Goal: Contribute content: Contribute content

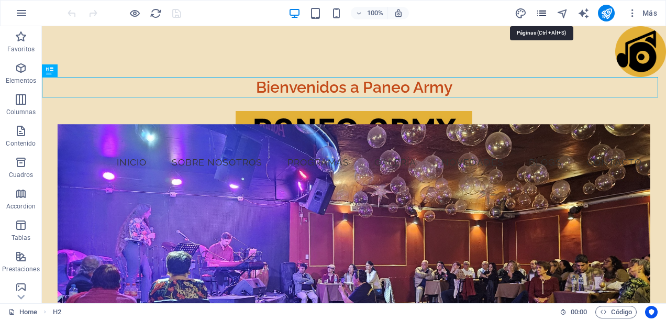
click at [542, 13] on icon "pages" at bounding box center [542, 13] width 12 height 12
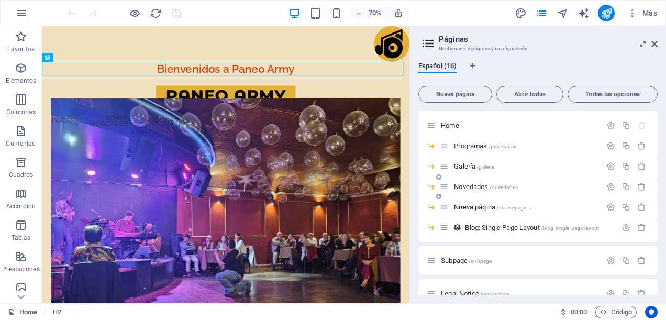
scroll to position [52, 0]
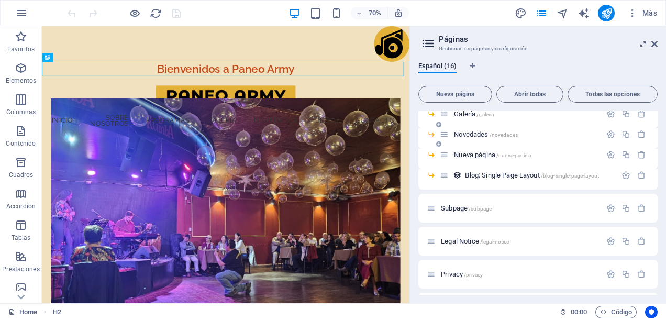
click at [474, 136] on span "Novedades /novedades" at bounding box center [486, 134] width 64 height 8
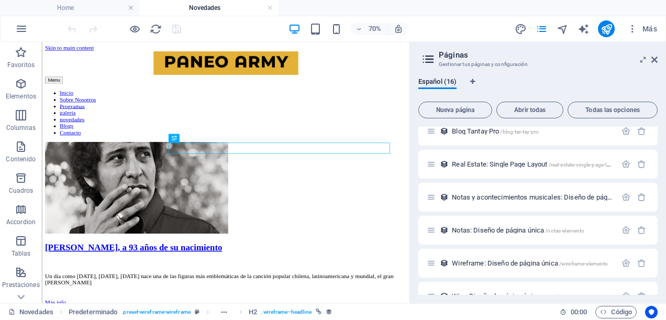
scroll to position [192, 0]
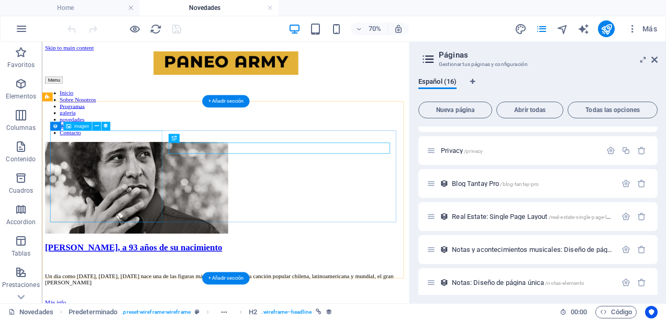
click at [146, 230] on figure at bounding box center [304, 251] width 517 height 133
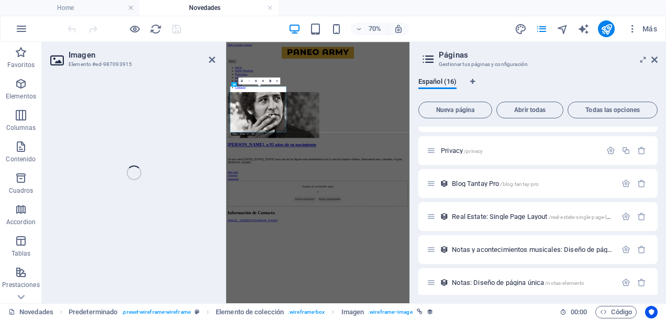
select select "px"
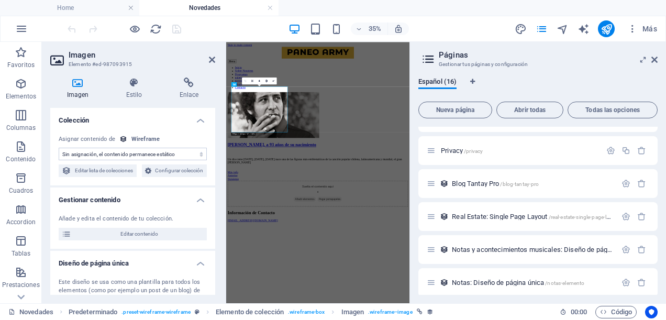
select select "image"
drag, startPoint x: 214, startPoint y: 61, endPoint x: 245, endPoint y: 28, distance: 45.5
click at [214, 61] on icon at bounding box center [212, 59] width 6 height 8
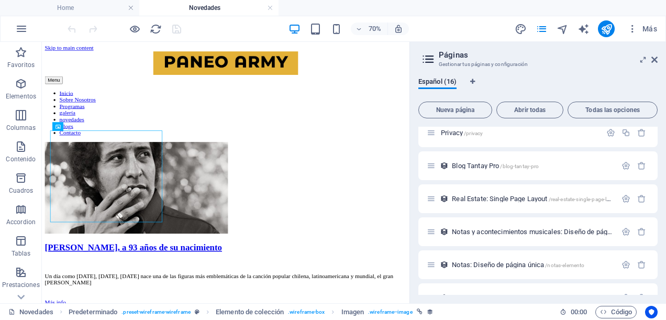
scroll to position [296, 0]
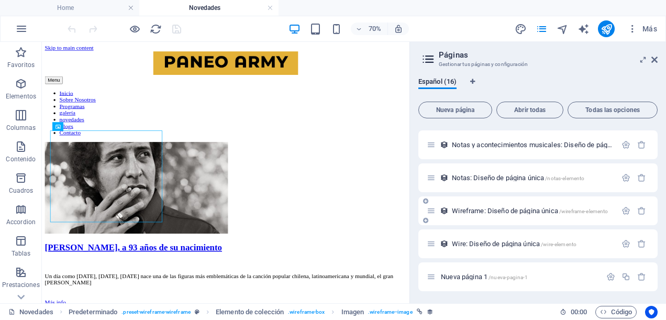
click at [519, 213] on span "Wireframe: Diseño de página única /wireframe-elemento" at bounding box center [530, 211] width 156 height 8
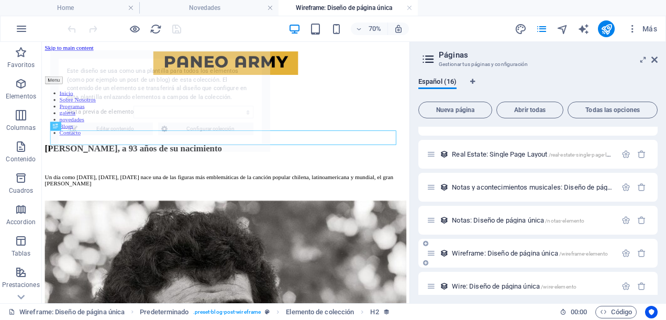
scroll to position [0, 0]
select select "68d974e0b27ad2dc940ab803"
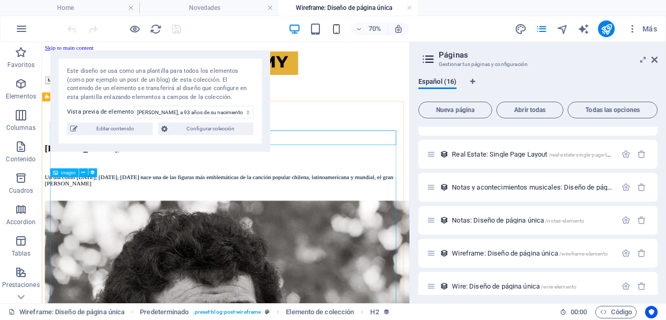
scroll to position [52, 0]
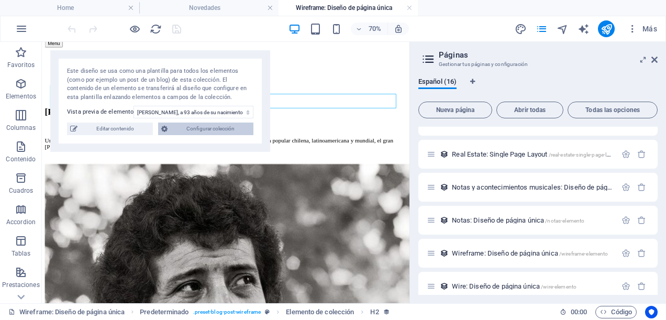
click at [243, 127] on span "Configurar colección" at bounding box center [211, 129] width 80 height 13
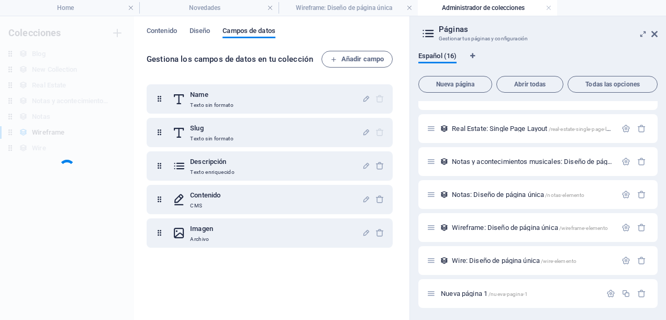
scroll to position [0, 0]
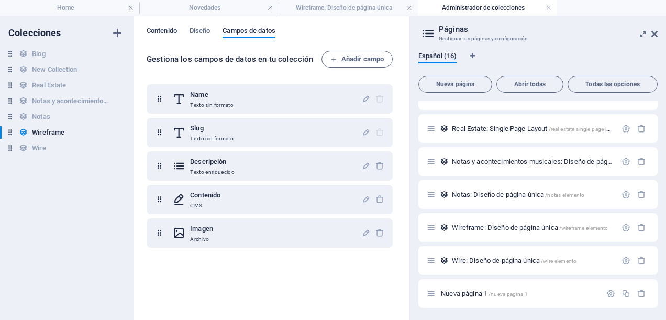
click at [164, 35] on span "Contenido" at bounding box center [162, 32] width 30 height 15
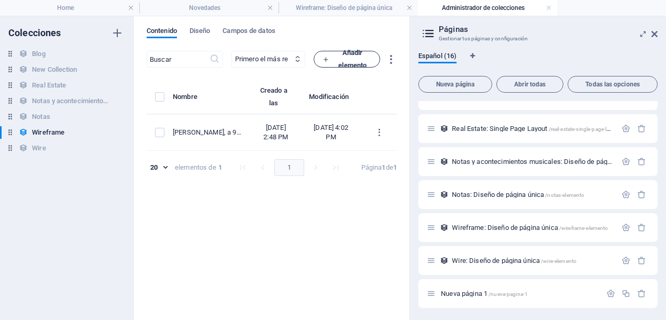
click at [371, 60] on span "Añadir elemento" at bounding box center [346, 59] width 49 height 25
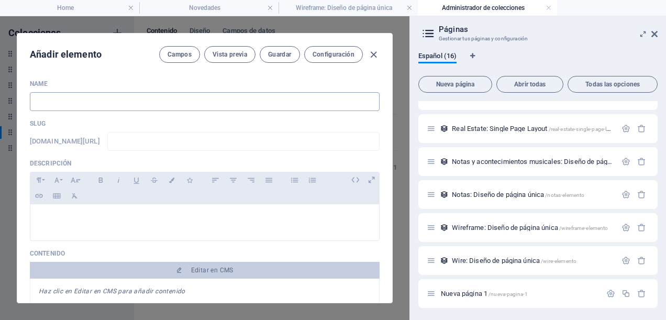
click at [176, 93] on input "text" at bounding box center [205, 101] width 350 height 19
type input "C"
type input "c"
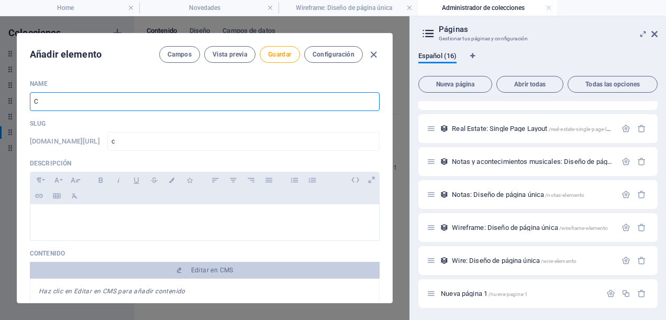
type input "Cl"
type input "cl"
type input "Cle"
type input "cle"
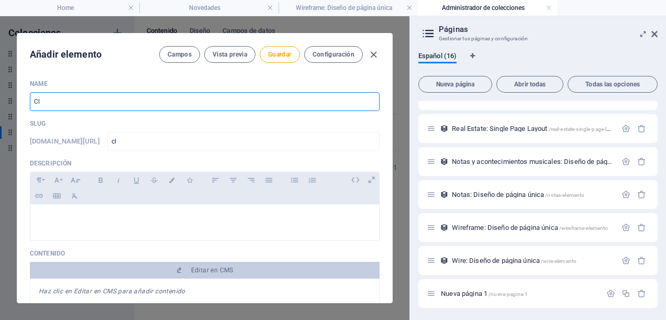
type input "cle"
type input "Cl"
type input "cl"
type input "C"
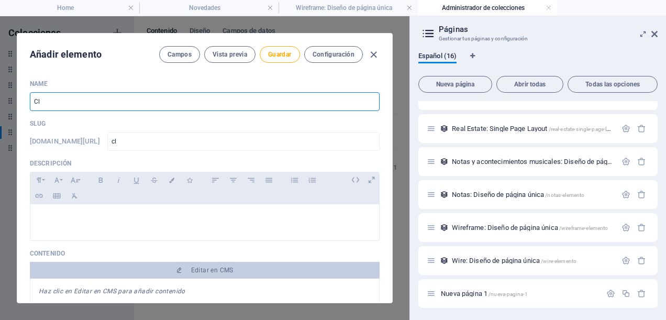
type input "c"
type input "Ce"
type input "ce"
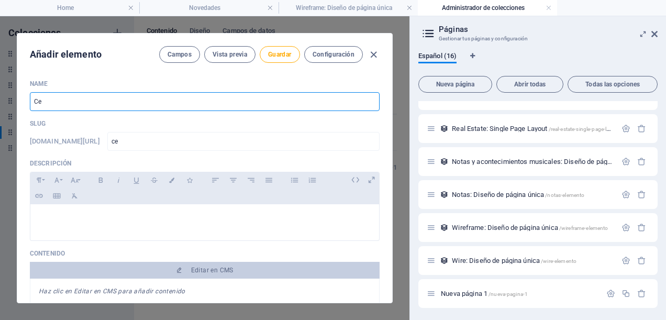
type input "Cel"
type input "cel"
type input "Cele"
type input "cele"
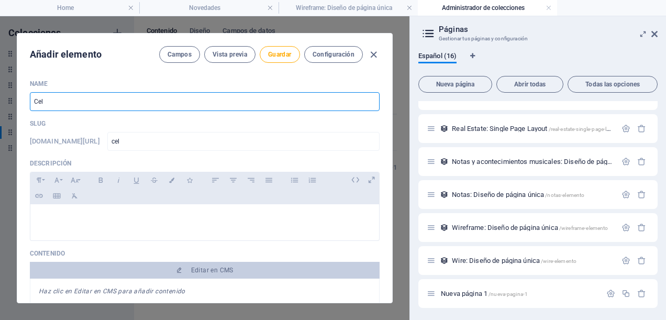
type input "cele"
type input "Celeb"
type input "celeb"
type input "Celebr"
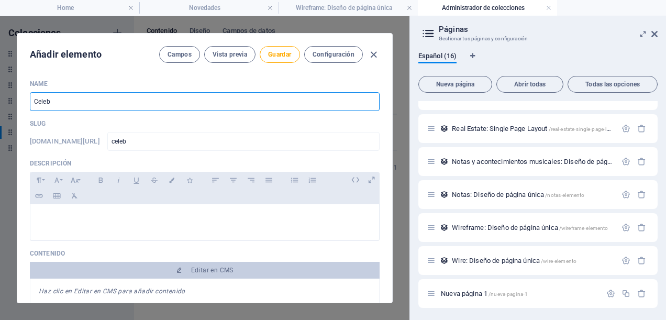
type input "celebr"
type input "Celebra"
type input "celebra"
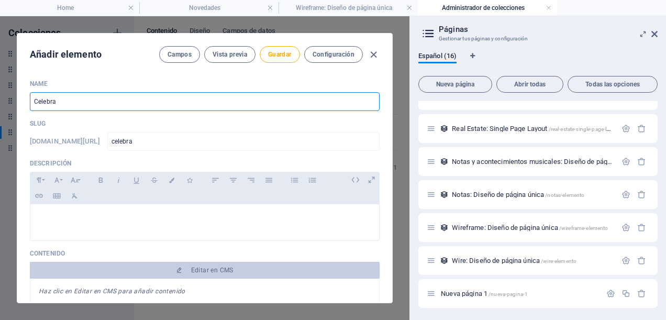
type input "Celebram"
type input "celebram"
type input "Celebramo"
type input "celebramo"
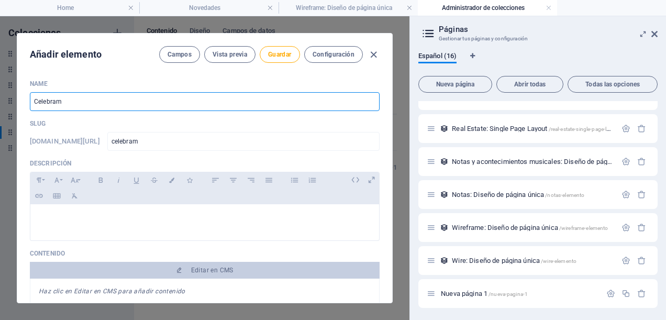
type input "celebramo"
type input "Celebramos"
type input "celebramos"
type input "Celebramos e"
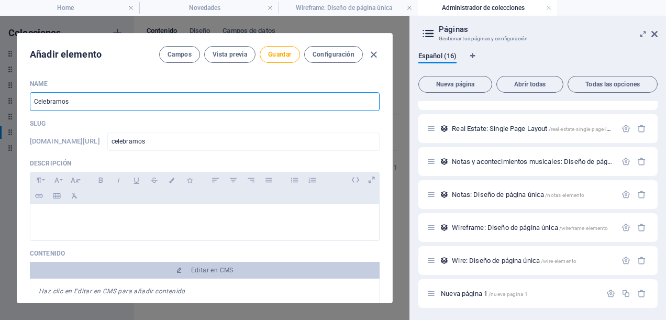
type input "celebramos-e"
type input "Celebramos el"
type input "celebramos-el"
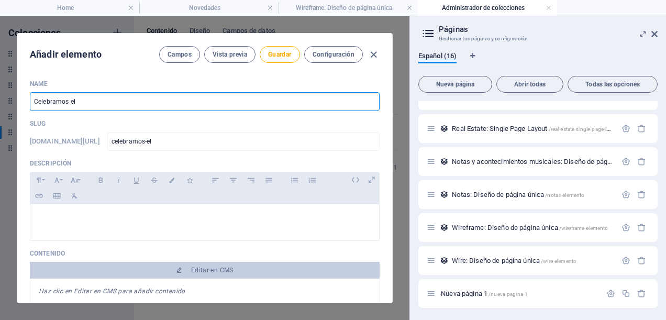
type input "Celebramos el d"
type input "celebramos-el-d"
type input "Celebramos el dí"
type input "celebramos-el-di"
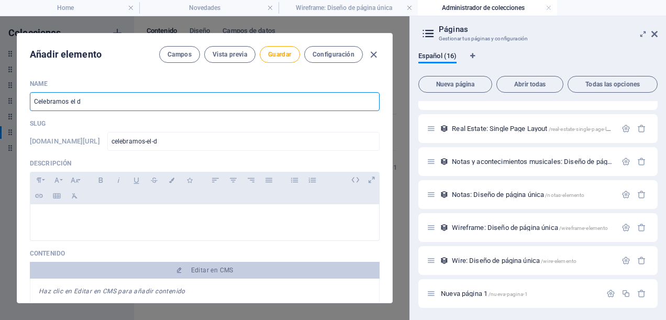
type input "celebramos-el-di"
type input "Celebramos el día"
type input "celebramos-el-dia"
type input "Celebramos el día d"
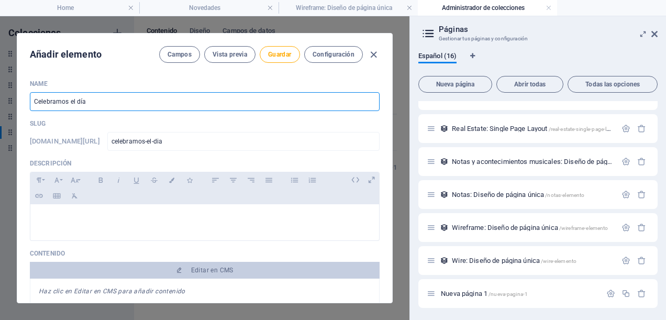
type input "celebramos-el-dia-d"
type input "Celebramos el día de"
type input "celebramos-el-dia-de"
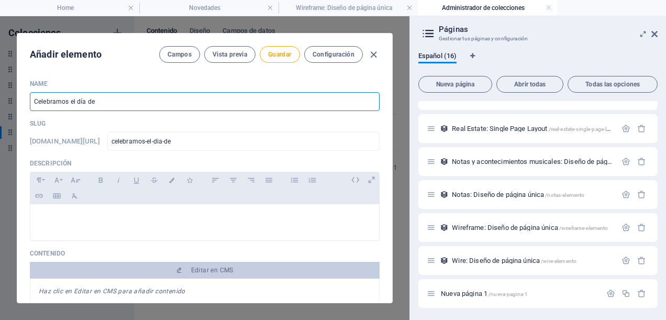
type input "Celebramos el día de l"
type input "celebramos-el-dia-de-l"
type input "Celebramos el día de la"
type input "celebramos-el-dia-de-la"
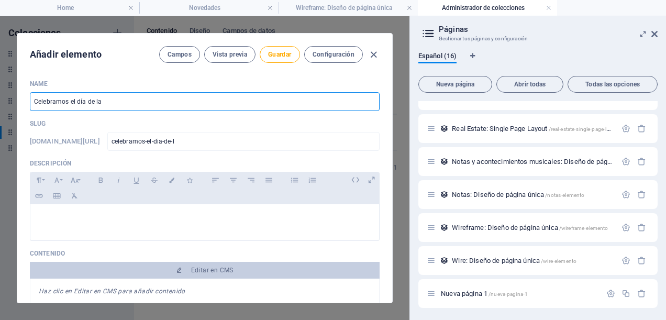
type input "celebramos-el-dia-de-la"
type input "Celebramos el día de la M"
type input "celebramos-el-dia-de-la-m"
type input "Celebramos el día de la Mú"
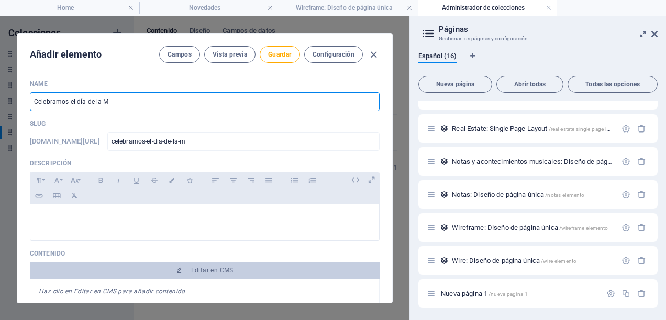
type input "celebramos-el-dia-de-la-mu"
type input "Celebramos el día de la Mús"
type input "celebramos-el-dia-de-la-mus"
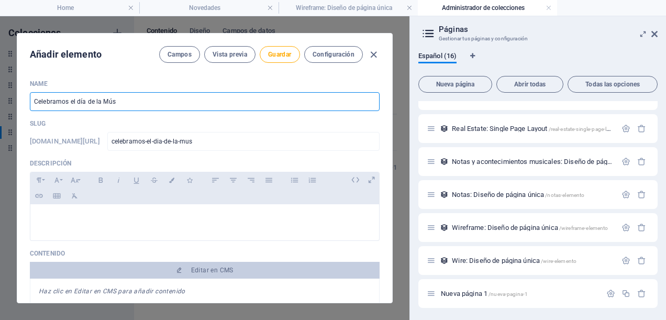
type input "Celebramos el día de la Músi"
type input "celebramos-el-dia-de-la-musi"
type input "Celebramos el día de la Músic"
type input "celebramos-el-dia-de-la-music"
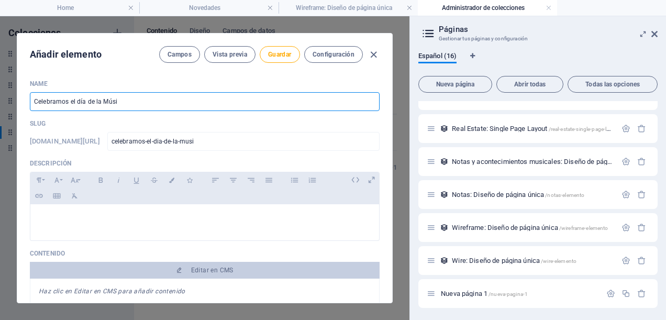
type input "celebramos-el-dia-de-la-music"
type input "Celebramos el día de la Música"
type input "celebramos-el-dia-de-la-musica"
type input "Celebramos el día de la Música C"
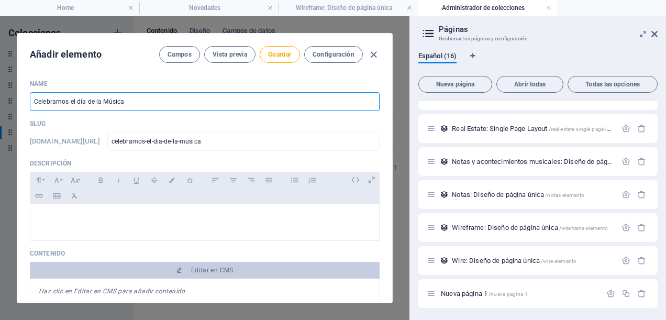
type input "celebramos-el-dia-de-la-musica-c"
type input "Celebramos el día de la Música Ch"
type input "celebramos-el-dia-de-la-musica-ch"
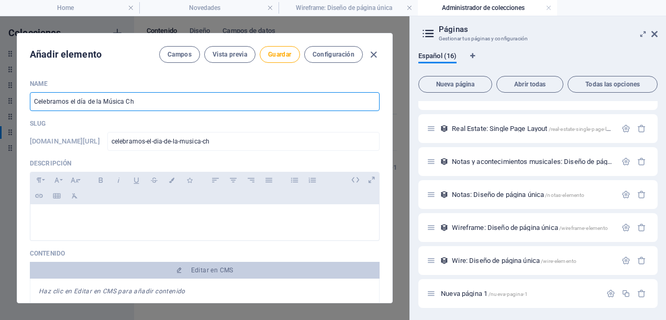
type input "Celebramos el día de la Música Chi"
type input "celebramos-el-dia-de-la-musica-chi"
type input "Celebramos el día de la Música Chil"
type input "celebramos-el-dia-de-la-musica-chil"
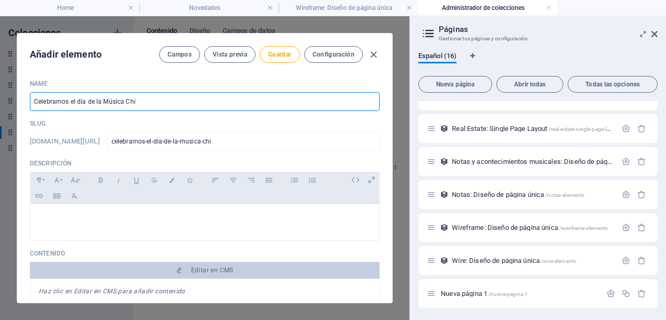
type input "celebramos-el-dia-de-la-musica-chil"
type input "Celebramos el día de la Música Chile"
type input "celebramos-el-dia-de-la-musica-[GEOGRAPHIC_DATA]"
type input "Celebramos el día de la Música Chilen"
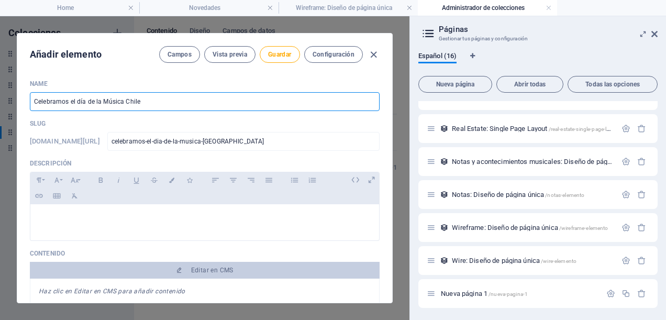
type input "celebramos-el-dia-de-la-musica-chilen"
type input "Celebramos el día de la Música Chilena"
type input "celebramos-el-dia-de-la-musica-chilena"
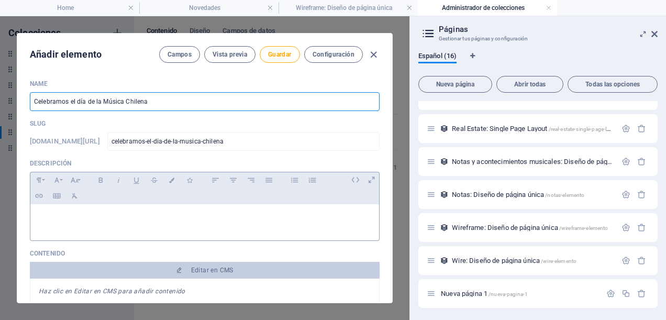
type input "Celebramos el día de la Música Chilena"
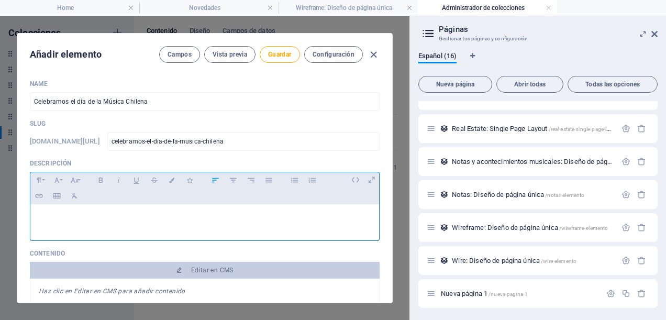
click at [170, 224] on div at bounding box center [204, 219] width 349 height 31
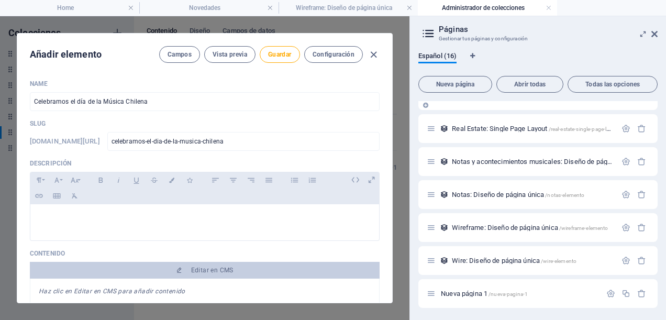
click at [473, 107] on div "Blog Tantay Pro /blog-tantay-pro" at bounding box center [537, 95] width 239 height 29
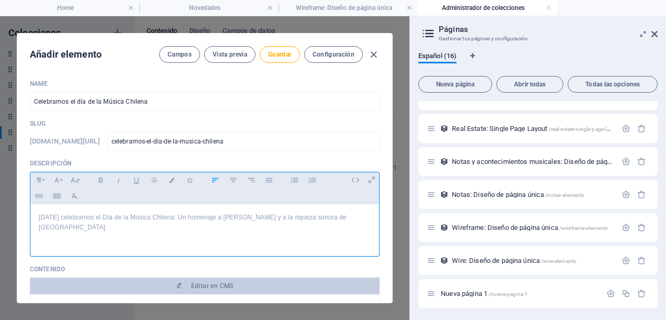
scroll to position [105, 0]
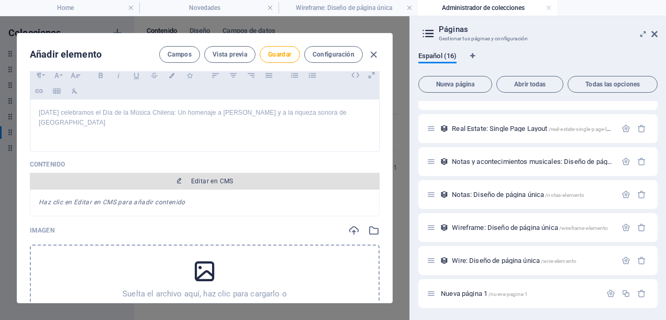
click at [206, 177] on span "Editar en CMS" at bounding box center [212, 181] width 42 height 8
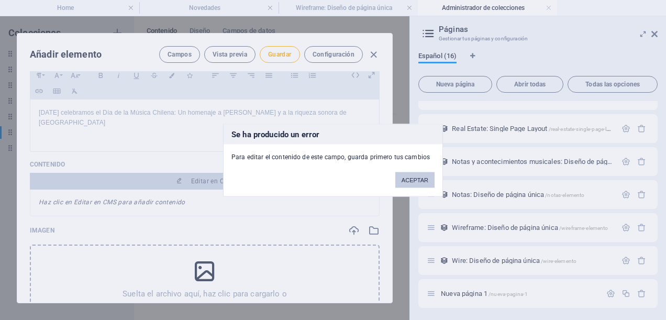
click at [408, 180] on button "ACEPTAR" at bounding box center [414, 180] width 39 height 16
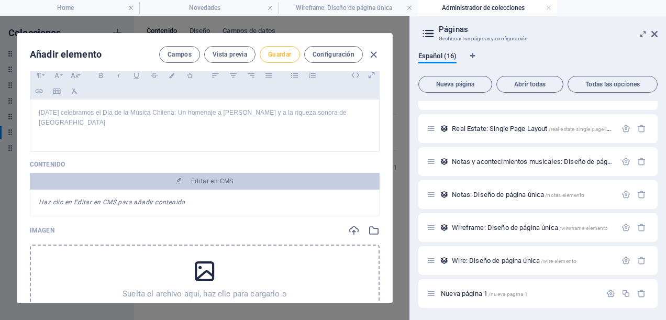
click at [279, 55] on span "Guardar" at bounding box center [279, 54] width 23 height 8
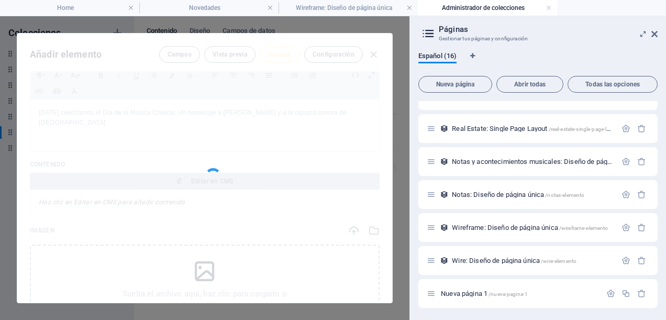
type input "celebramos-el-dia-de-la-musica-chilena"
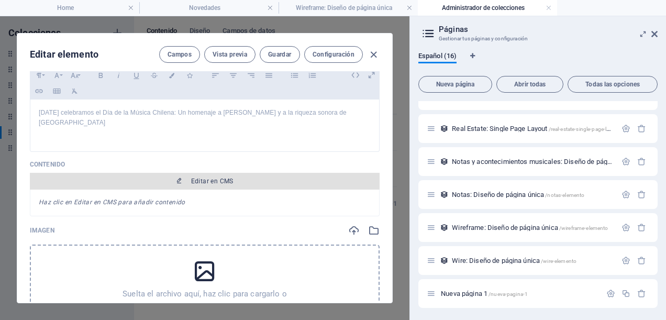
click at [210, 177] on span "Editar en CMS" at bounding box center [212, 181] width 42 height 8
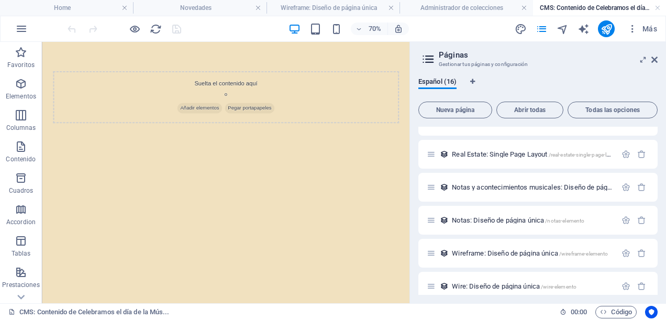
scroll to position [0, 0]
click at [270, 136] on span "Añadir elementos" at bounding box center [267, 136] width 64 height 15
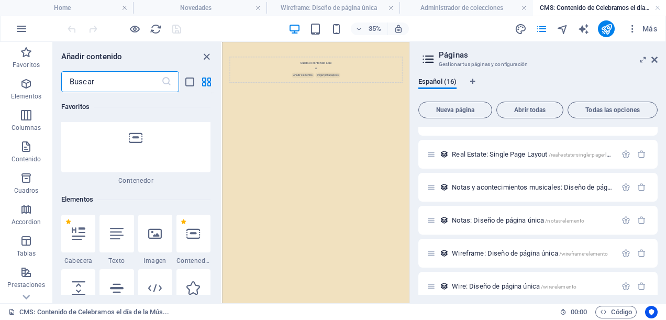
scroll to position [157, 0]
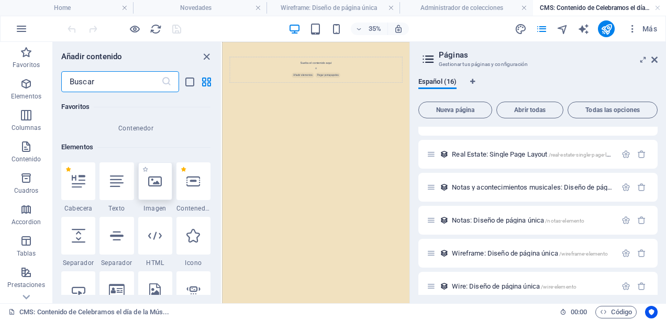
click at [159, 197] on div at bounding box center [155, 181] width 34 height 38
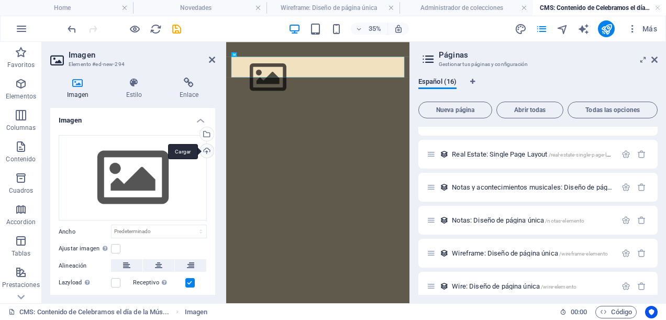
click at [209, 150] on div "Cargar" at bounding box center [206, 152] width 16 height 16
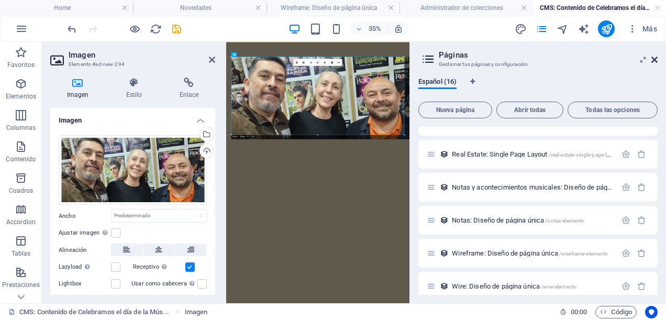
click at [657, 60] on icon at bounding box center [654, 59] width 6 height 8
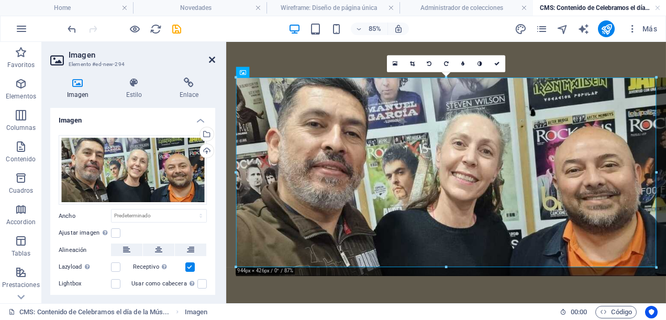
click at [212, 62] on icon at bounding box center [212, 59] width 6 height 8
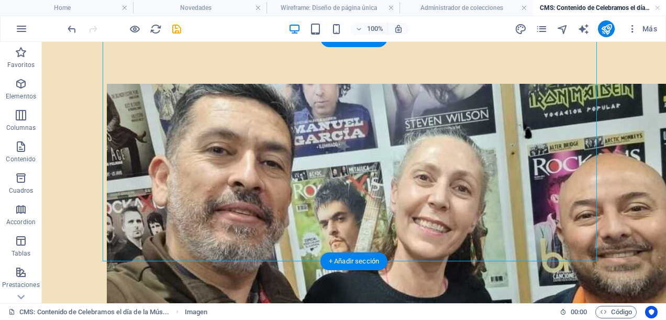
scroll to position [45, 0]
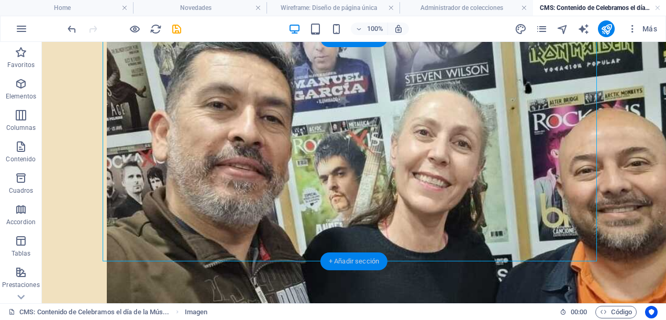
click at [349, 263] on div "+ Añadir sección" at bounding box center [353, 261] width 67 height 18
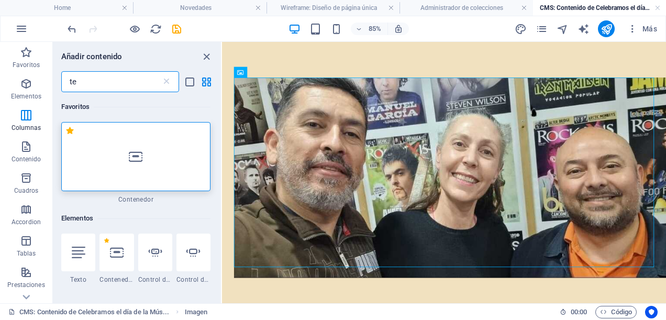
scroll to position [0, 0]
type input "te"
click at [79, 265] on div at bounding box center [78, 252] width 34 height 38
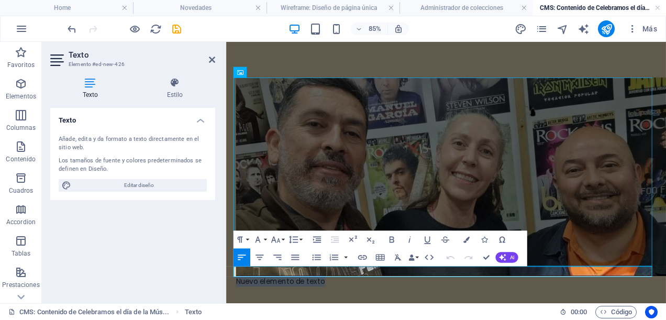
click at [344, 317] on p "Nuevo elemento de texto" at bounding box center [485, 323] width 494 height 13
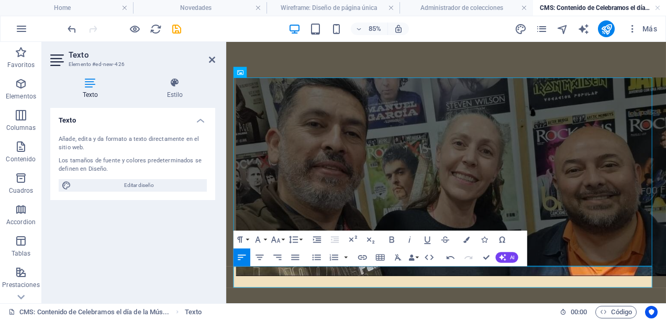
drag, startPoint x: 257, startPoint y: 334, endPoint x: 244, endPoint y: 323, distance: 16.7
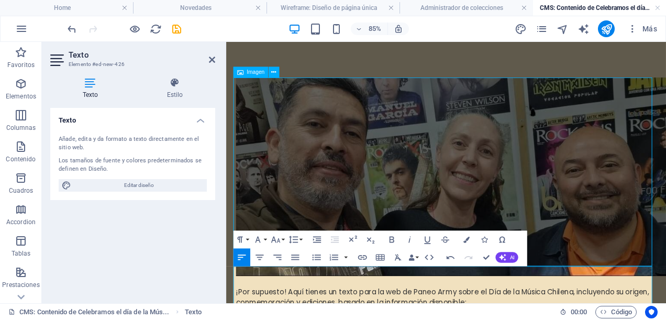
scroll to position [32569, 2]
click at [259, 255] on icon "button" at bounding box center [259, 257] width 10 height 10
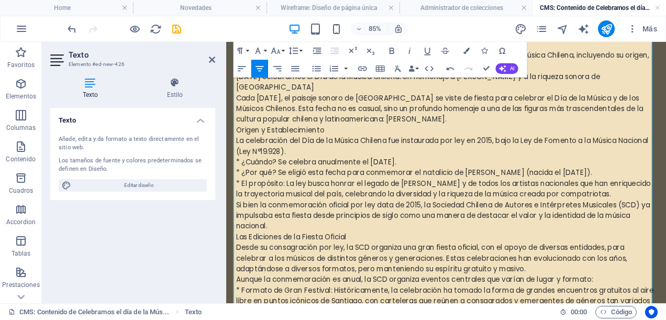
scroll to position [191, 0]
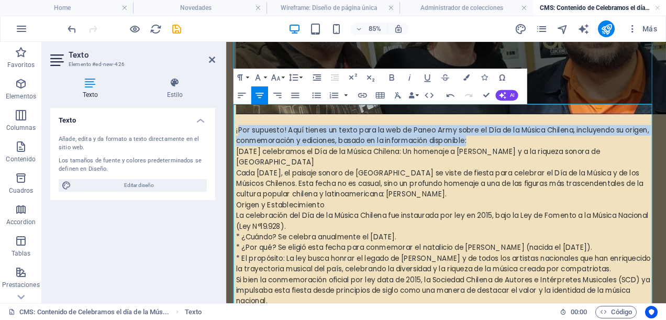
drag, startPoint x: 237, startPoint y: 325, endPoint x: 555, endPoint y: 148, distance: 364.4
click at [555, 148] on p "¡Por supuesto! Aquí tienes un texto para la web de Paneo Army sobre el Día de l…" at bounding box center [485, 151] width 494 height 25
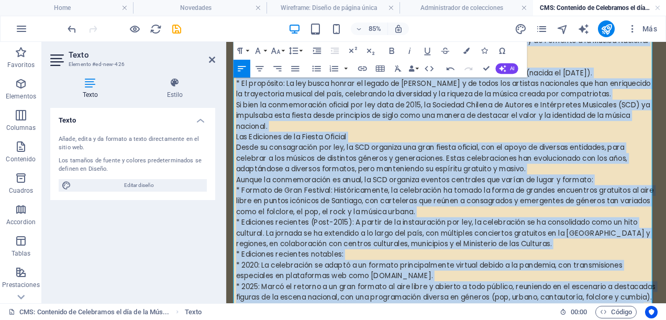
scroll to position [421, 0]
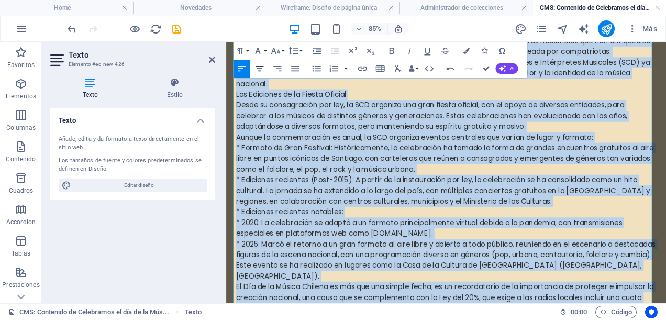
click at [259, 67] on icon "button" at bounding box center [259, 68] width 10 height 10
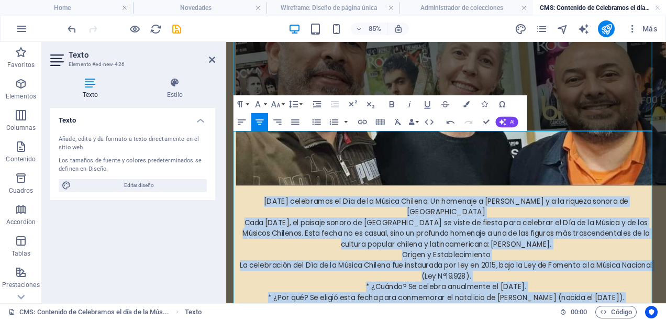
scroll to position [159, 0]
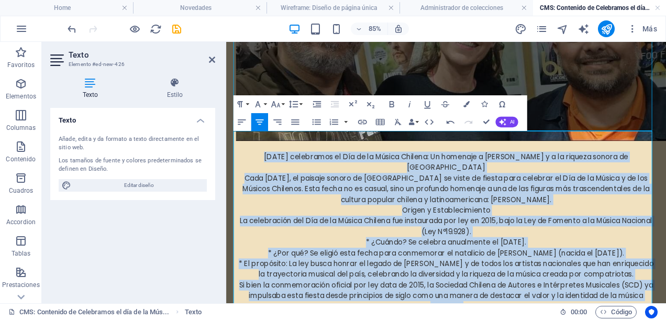
click at [285, 233] on p "Origen y Establecimiento" at bounding box center [485, 239] width 494 height 13
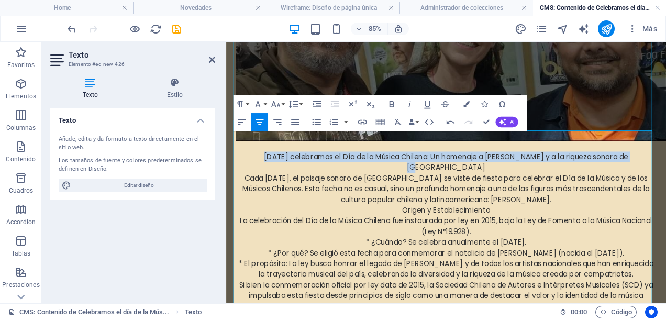
drag, startPoint x: 700, startPoint y: 166, endPoint x: 262, endPoint y: 159, distance: 437.7
click at [262, 171] on p "[DATE] celebramos el Día de la Música Chilena: Un homenaje a [PERSON_NAME] y a …" at bounding box center [485, 183] width 494 height 25
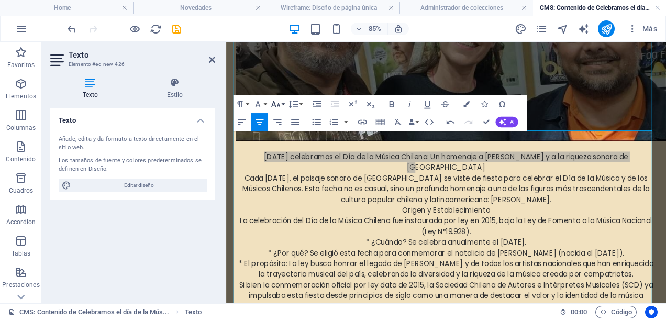
click at [274, 99] on icon "button" at bounding box center [275, 104] width 10 height 10
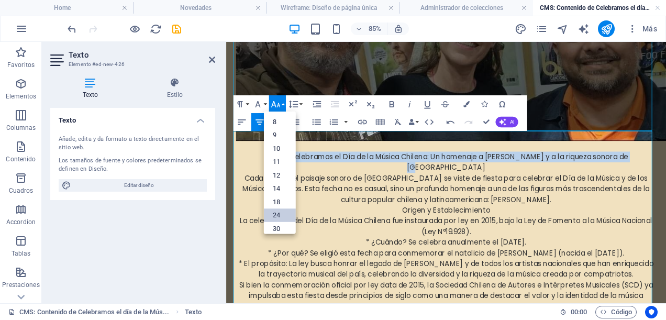
click at [279, 212] on link "24" at bounding box center [279, 215] width 32 height 14
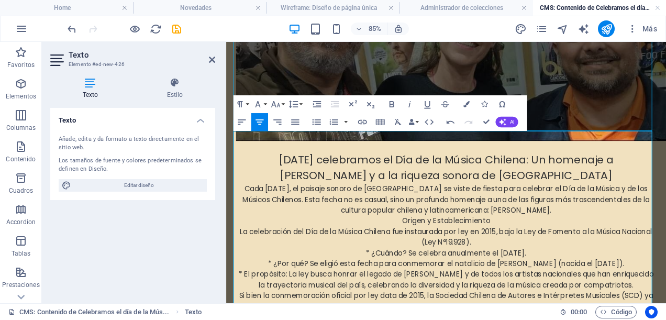
click at [599, 177] on span "[DATE] celebramos el Día de la Música Chilena: Un homenaje a [PERSON_NAME] y a …" at bounding box center [485, 189] width 394 height 36
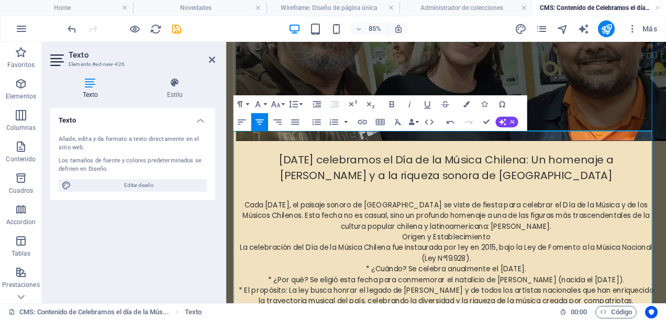
click at [539, 265] on p "Origen y Establecimiento" at bounding box center [485, 271] width 494 height 13
click at [610, 251] on p "Cada 4 de octubre, el paisaje sonoro de Chile se viste de fiesta para celebrar …" at bounding box center [485, 246] width 494 height 38
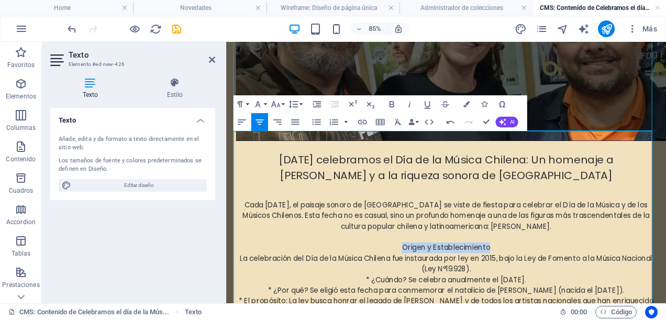
drag, startPoint x: 428, startPoint y: 273, endPoint x: 536, endPoint y: 273, distance: 107.8
click at [536, 277] on p "Origen y Establecimiento" at bounding box center [485, 283] width 494 height 13
click at [280, 106] on icon "button" at bounding box center [275, 104] width 10 height 10
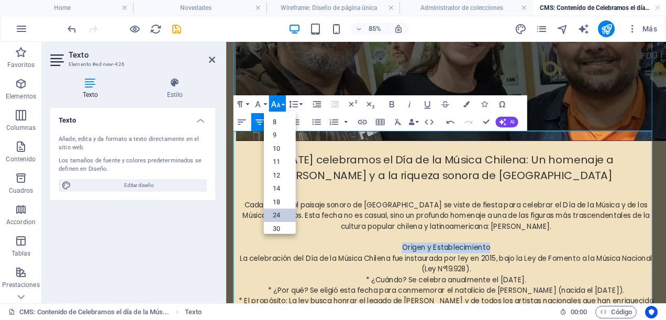
click at [276, 212] on link "24" at bounding box center [279, 215] width 32 height 14
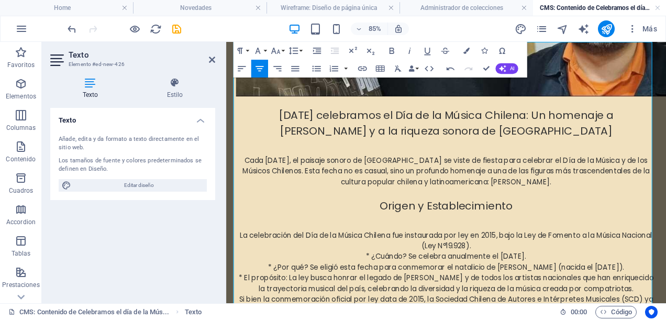
scroll to position [264, 0]
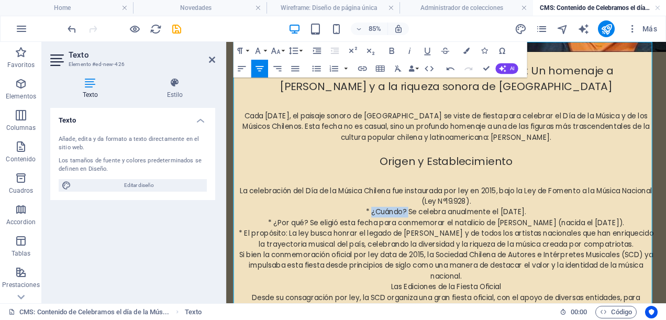
drag, startPoint x: 424, startPoint y: 229, endPoint x: 388, endPoint y: 246, distance: 39.3
drag, startPoint x: 387, startPoint y: 227, endPoint x: 387, endPoint y: 219, distance: 7.3
click at [387, 220] on p "La celebración del Día de la Música Chilena fue instaurada por ley en 2015, baj…" at bounding box center [485, 222] width 494 height 25
drag, startPoint x: 421, startPoint y: 228, endPoint x: 364, endPoint y: 232, distance: 57.7
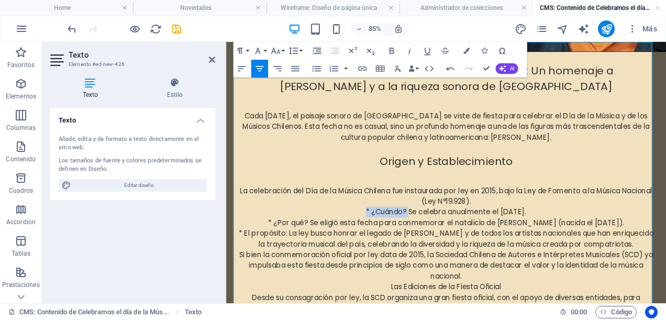
click at [364, 236] on p "* ¿Cuándo? Se celebra anualmente el 4 de octubre." at bounding box center [485, 242] width 494 height 13
click at [280, 50] on icon "button" at bounding box center [275, 51] width 10 height 10
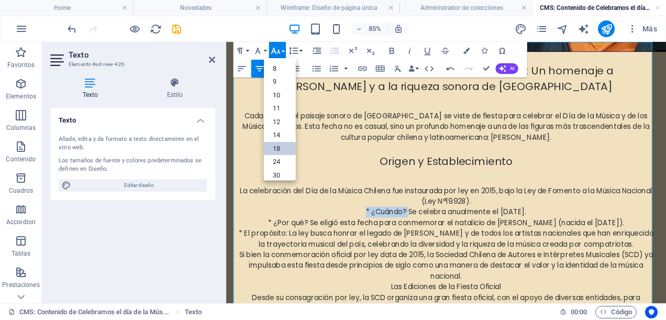
click at [283, 143] on link "18" at bounding box center [279, 148] width 32 height 14
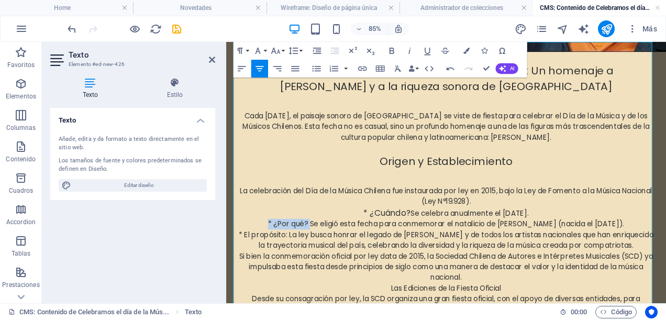
drag, startPoint x: 295, startPoint y: 246, endPoint x: 230, endPoint y: 241, distance: 65.1
click at [230, 241] on div "Hoy celebramos el Día de la Música Chilena: Un homenaje a Violeta Parra y a la …" at bounding box center [484, 210] width 511 height 865
click at [275, 52] on icon "button" at bounding box center [275, 51] width 9 height 6
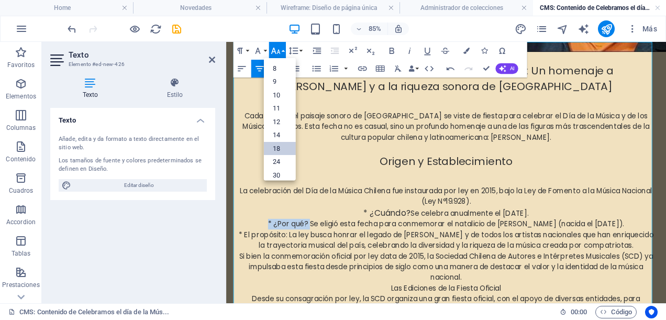
click at [271, 150] on link "18" at bounding box center [279, 148] width 32 height 14
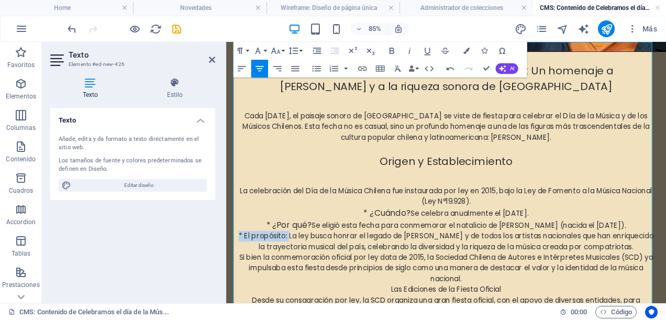
drag, startPoint x: 298, startPoint y: 260, endPoint x: 231, endPoint y: 258, distance: 67.0
click at [231, 258] on div "Hoy celebramos el Día de la Música Chilena: Un homenaje a Violeta Parra y a la …" at bounding box center [484, 211] width 511 height 867
click at [279, 45] on button "Font Size" at bounding box center [277, 51] width 17 height 18
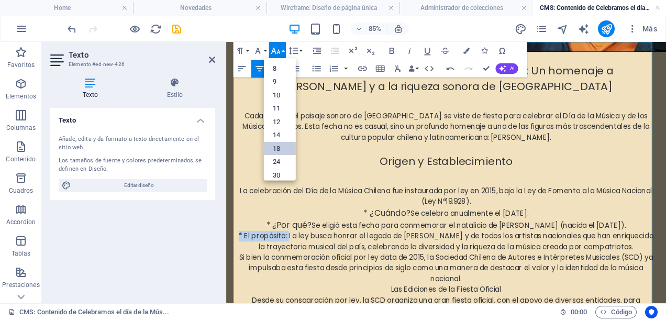
click at [281, 153] on link "18" at bounding box center [279, 148] width 32 height 14
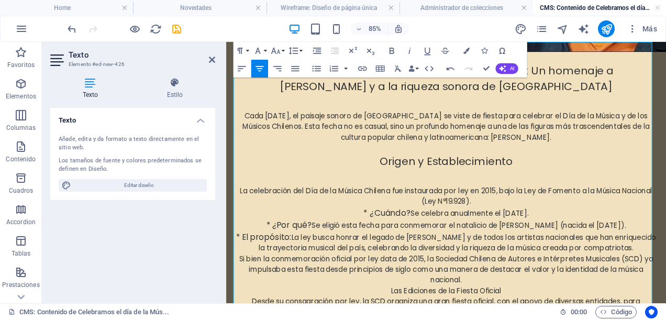
click at [260, 268] on p "* El propósito: La ley busca honrar el legado de Violeta Parra y de todos los a…" at bounding box center [485, 277] width 494 height 27
click at [264, 264] on span "* El propósito:" at bounding box center [270, 270] width 65 height 13
click at [242, 66] on icon "button" at bounding box center [242, 68] width 10 height 10
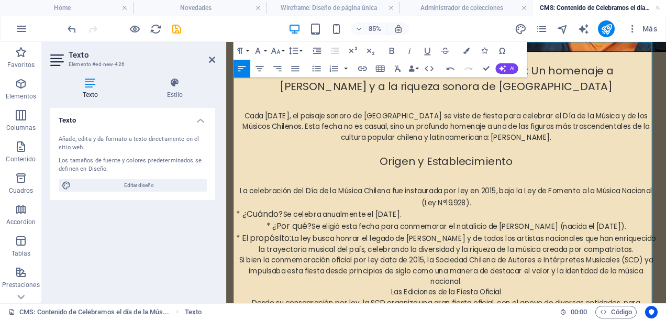
click at [273, 252] on span "* ¿Por qué?" at bounding box center [299, 258] width 53 height 13
click at [240, 71] on icon "button" at bounding box center [242, 68] width 10 height 10
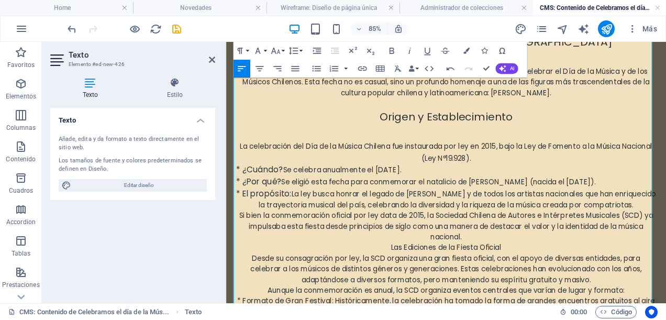
click at [536, 264] on p "Si bien la conmemoración oficial por ley data de 2015, la Sociedad Chilena de A…" at bounding box center [485, 259] width 494 height 38
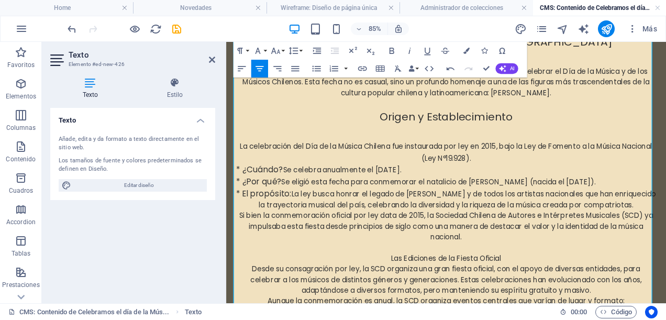
click at [552, 290] on p "Las Ediciones de la Fiesta Oficial" at bounding box center [485, 296] width 494 height 13
drag, startPoint x: 552, startPoint y: 283, endPoint x: 379, endPoint y: 282, distance: 173.3
click at [379, 290] on p "Las Ediciones de la Fiesta Oficial" at bounding box center [485, 296] width 494 height 13
click at [279, 50] on icon "button" at bounding box center [275, 51] width 9 height 6
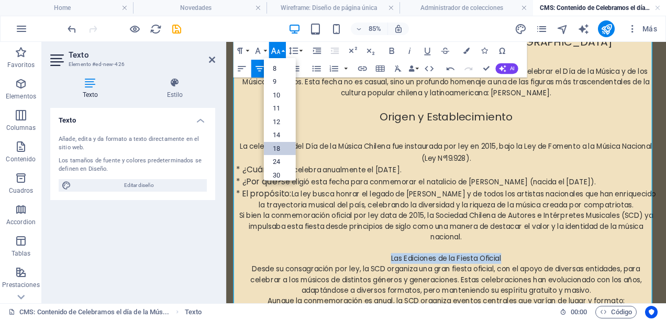
click at [285, 148] on link "18" at bounding box center [279, 148] width 32 height 14
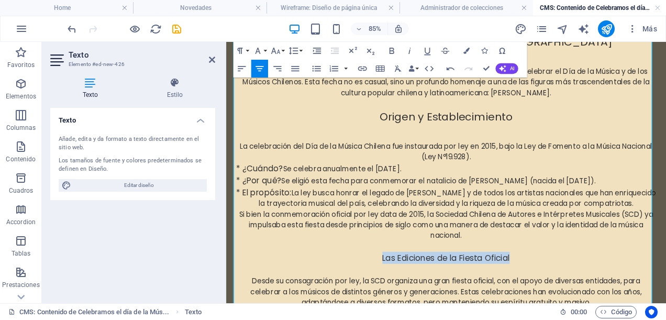
drag, startPoint x: 569, startPoint y: 280, endPoint x: 364, endPoint y: 287, distance: 204.8
click at [364, 288] on p "Las Ediciones de la Fiesta Oficial" at bounding box center [485, 295] width 494 height 14
click at [272, 49] on icon "button" at bounding box center [275, 51] width 10 height 10
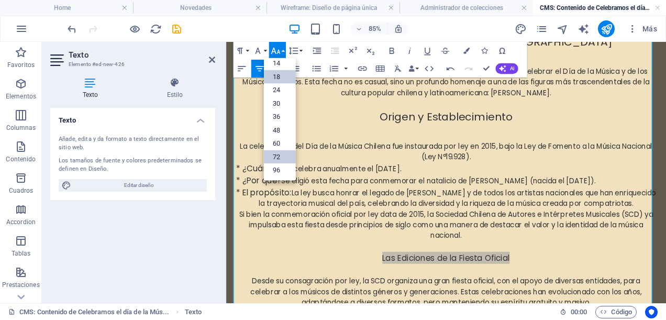
scroll to position [84, 0]
click at [280, 88] on link "24" at bounding box center [279, 91] width 32 height 14
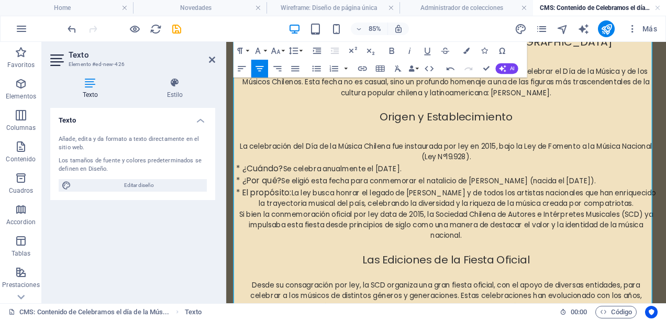
click at [538, 197] on p "* ¿Por qué? Se eligió esta fecha para conmemorar el natalicio de Violeta Parra …" at bounding box center [485, 204] width 494 height 14
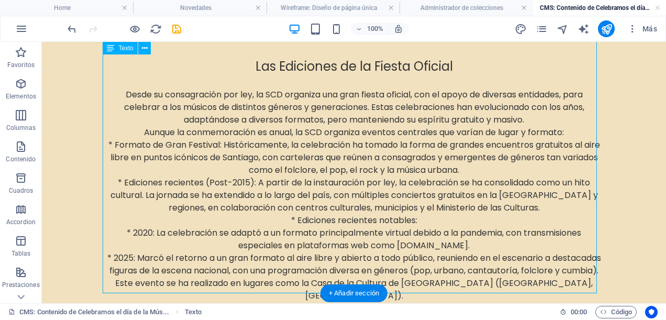
scroll to position [615, 0]
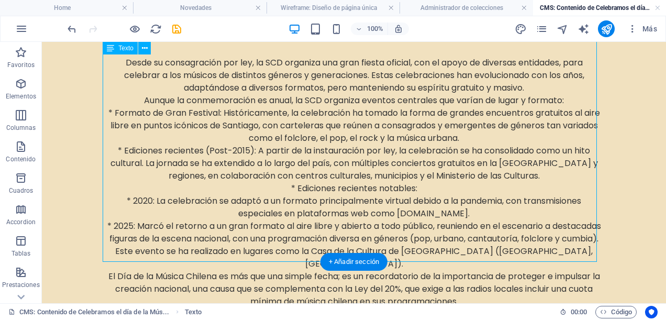
click at [572, 251] on div "Hoy celebramos el Día de la Música Chilena: Un homenaje a Violeta Parra y a la …" at bounding box center [354, 35] width 494 height 570
click at [566, 252] on div "Hoy celebramos el Día de la Música Chilena: Un homenaje a Violeta Parra y a la …" at bounding box center [354, 35] width 494 height 570
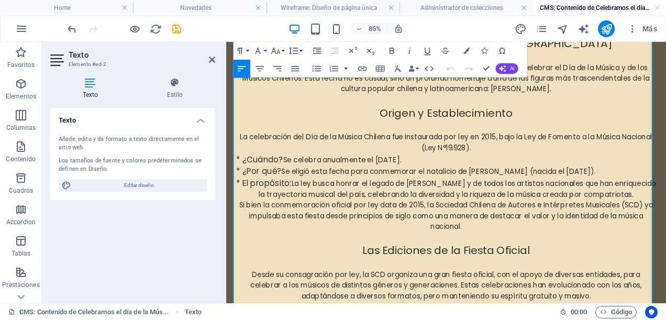
scroll to position [569, 0]
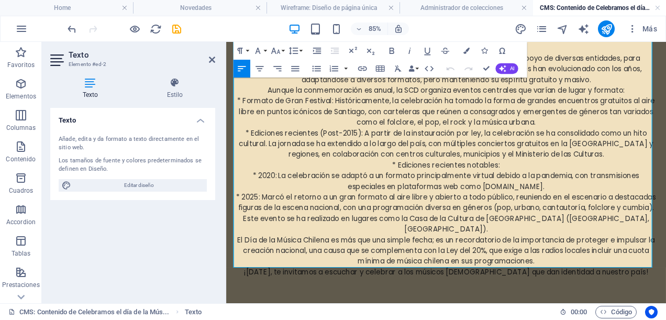
click at [665, 306] on p "¡Hoy, te invitamos a escuchar y celebrar a los músicos chilenos que dan identid…" at bounding box center [485, 312] width 494 height 13
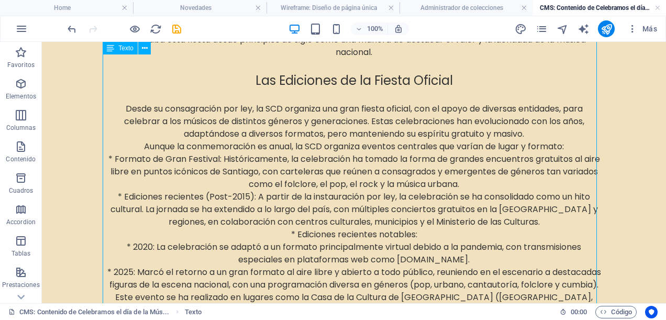
scroll to position [628, 0]
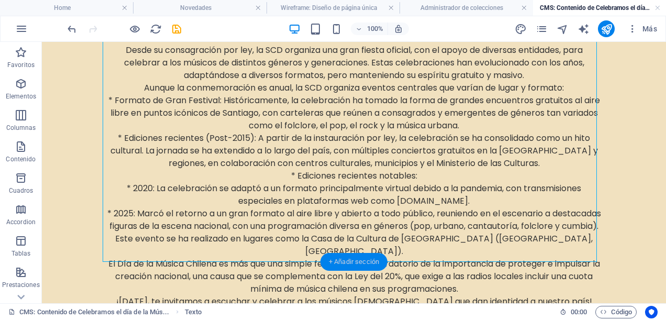
click at [358, 263] on div "+ Añadir sección" at bounding box center [353, 262] width 67 height 18
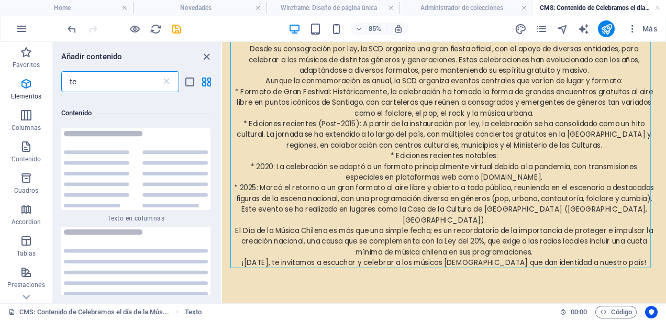
scroll to position [760, 0]
type input "t"
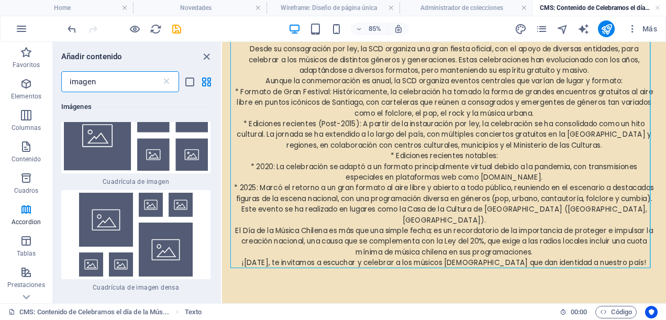
scroll to position [1099, 0]
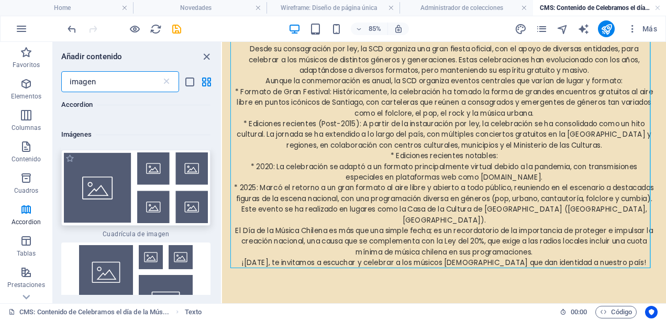
type input "imagen"
click at [115, 179] on img at bounding box center [136, 187] width 144 height 71
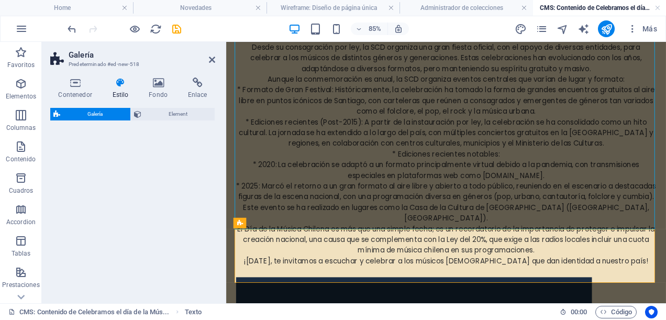
click at [166, 191] on div "Galería Element" at bounding box center [132, 201] width 165 height 187
select select "rem"
select select "preset-gallery-v3-grid"
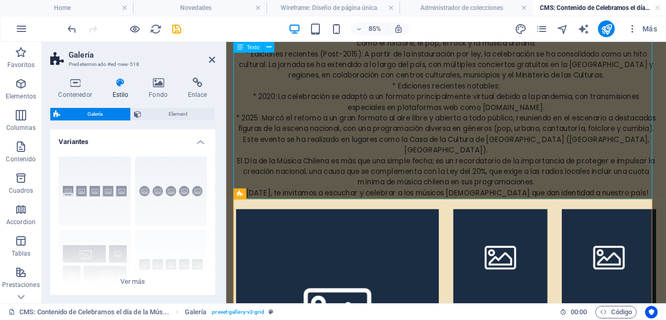
scroll to position [766, 0]
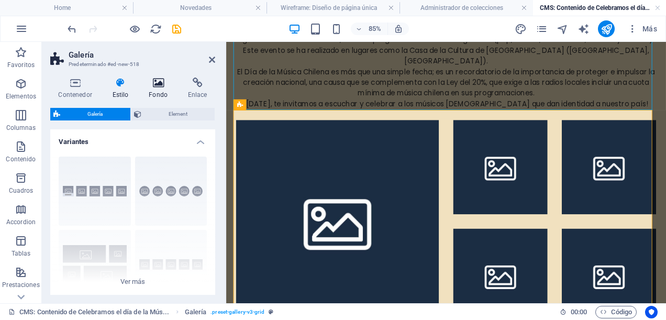
click at [159, 86] on icon at bounding box center [158, 82] width 35 height 10
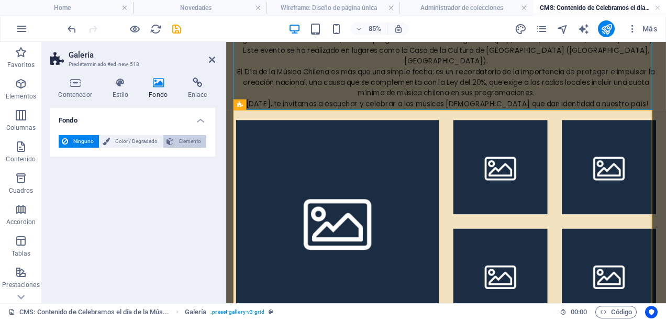
click at [182, 143] on span "Elemento" at bounding box center [190, 141] width 26 height 13
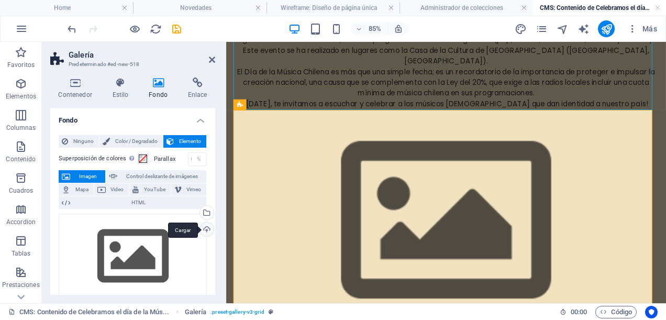
click at [208, 228] on div "Cargar" at bounding box center [206, 231] width 16 height 16
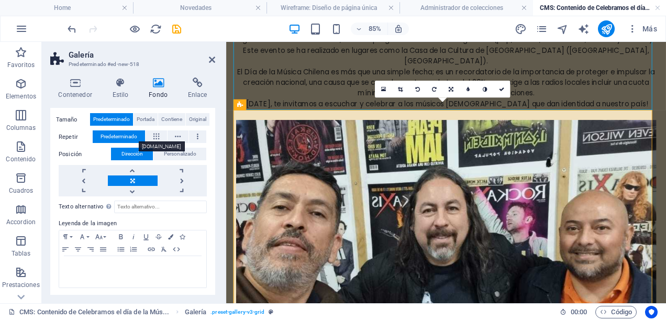
scroll to position [0, 0]
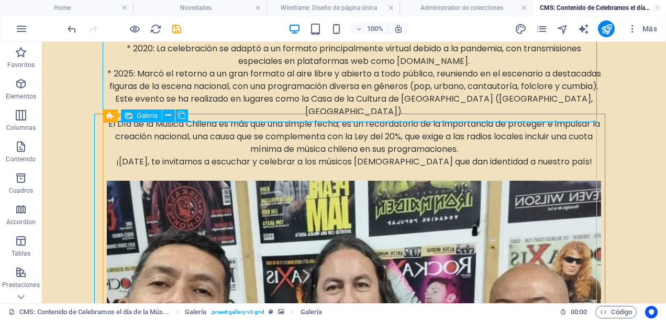
click at [151, 115] on span "Galería" at bounding box center [147, 116] width 20 height 6
click at [173, 116] on icon at bounding box center [176, 115] width 8 height 11
select select "rem"
select select "preset-gallery-v3-grid"
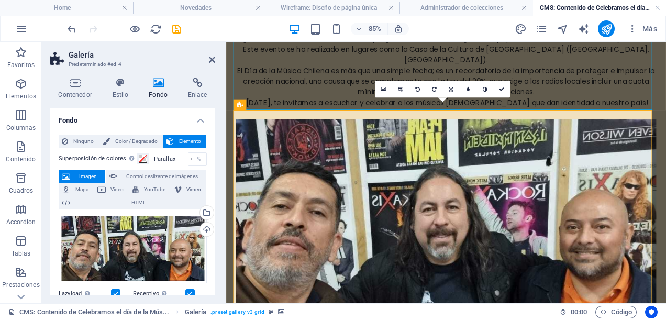
scroll to position [766, 0]
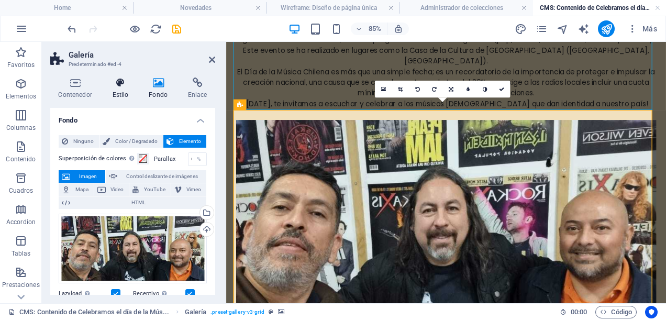
click at [125, 87] on icon at bounding box center [120, 82] width 32 height 10
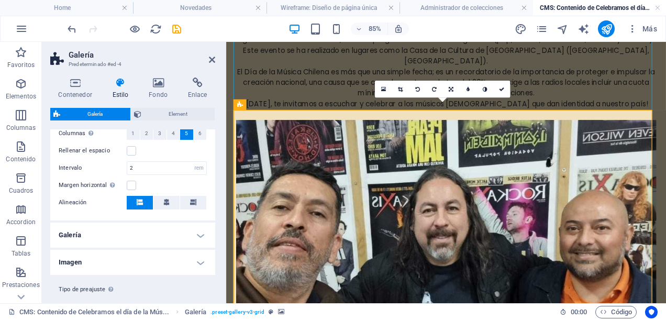
scroll to position [230, 0]
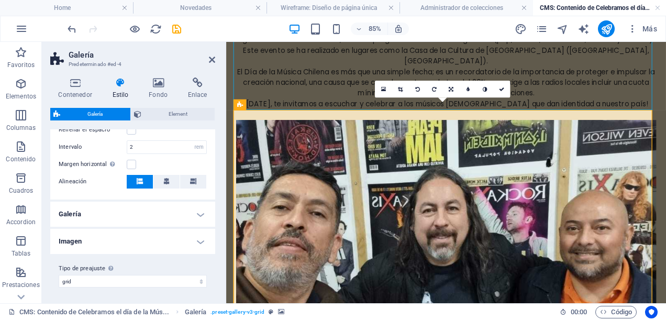
click at [198, 213] on h4 "Galería" at bounding box center [132, 214] width 165 height 25
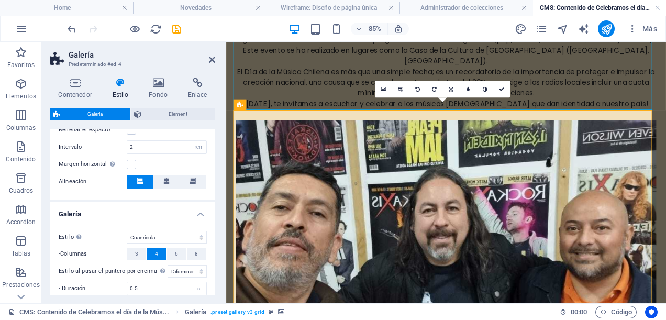
scroll to position [327, 0]
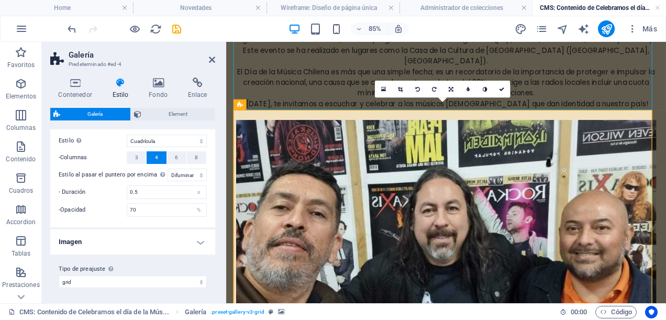
click at [198, 236] on h4 "Imagen" at bounding box center [132, 241] width 165 height 25
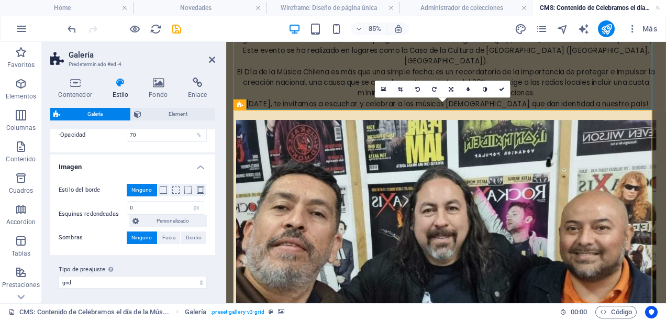
scroll to position [349, 0]
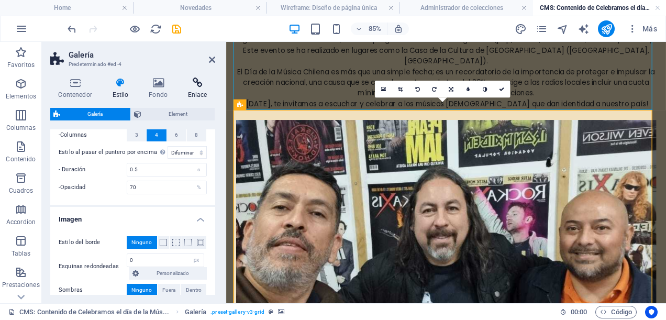
click at [202, 89] on h4 "Enlace" at bounding box center [198, 88] width 36 height 22
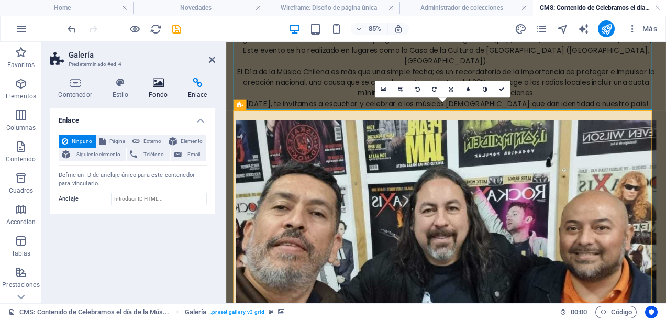
click at [162, 85] on icon at bounding box center [158, 82] width 35 height 10
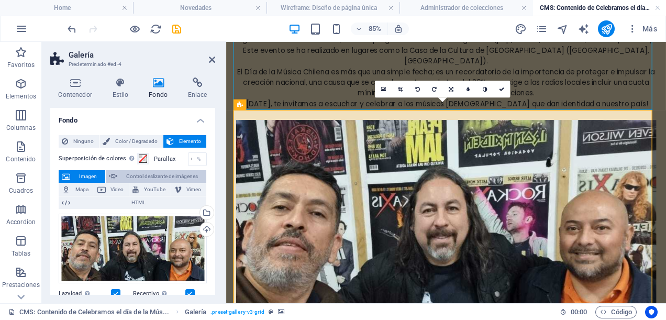
click at [153, 178] on span "Control deslizante de imágenes" at bounding box center [161, 176] width 83 height 13
select select "ms"
select select "s"
select select "progressive"
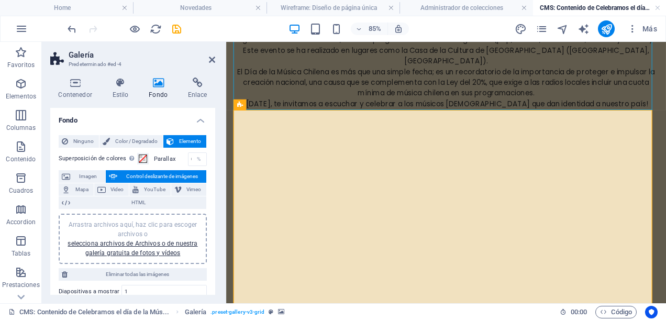
click at [150, 236] on div "Arrastra archivos aquí, haz clic para escoger archivos o selecciona archivos de…" at bounding box center [133, 239] width 136 height 38
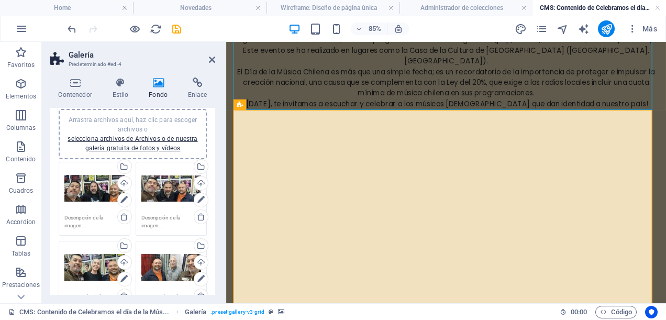
scroll to position [157, 0]
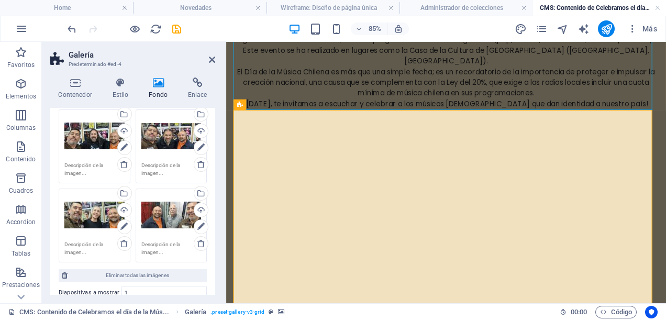
click at [197, 130] on div "Cargar" at bounding box center [200, 132] width 16 height 16
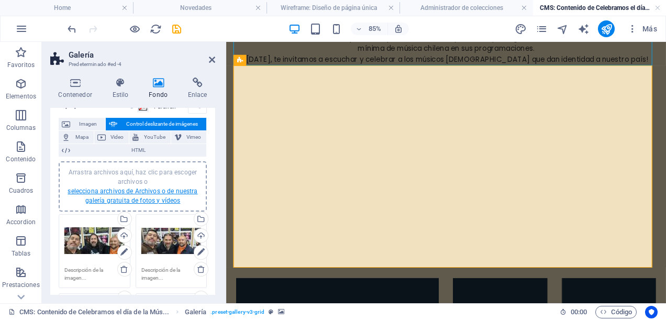
scroll to position [0, 0]
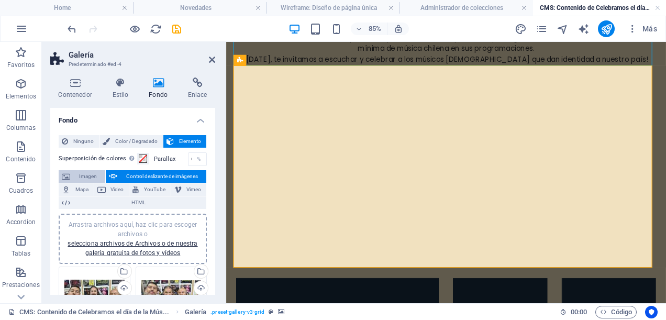
click at [90, 173] on span "Imagen" at bounding box center [87, 176] width 29 height 13
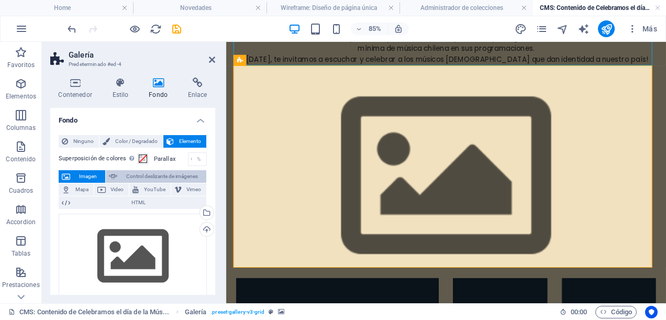
click at [122, 175] on span "Control deslizante de imágenes" at bounding box center [161, 176] width 83 height 13
select select "ms"
select select "s"
select select "progressive"
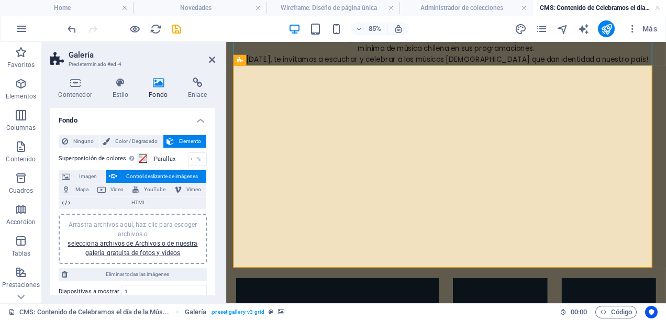
scroll to position [52, 0]
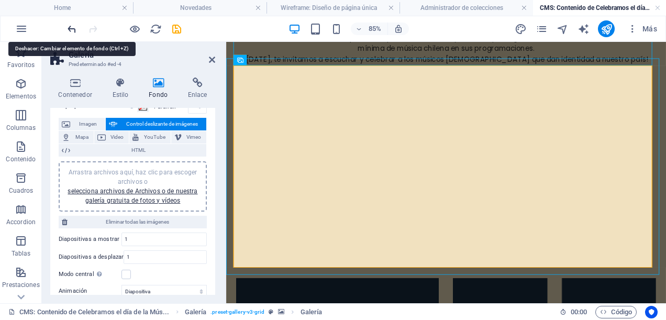
click at [71, 28] on icon "undo" at bounding box center [72, 29] width 12 height 12
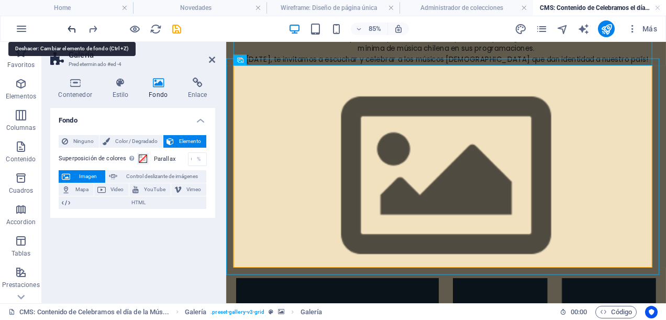
scroll to position [0, 0]
click at [71, 28] on icon "undo" at bounding box center [72, 29] width 12 height 12
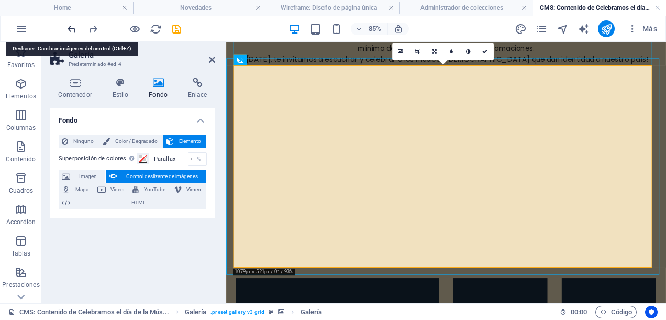
click at [71, 28] on icon "undo" at bounding box center [72, 29] width 12 height 12
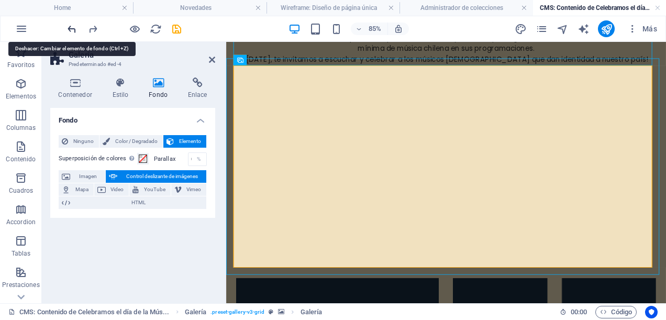
click at [71, 28] on icon "undo" at bounding box center [72, 29] width 12 height 12
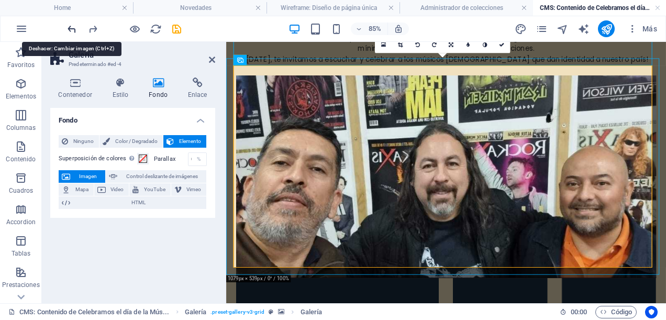
click at [71, 28] on icon "undo" at bounding box center [72, 29] width 12 height 12
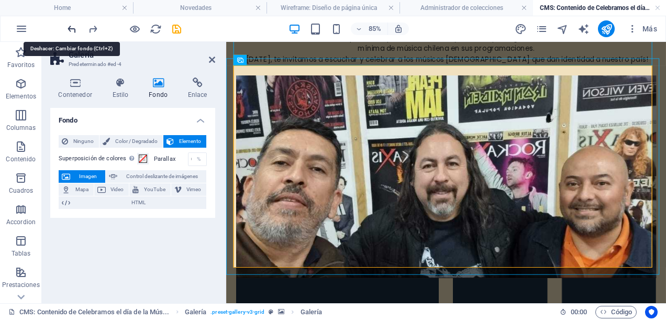
click at [71, 28] on icon "undo" at bounding box center [72, 29] width 12 height 12
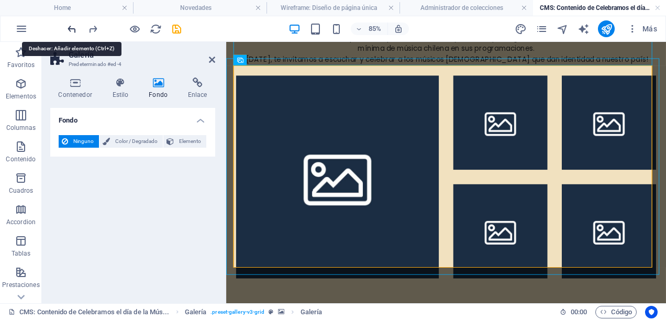
click at [71, 28] on icon "undo" at bounding box center [72, 29] width 12 height 12
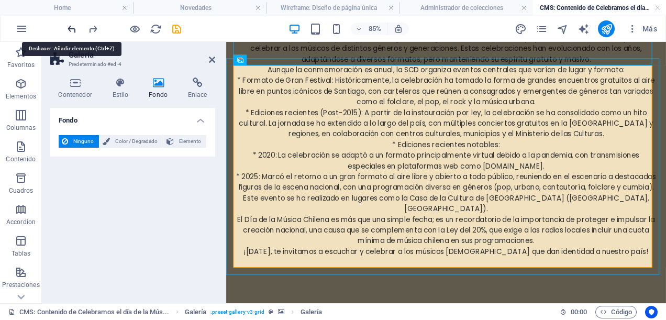
scroll to position [628, 0]
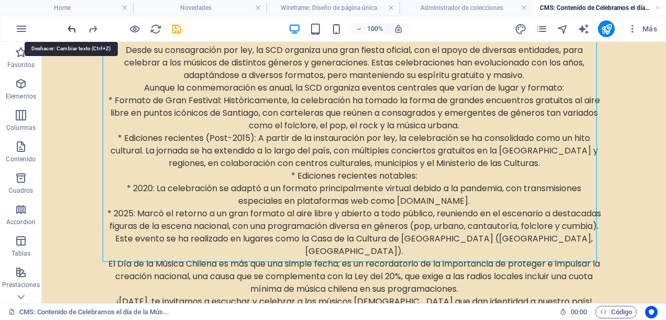
click at [70, 26] on icon "undo" at bounding box center [72, 29] width 12 height 12
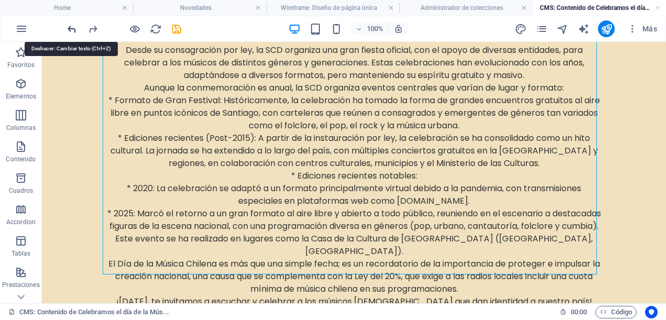
scroll to position [615, 0]
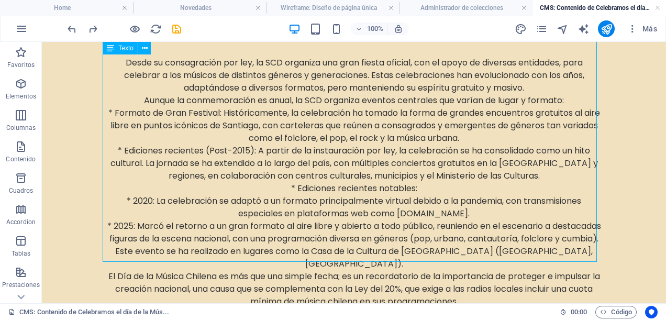
click at [560, 253] on div "Hoy celebramos el Día de la Música Chilena: Un homenaje a Violeta Parra y a la …" at bounding box center [354, 35] width 494 height 570
click at [496, 175] on div "Hoy celebramos el Día de la Música Chilena: Un homenaje a Violeta Parra y a la …" at bounding box center [354, 35] width 494 height 570
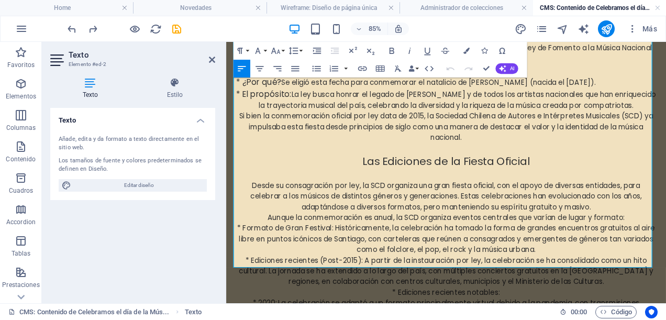
scroll to position [569, 0]
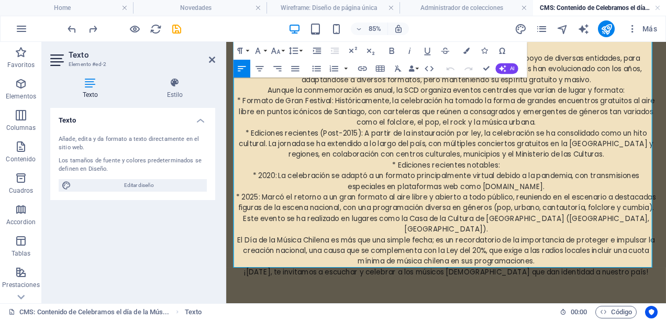
click at [665, 306] on p "¡Hoy, te invitamos a escuchar y celebrar a los músicos chilenos que dan identid…" at bounding box center [485, 312] width 494 height 13
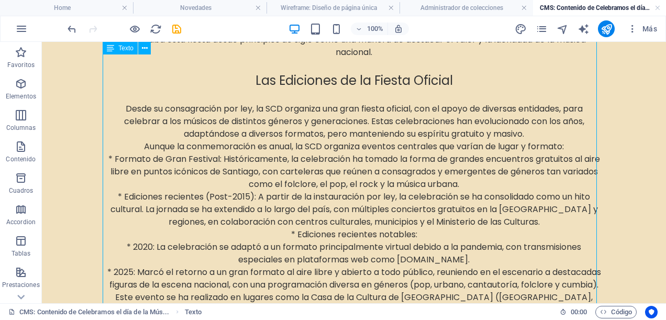
scroll to position [628, 0]
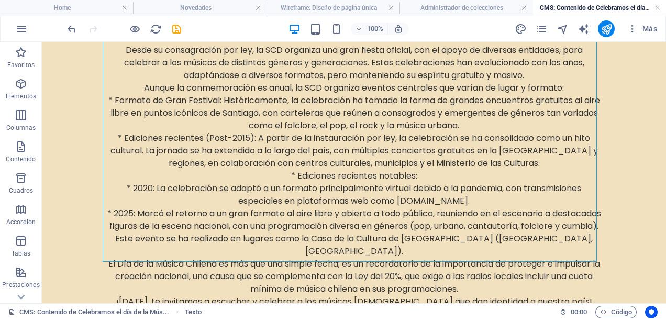
drag, startPoint x: 347, startPoint y: 266, endPoint x: 336, endPoint y: 276, distance: 14.8
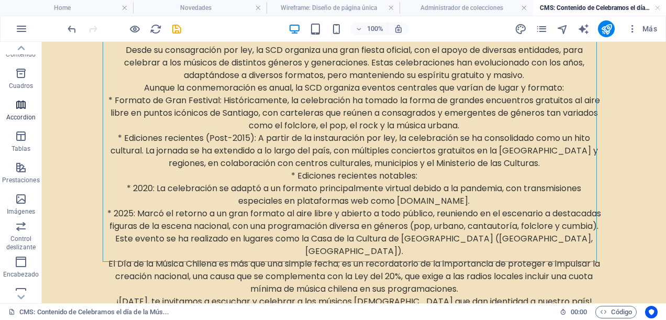
scroll to position [157, 0]
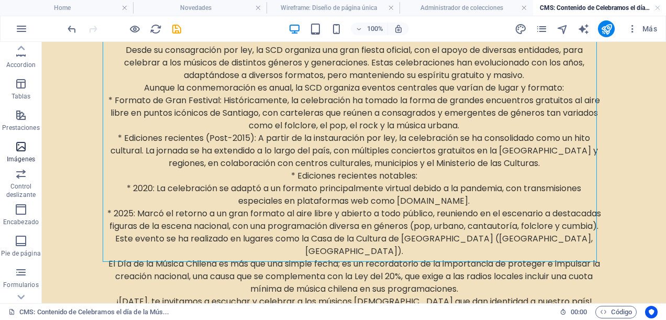
click at [18, 146] on icon "button" at bounding box center [21, 146] width 13 height 13
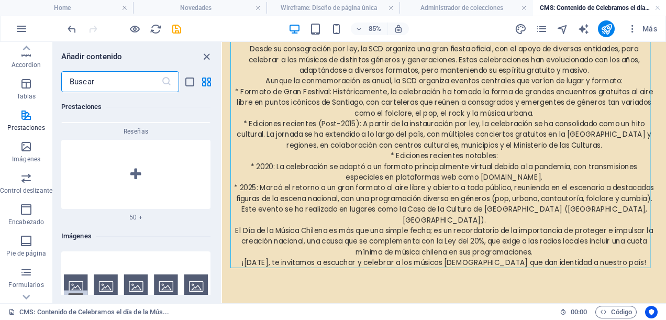
scroll to position [10336, 0]
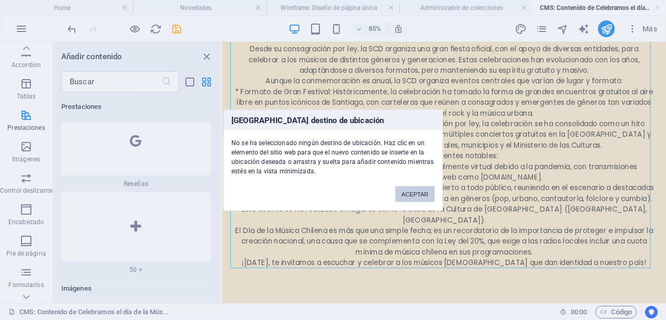
click at [413, 282] on div "Ningún destino de ubicación No se ha seleccionado ningún destino de ubicación. …" at bounding box center [333, 160] width 666 height 320
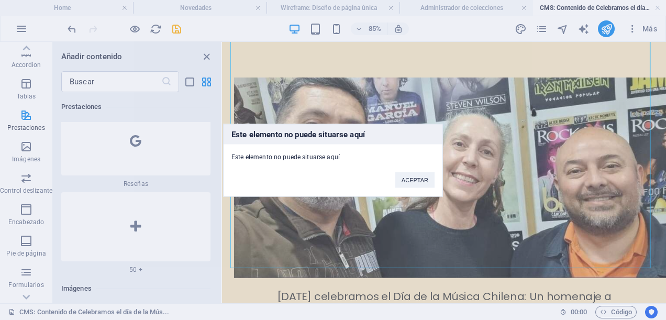
scroll to position [582, 0]
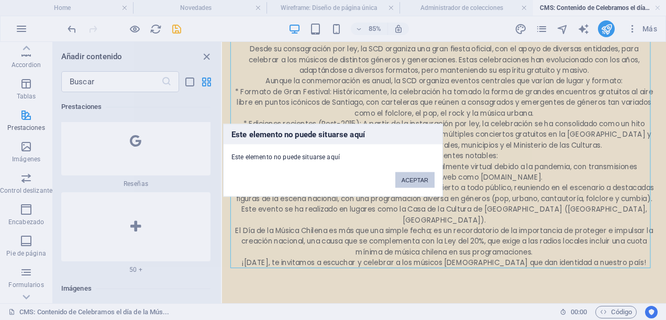
click at [410, 180] on button "ACEPTAR" at bounding box center [414, 180] width 39 height 16
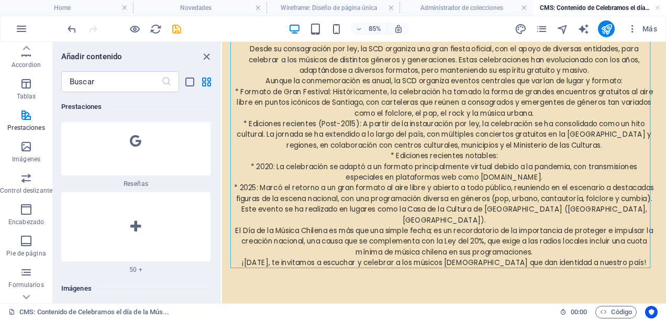
click at [205, 57] on icon "close panel" at bounding box center [207, 57] width 12 height 12
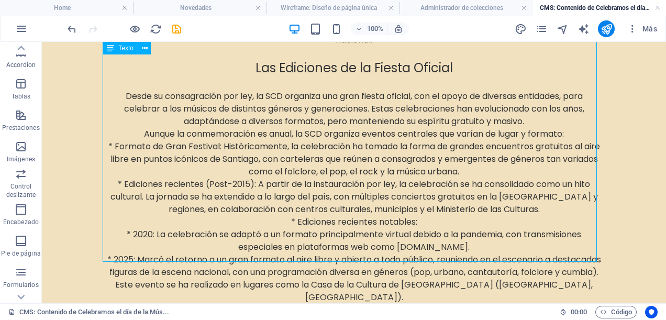
scroll to position [628, 0]
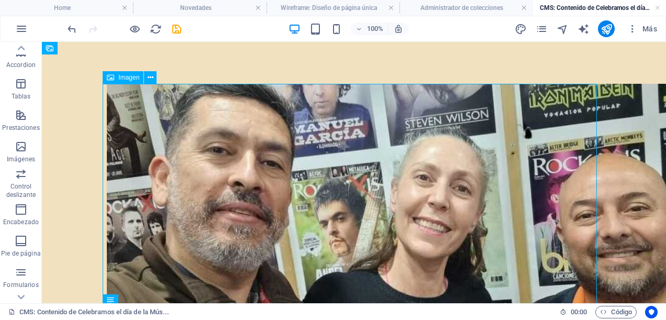
scroll to position [157, 0]
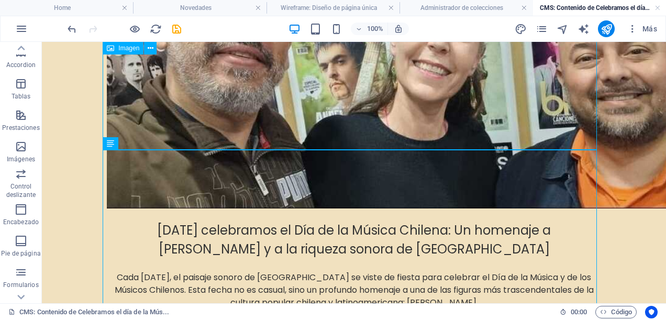
click at [347, 138] on figure at bounding box center [354, 68] width 494 height 282
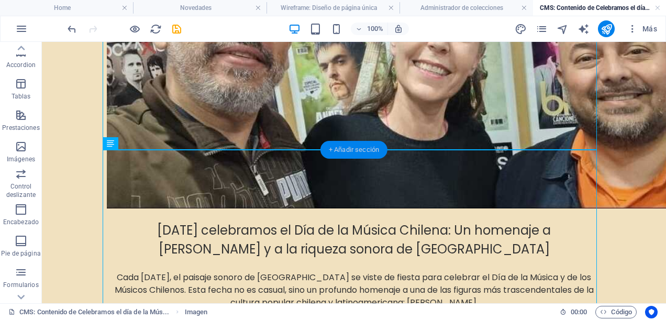
click at [367, 153] on div "+ Añadir sección" at bounding box center [353, 150] width 67 height 18
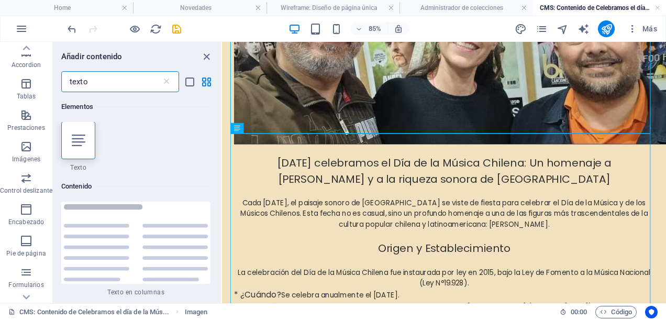
scroll to position [0, 0]
type input "texto"
click at [82, 144] on icon at bounding box center [79, 141] width 14 height 14
click at [222, 144] on div "Arrastra aquí para reemplazar el contenido existente. Si quieres crear un eleme…" at bounding box center [444, 172] width 444 height 261
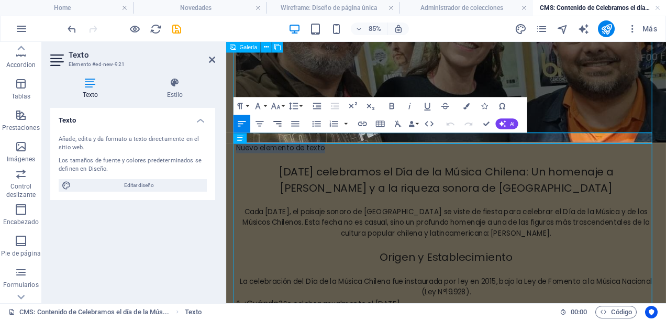
click at [281, 123] on icon "button" at bounding box center [277, 124] width 10 height 10
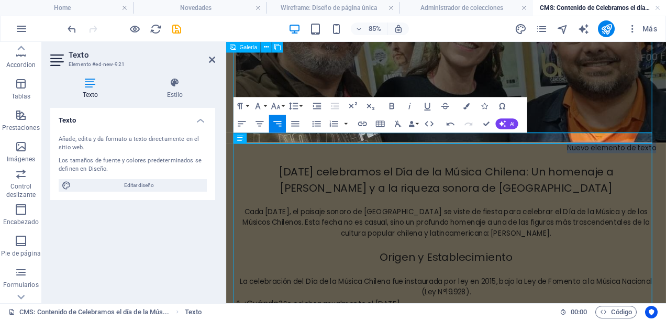
click at [617, 160] on p "Nuevo elemento de texto" at bounding box center [485, 166] width 494 height 13
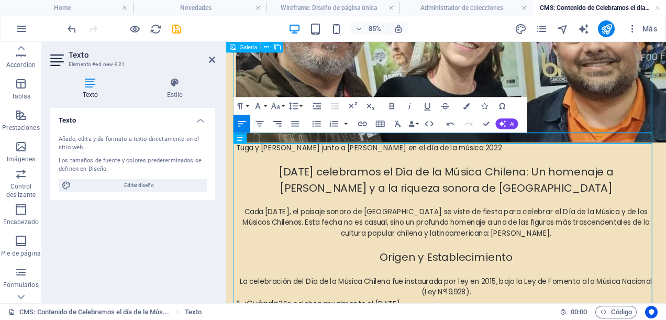
click at [281, 125] on icon "button" at bounding box center [277, 124] width 10 height 10
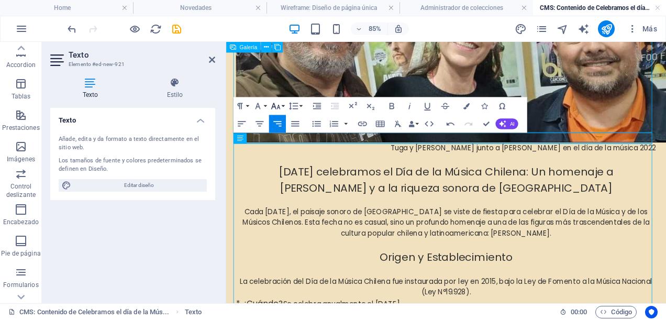
click at [276, 107] on icon "button" at bounding box center [275, 106] width 10 height 10
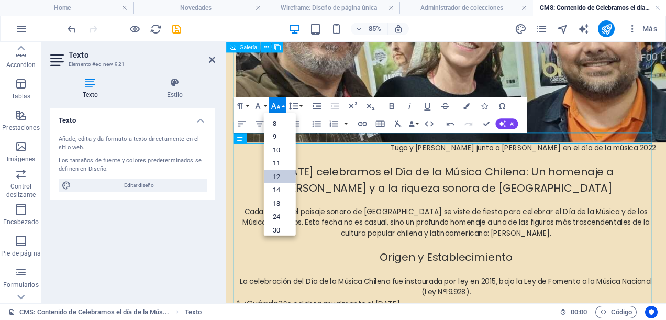
click at [276, 179] on link "12" at bounding box center [279, 177] width 32 height 14
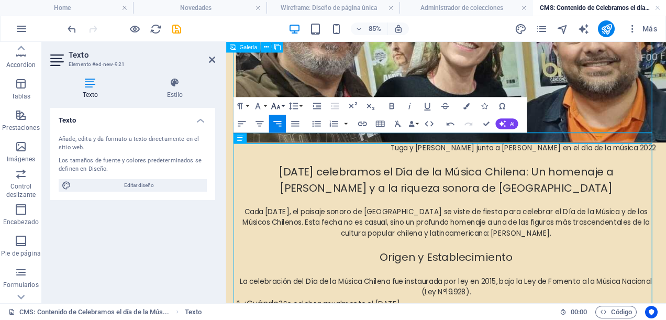
click at [276, 104] on icon "button" at bounding box center [275, 106] width 10 height 10
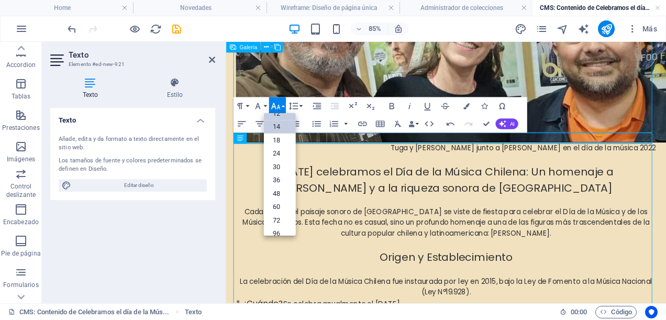
scroll to position [22, 0]
click at [277, 141] on link "11" at bounding box center [279, 145] width 32 height 14
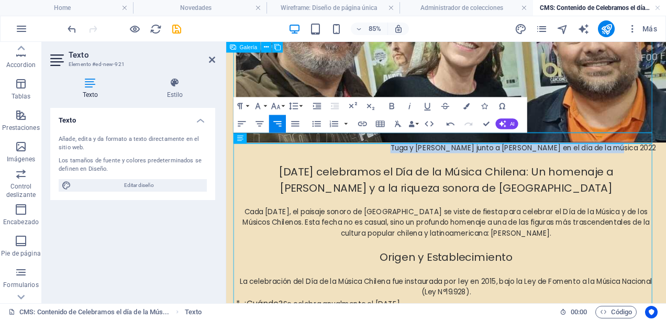
drag, startPoint x: 459, startPoint y: 158, endPoint x: 746, endPoint y: 158, distance: 286.9
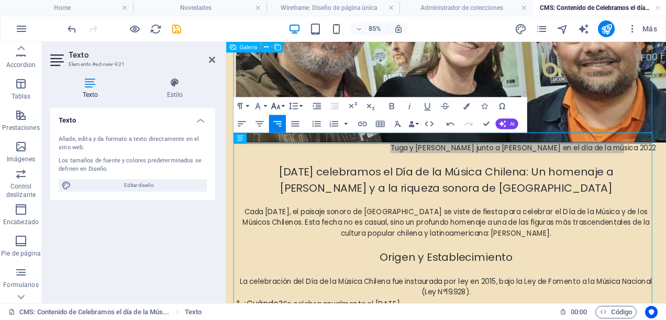
click at [273, 107] on icon "button" at bounding box center [275, 106] width 9 height 6
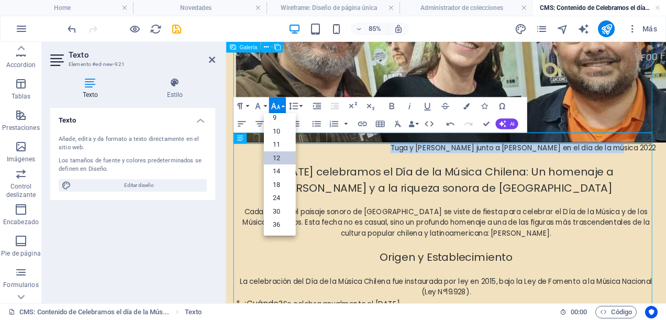
click at [274, 155] on link "12" at bounding box center [279, 158] width 32 height 14
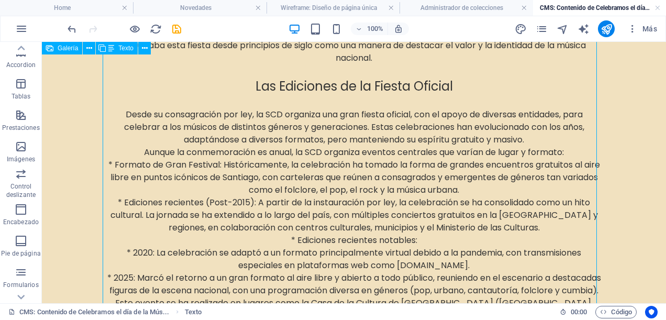
scroll to position [640, 0]
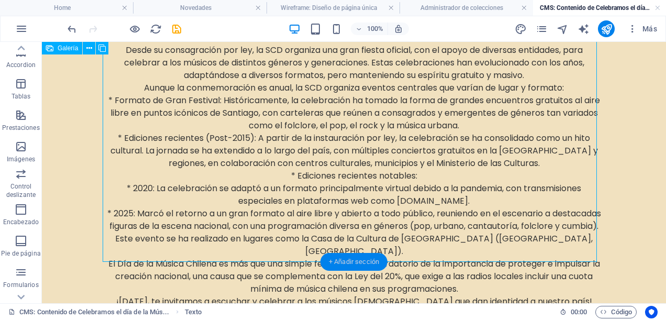
click at [359, 258] on div "+ Añadir sección" at bounding box center [353, 262] width 67 height 18
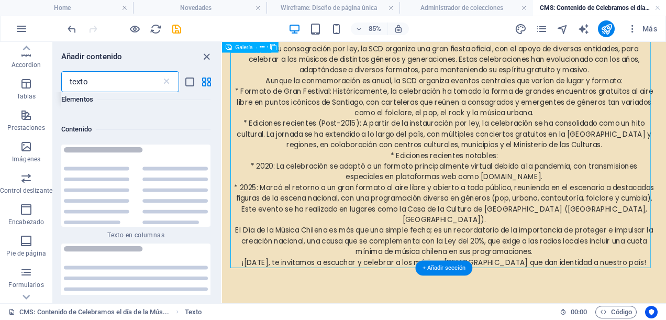
scroll to position [80, 0]
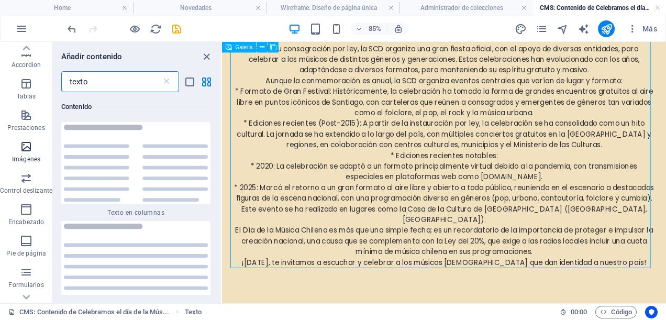
click at [27, 150] on icon "button" at bounding box center [26, 146] width 13 height 13
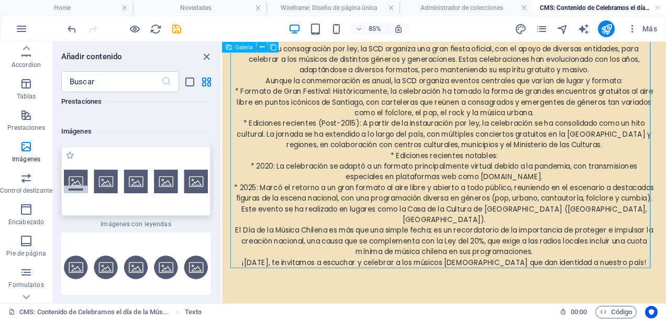
scroll to position [10545, 0]
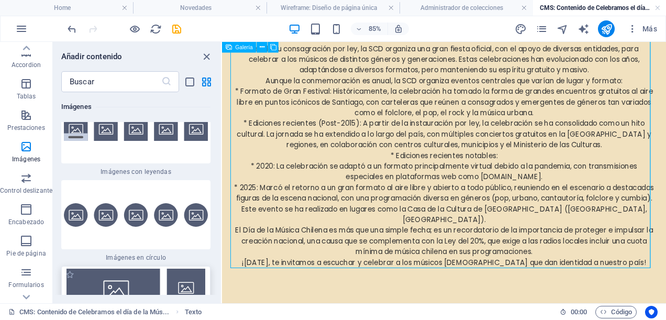
click at [129, 269] on img at bounding box center [136, 311] width 144 height 84
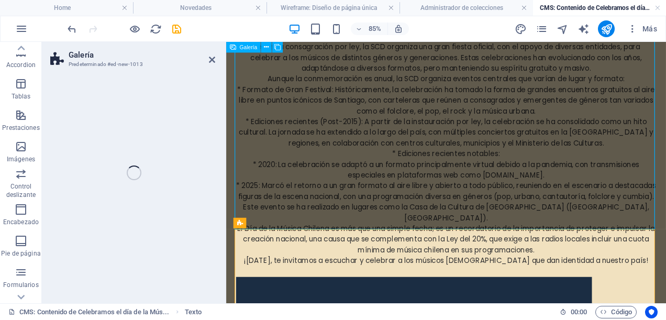
select select "rem"
select select "preset-gallery-v3-collage"
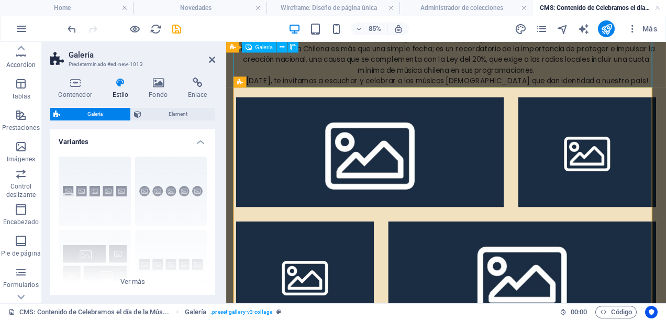
scroll to position [858, 0]
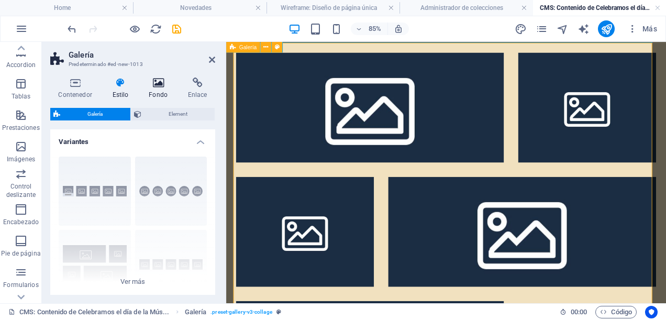
click at [157, 85] on icon at bounding box center [158, 82] width 35 height 10
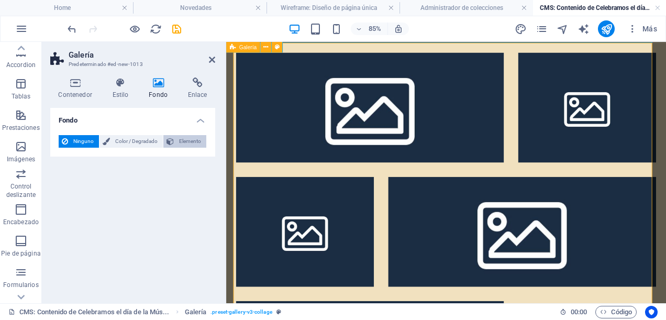
click at [198, 138] on span "Elemento" at bounding box center [190, 141] width 26 height 13
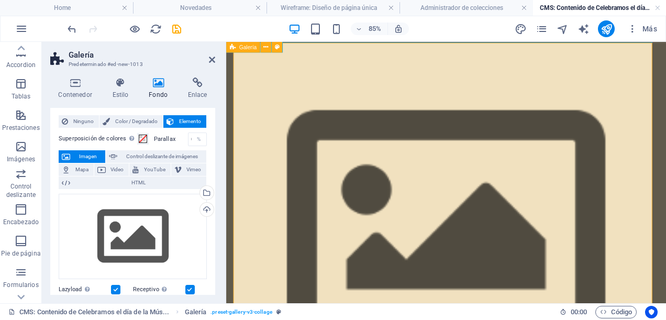
scroll to position [0, 0]
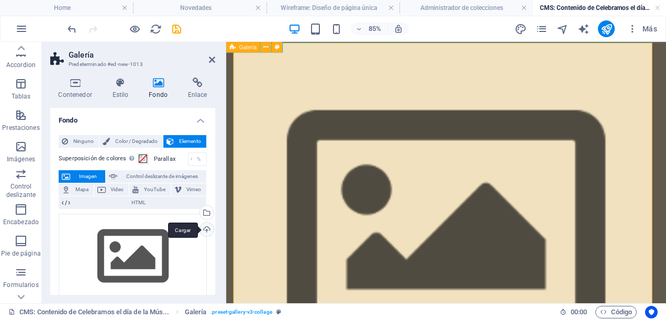
click at [207, 225] on div "Cargar" at bounding box center [206, 231] width 16 height 16
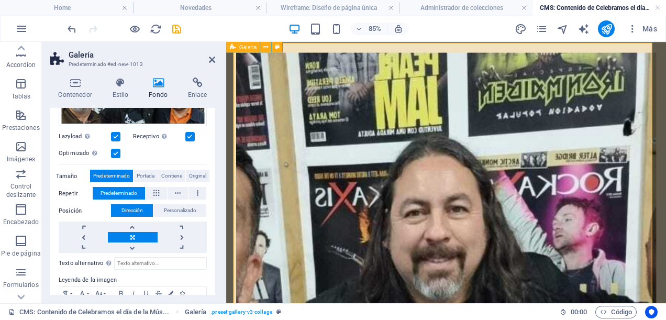
scroll to position [214, 0]
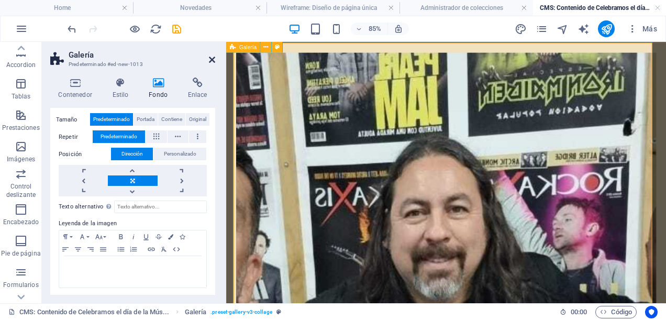
click at [210, 60] on icon at bounding box center [212, 59] width 6 height 8
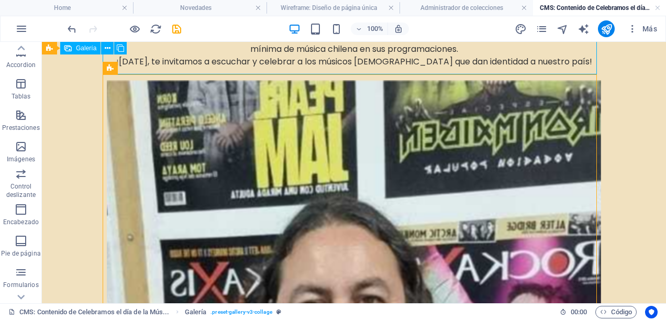
scroll to position [775, 0]
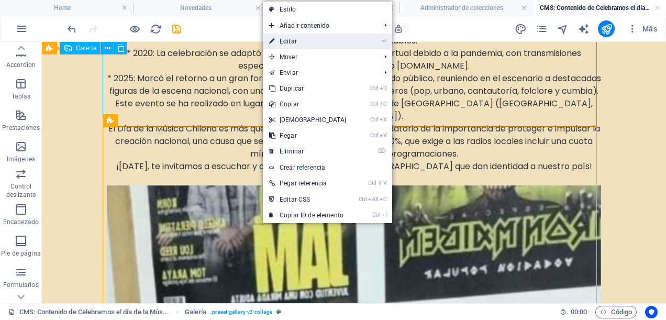
click at [322, 43] on link "⏎ Editar" at bounding box center [308, 42] width 90 height 16
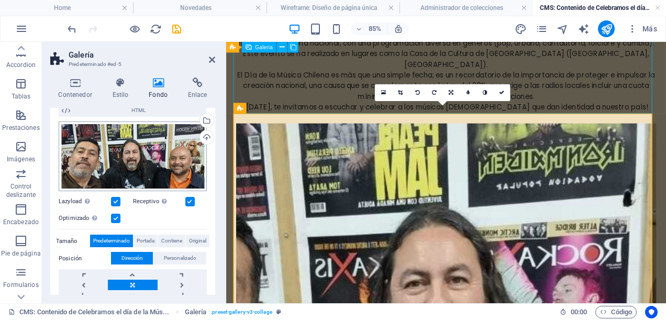
scroll to position [0, 0]
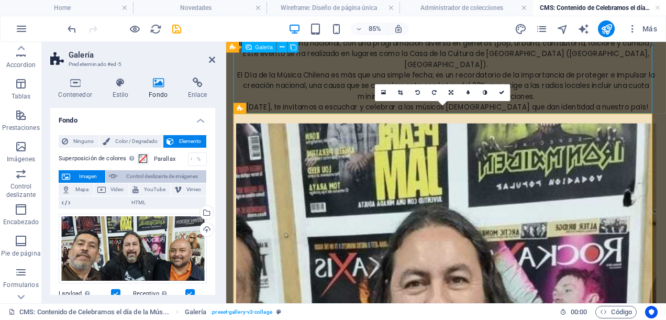
click at [139, 171] on span "Control deslizante de imágenes" at bounding box center [161, 176] width 83 height 13
select select "ms"
select select "s"
select select "progressive"
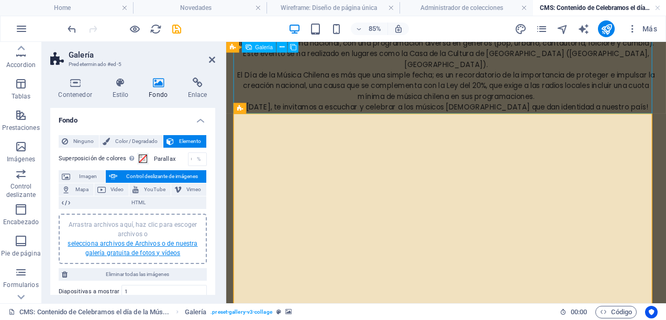
click at [121, 240] on link "selecciona archivos de Archivos o de nuestra galería gratuita de fotos y vídeos" at bounding box center [133, 248] width 130 height 17
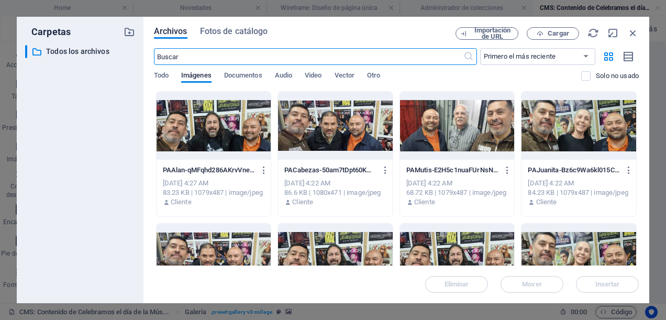
scroll to position [581, 0]
click at [218, 124] on div at bounding box center [214, 126] width 115 height 68
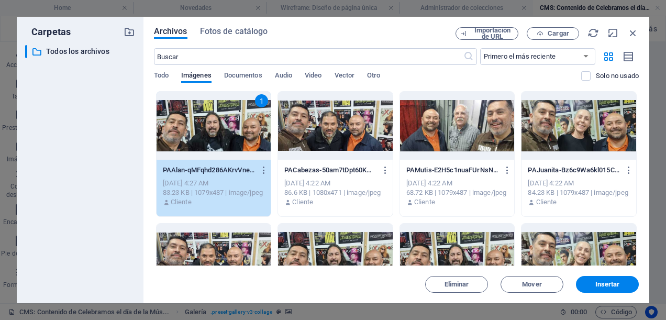
click at [342, 123] on div at bounding box center [335, 126] width 115 height 68
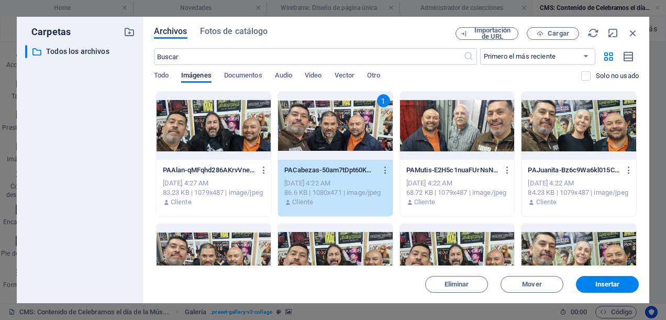
click at [237, 129] on div at bounding box center [214, 126] width 115 height 68
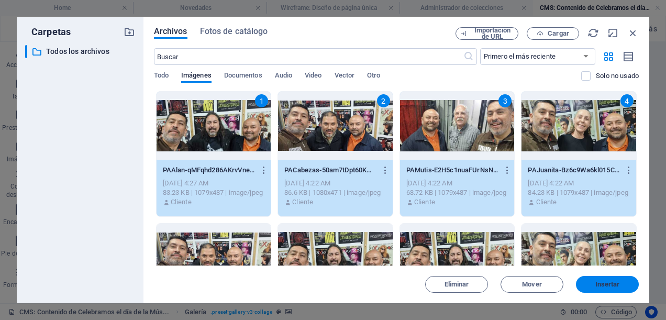
click at [622, 285] on span "Insertar" at bounding box center [607, 284] width 54 height 6
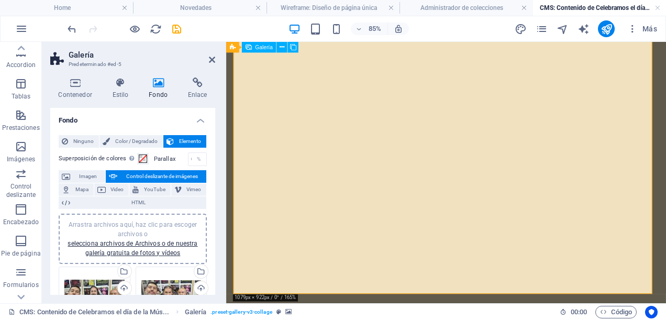
scroll to position [1015, 0]
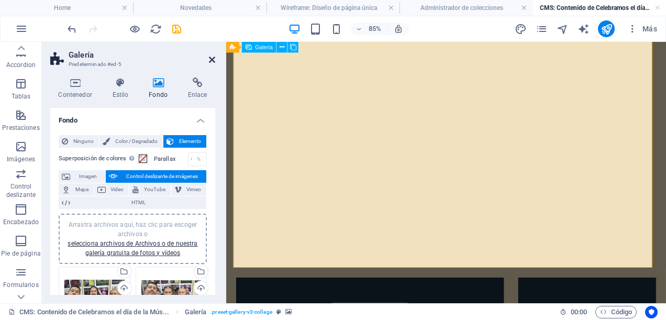
click at [210, 57] on icon at bounding box center [212, 59] width 6 height 8
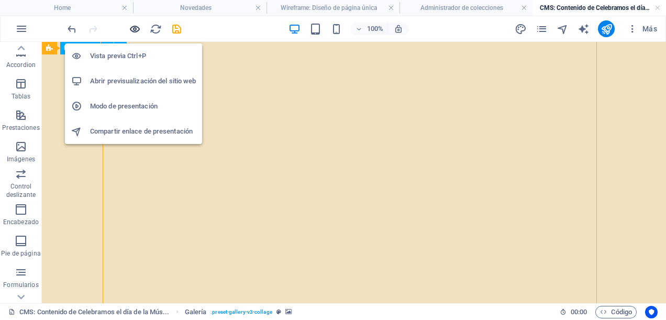
click at [135, 28] on icon "button" at bounding box center [135, 29] width 12 height 12
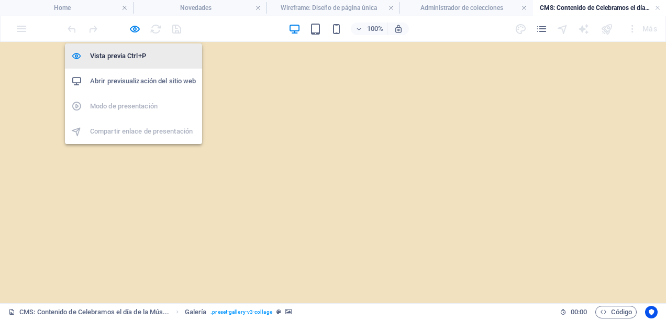
click at [127, 55] on h6 "Vista previa Ctrl+P" at bounding box center [143, 56] width 106 height 13
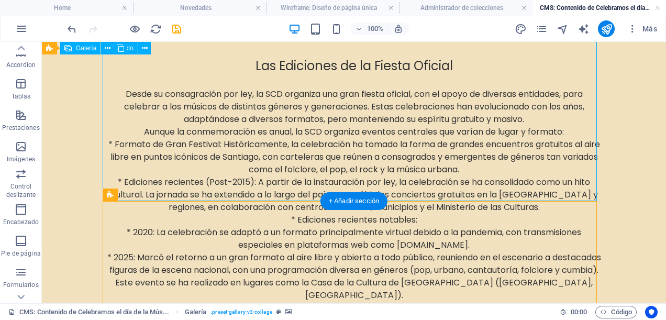
scroll to position [753, 0]
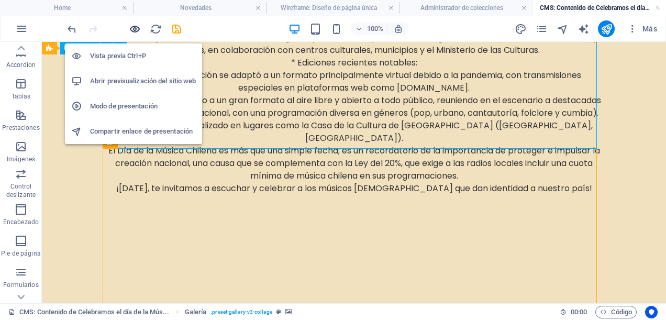
click at [132, 26] on icon "button" at bounding box center [135, 29] width 12 height 12
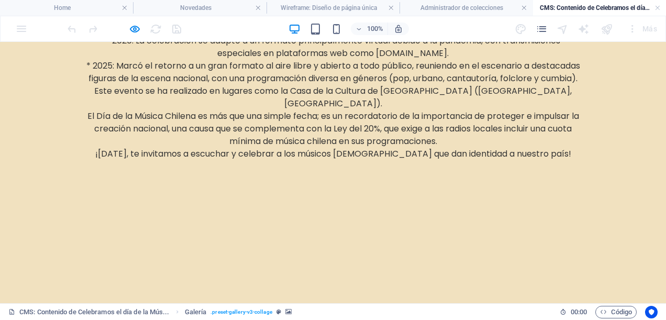
scroll to position [702, 0]
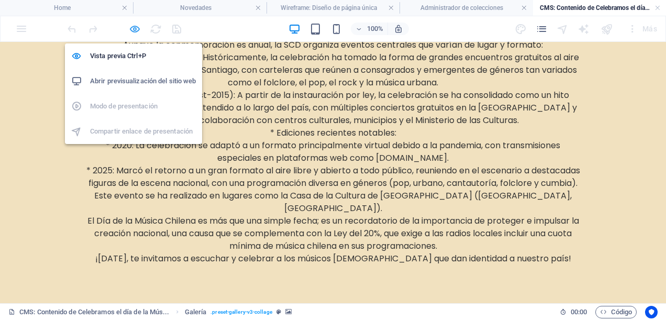
click at [136, 26] on icon "button" at bounding box center [135, 29] width 12 height 12
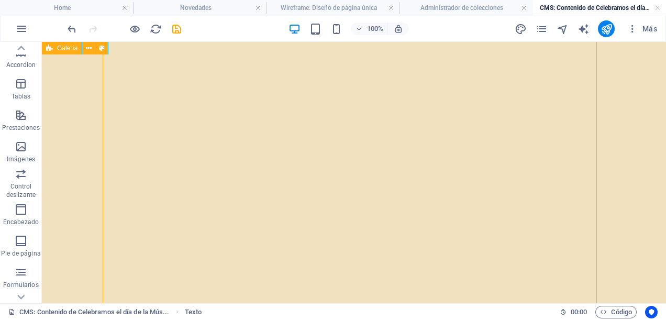
scroll to position [1121, 0]
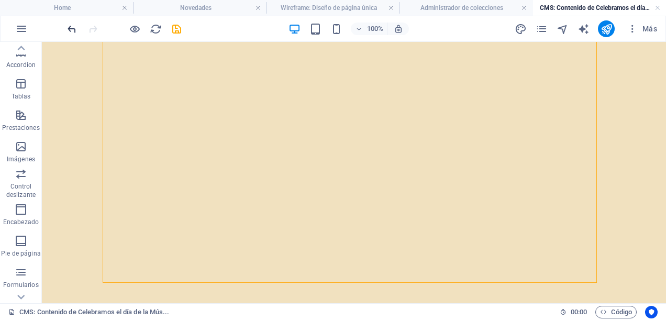
click at [72, 24] on icon "undo" at bounding box center [72, 29] width 12 height 12
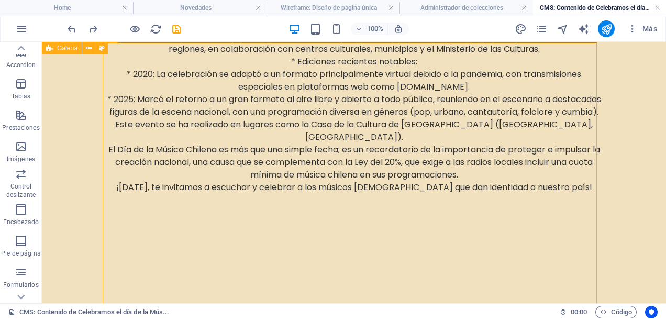
scroll to position [859, 0]
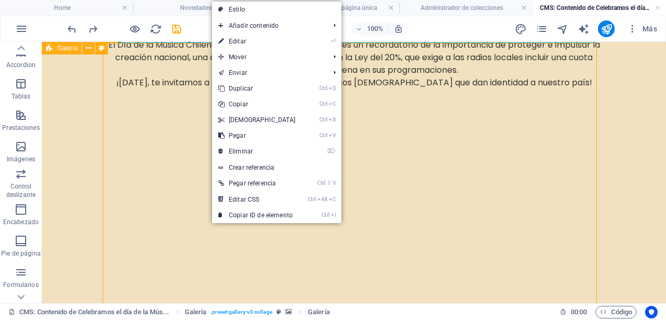
click at [248, 36] on link "⏎ Editar" at bounding box center [257, 42] width 90 height 16
select select "4"
select select "px"
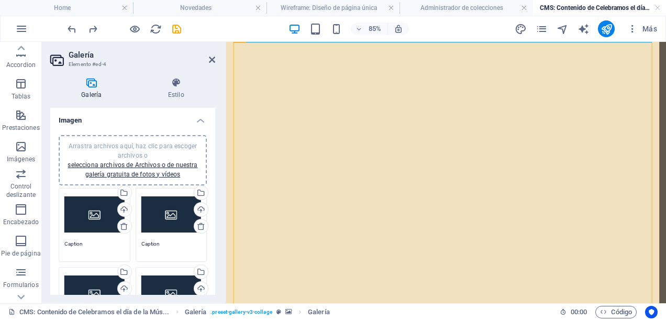
scroll to position [52, 0]
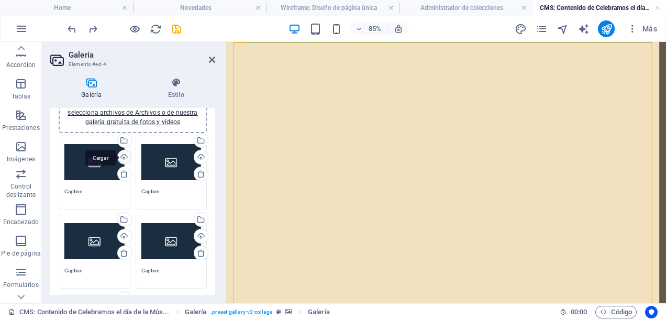
click at [123, 156] on div "Cargar" at bounding box center [124, 158] width 16 height 16
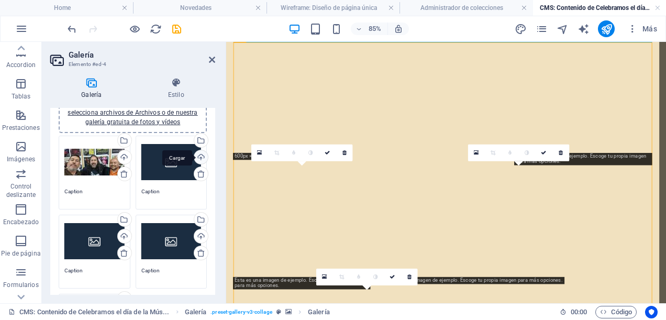
click at [201, 155] on div "Cargar" at bounding box center [200, 158] width 16 height 16
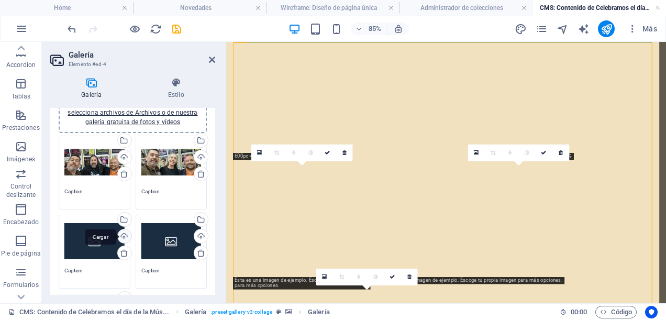
click at [125, 236] on div "Cargar" at bounding box center [124, 237] width 16 height 16
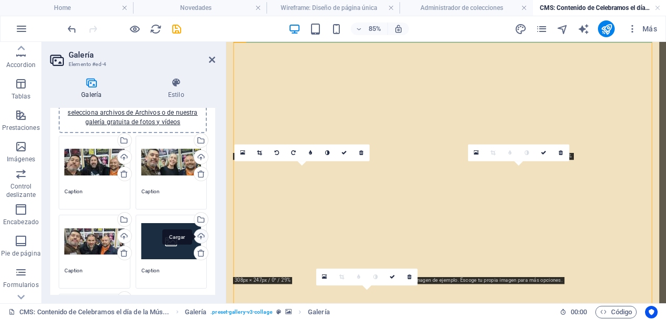
click at [199, 237] on div "Cargar" at bounding box center [200, 237] width 16 height 16
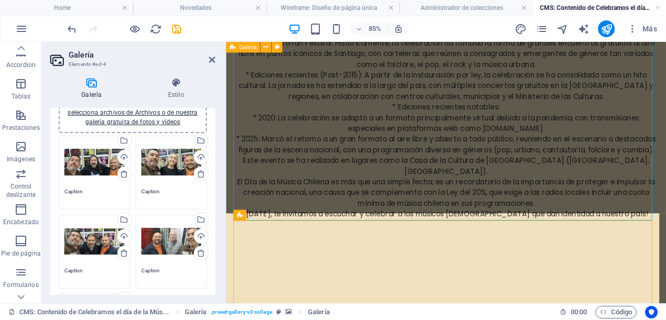
scroll to position [806, 0]
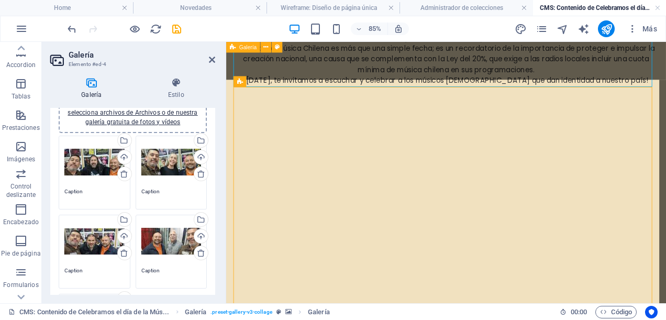
drag, startPoint x: 544, startPoint y: 281, endPoint x: 618, endPoint y: 285, distance: 73.9
drag, startPoint x: 594, startPoint y: 291, endPoint x: 594, endPoint y: 323, distance: 31.9
drag, startPoint x: 561, startPoint y: 281, endPoint x: 566, endPoint y: 328, distance: 47.4
drag, startPoint x: 562, startPoint y: 317, endPoint x: 422, endPoint y: 258, distance: 151.8
drag, startPoint x: 589, startPoint y: 299, endPoint x: 504, endPoint y: 186, distance: 141.6
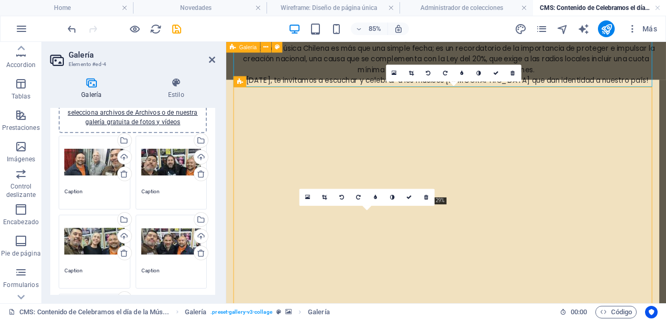
drag, startPoint x: 500, startPoint y: 202, endPoint x: 506, endPoint y: 268, distance: 66.2
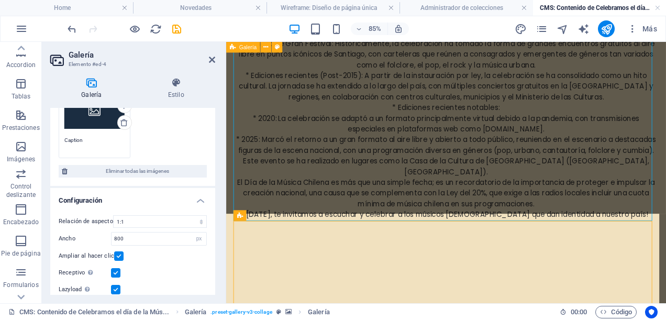
scroll to position [305, 0]
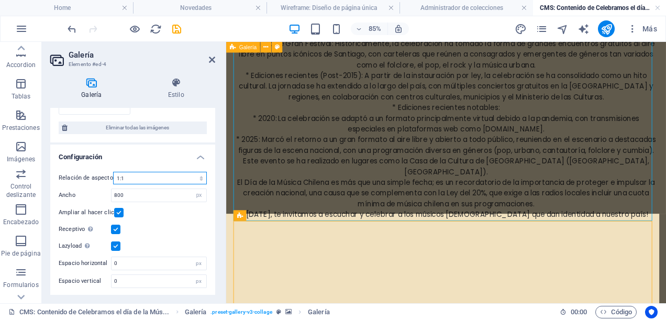
click at [198, 176] on select "Ninguna relación de aspecto fija 16:9 16:10 4:3 1:1 1:2 2:1" at bounding box center [160, 178] width 94 height 13
select select "1"
click at [113, 172] on select "Ninguna relación de aspecto fija 16:9 16:10 4:3 1:1 1:2 2:1" at bounding box center [160, 178] width 94 height 13
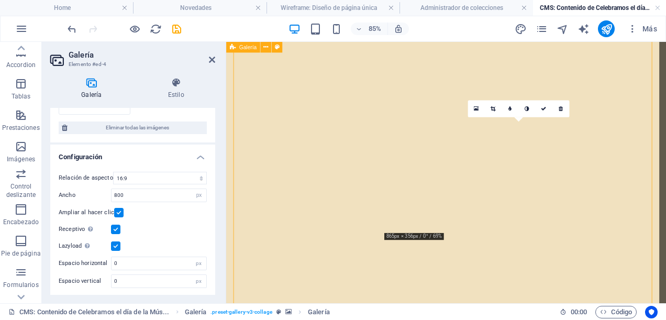
scroll to position [910, 0]
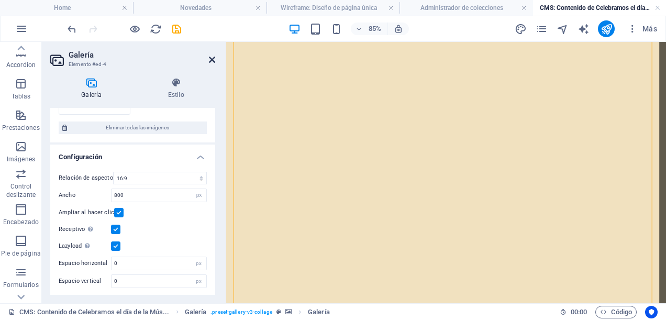
click at [214, 58] on icon at bounding box center [212, 59] width 6 height 8
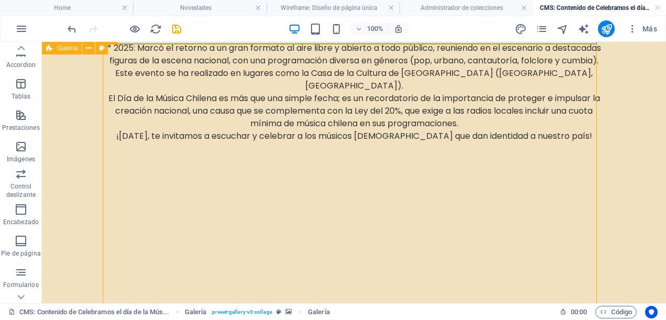
scroll to position [858, 0]
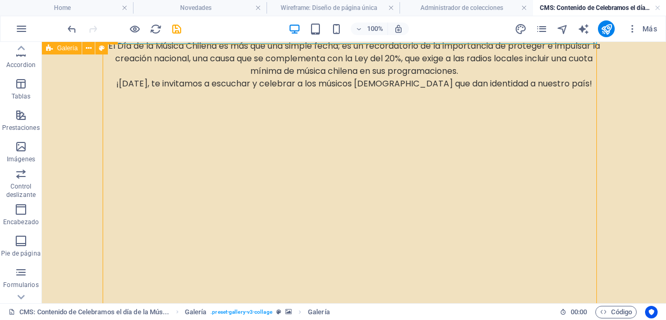
drag, startPoint x: 534, startPoint y: 160, endPoint x: 540, endPoint y: 207, distance: 48.1
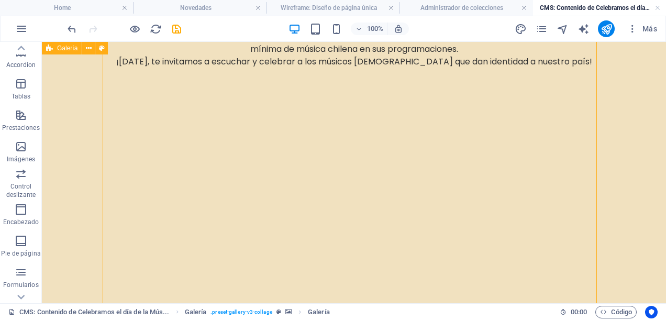
scroll to position [828, 0]
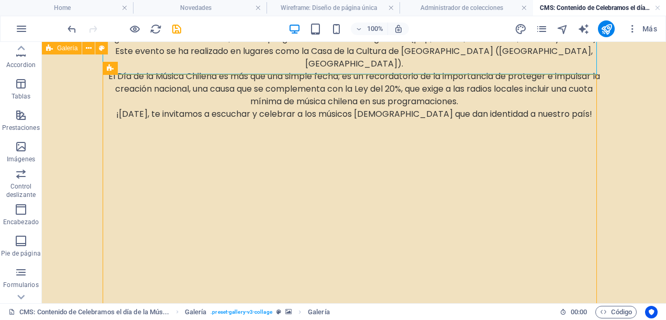
select select "1"
select select "px"
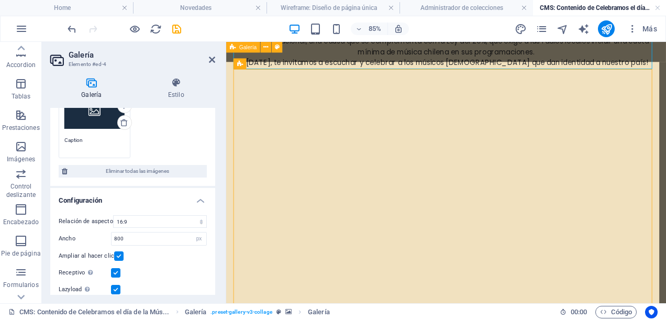
scroll to position [209, 0]
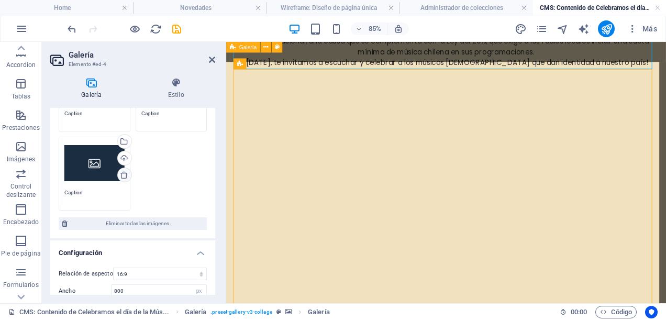
click at [120, 174] on icon at bounding box center [124, 175] width 8 height 8
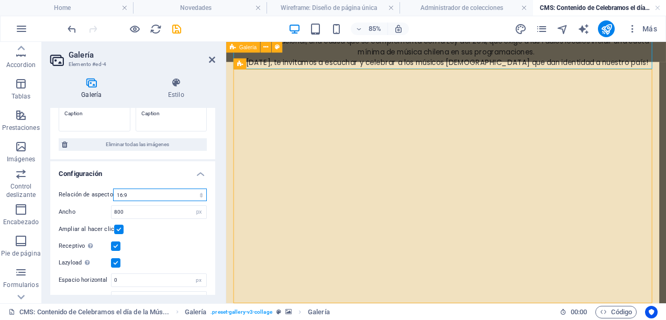
click at [204, 194] on select "Ninguna relación de aspecto fija 16:9 16:10 4:3 1:1 1:2 2:1" at bounding box center [160, 194] width 94 height 13
click at [113, 188] on select "Ninguna relación de aspecto fija 16:9 16:10 4:3 1:1 1:2 2:1" at bounding box center [160, 194] width 94 height 13
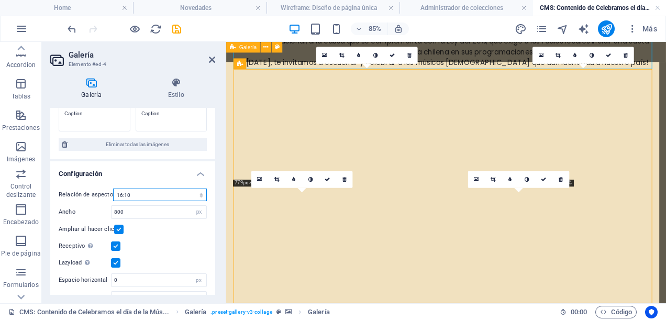
click at [169, 194] on select "Ninguna relación de aspecto fija 16:9 16:10 4:3 1:1 1:2 2:1" at bounding box center [160, 194] width 94 height 13
click at [113, 188] on select "Ninguna relación de aspecto fija 16:9 16:10 4:3 1:1 1:2 2:1" at bounding box center [160, 194] width 94 height 13
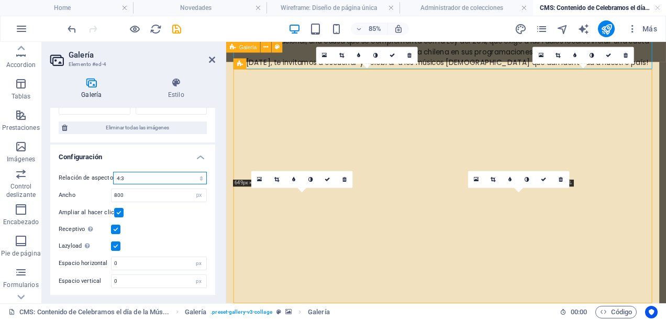
click at [191, 175] on select "Ninguna relación de aspecto fija 16:9 16:10 4:3 1:1 1:2 2:1" at bounding box center [160, 178] width 94 height 13
click at [113, 172] on select "Ninguna relación de aspecto fija 16:9 16:10 4:3 1:1 1:2 2:1" at bounding box center [160, 178] width 94 height 13
click at [198, 174] on select "Ninguna relación de aspecto fija 16:9 16:10 4:3 1:1 1:2 2:1" at bounding box center [160, 178] width 94 height 13
select select "0"
click at [113, 172] on select "Ninguna relación de aspecto fija 16:9 16:10 4:3 1:1 1:2 2:1" at bounding box center [160, 178] width 94 height 13
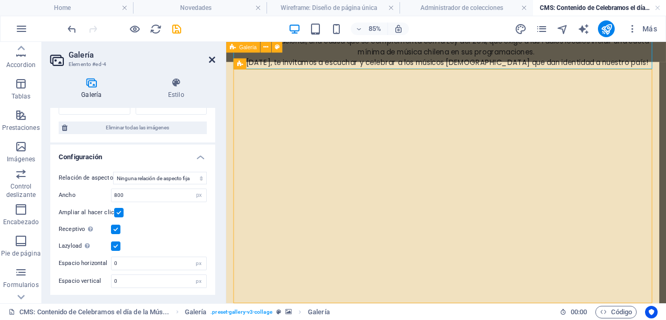
click at [215, 61] on icon at bounding box center [212, 59] width 6 height 8
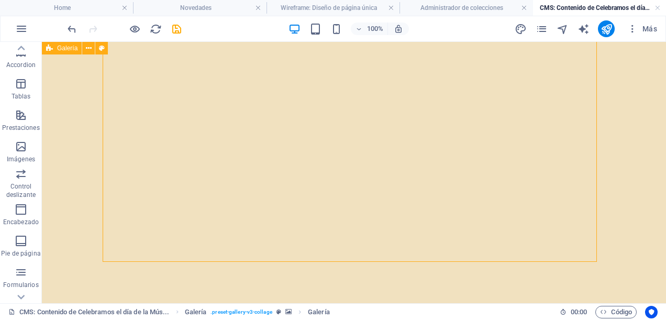
scroll to position [864, 0]
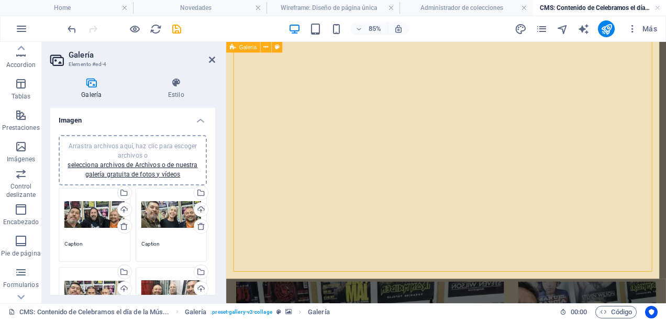
scroll to position [52, 0]
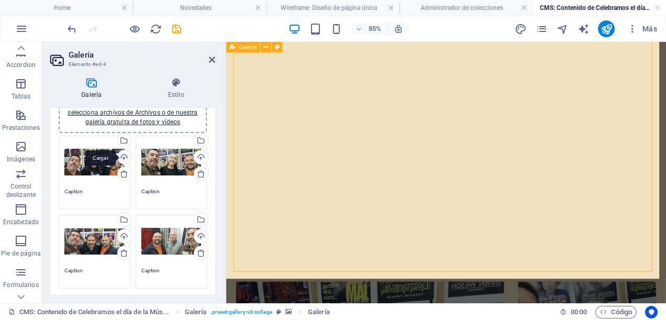
click at [125, 158] on div "Cargar" at bounding box center [124, 158] width 16 height 16
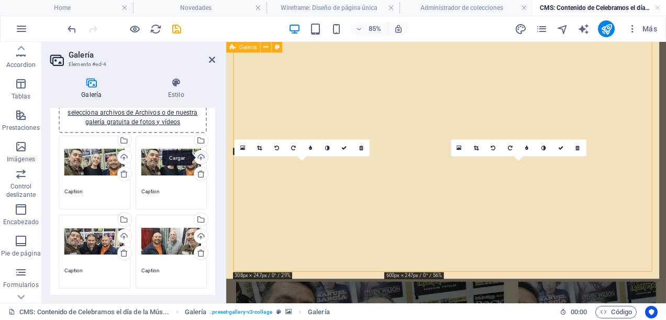
click at [196, 155] on div "Cargar" at bounding box center [200, 158] width 16 height 16
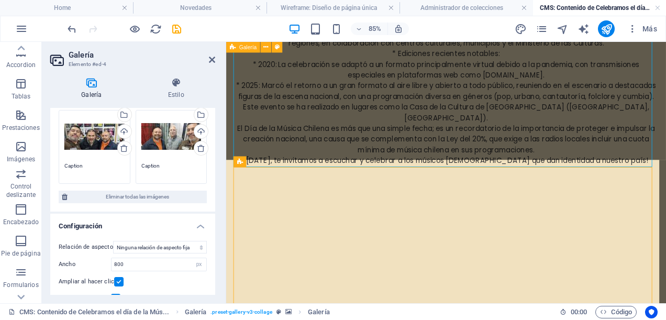
scroll to position [226, 0]
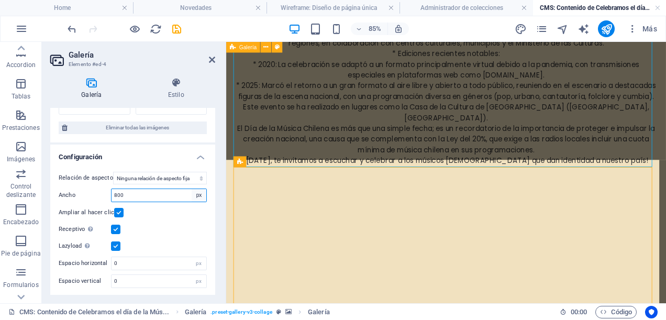
click at [194, 195] on select "px %" at bounding box center [199, 195] width 15 height 13
select select "%"
click at [192, 189] on select "px %" at bounding box center [199, 195] width 15 height 13
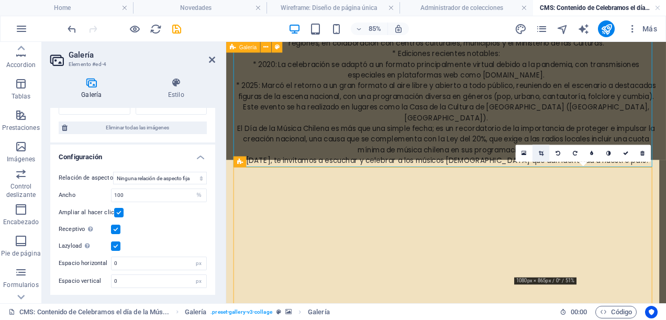
click at [540, 153] on icon at bounding box center [541, 153] width 5 height 5
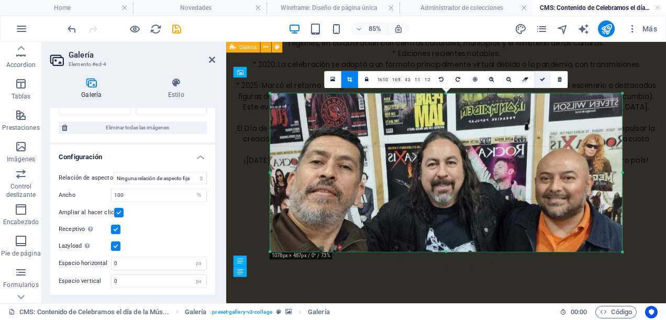
click at [543, 80] on icon at bounding box center [542, 78] width 5 height 5
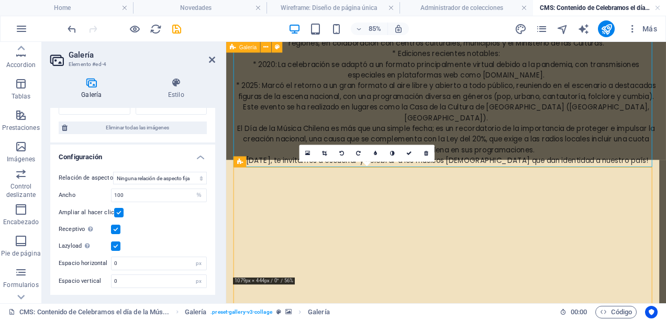
scroll to position [869, 0]
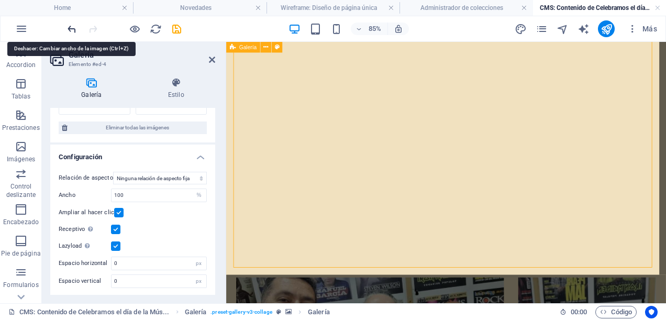
click at [72, 30] on icon "undo" at bounding box center [72, 29] width 12 height 12
type input "800"
select select "px"
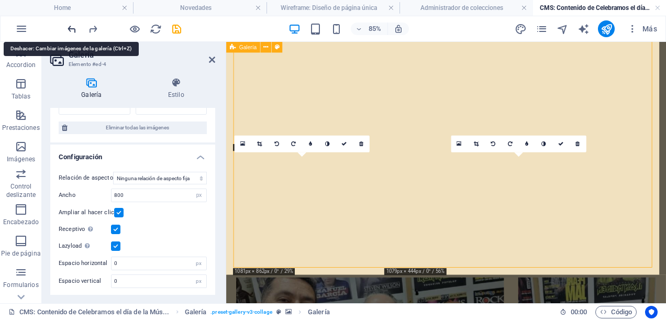
click at [72, 30] on icon "undo" at bounding box center [72, 29] width 12 height 12
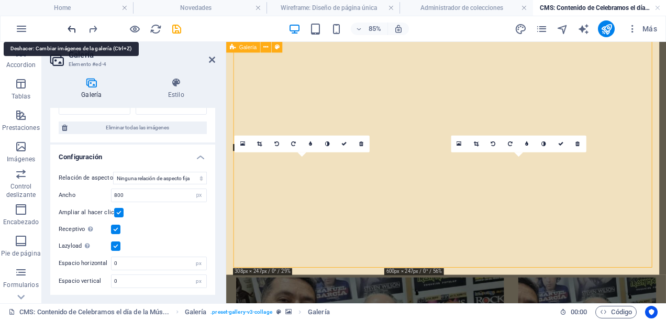
click at [72, 30] on icon "undo" at bounding box center [72, 29] width 12 height 12
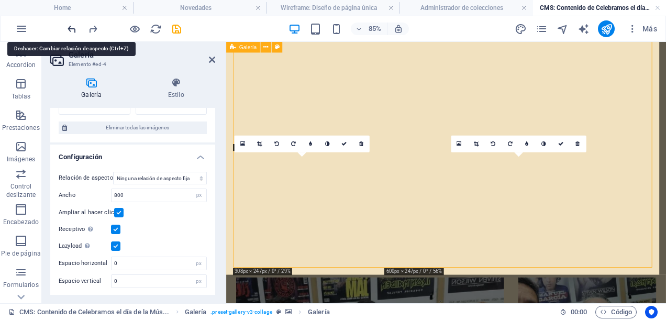
click at [72, 30] on icon "undo" at bounding box center [72, 29] width 12 height 12
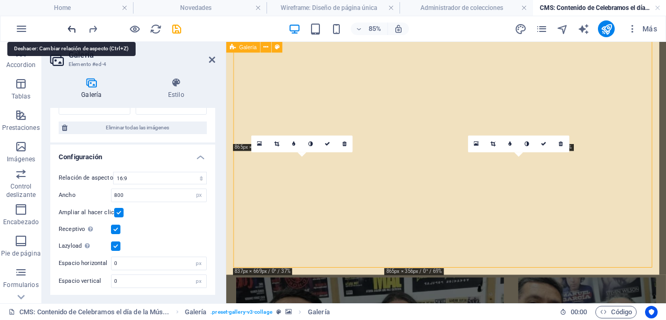
click at [72, 30] on icon "undo" at bounding box center [72, 29] width 12 height 12
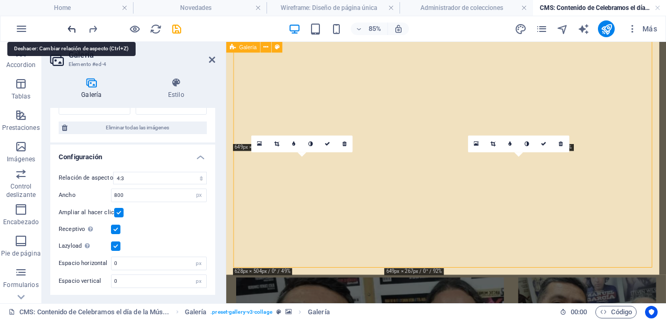
click at [72, 30] on icon "undo" at bounding box center [72, 29] width 12 height 12
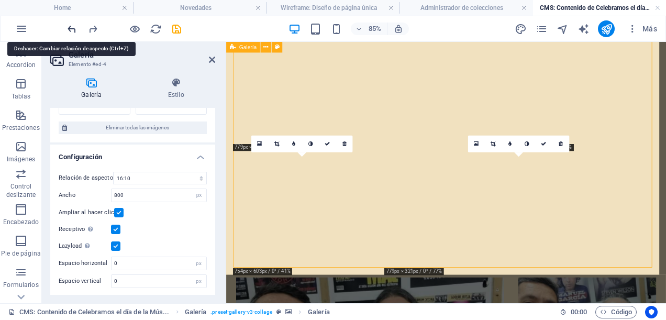
click at [72, 30] on icon "undo" at bounding box center [72, 29] width 12 height 12
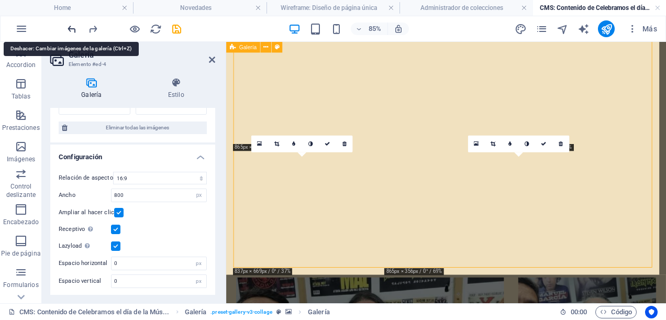
click at [72, 30] on icon "undo" at bounding box center [72, 29] width 12 height 12
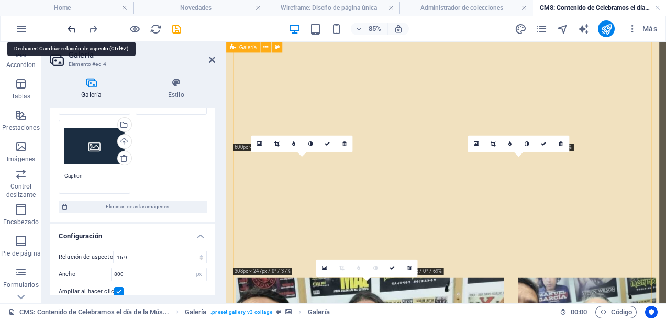
click at [72, 30] on icon "undo" at bounding box center [72, 29] width 12 height 12
select select "4"
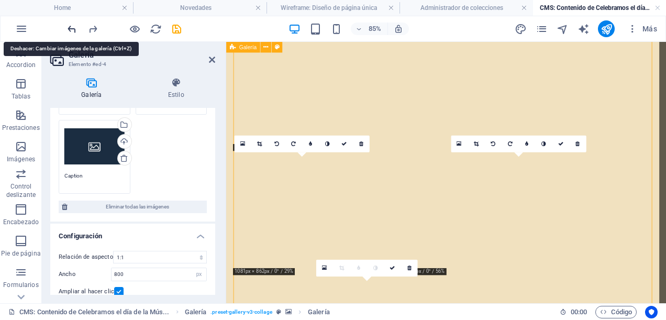
click at [72, 30] on icon "undo" at bounding box center [72, 29] width 12 height 12
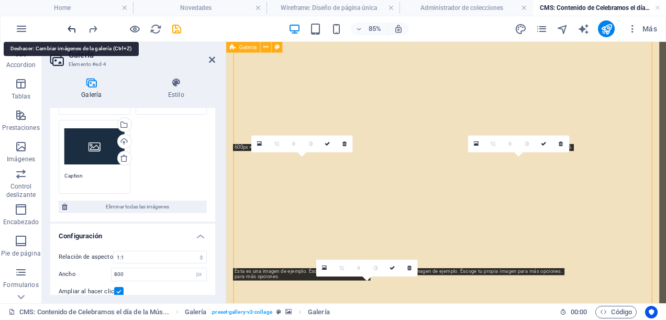
click at [72, 30] on icon "undo" at bounding box center [72, 29] width 12 height 12
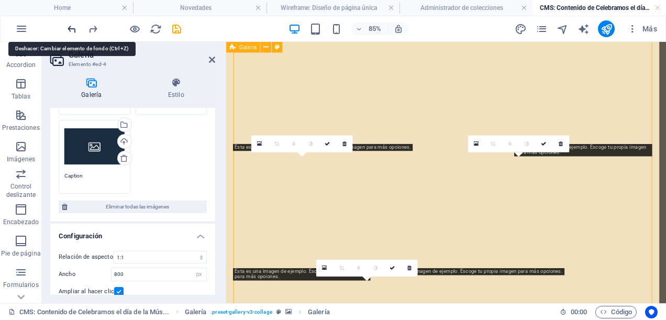
click at [72, 30] on icon "undo" at bounding box center [72, 29] width 12 height 12
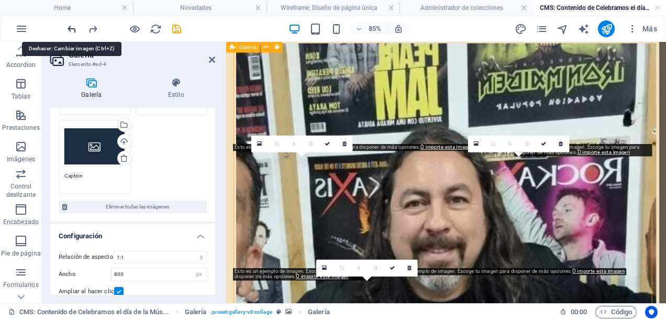
click at [72, 30] on icon "undo" at bounding box center [72, 29] width 12 height 12
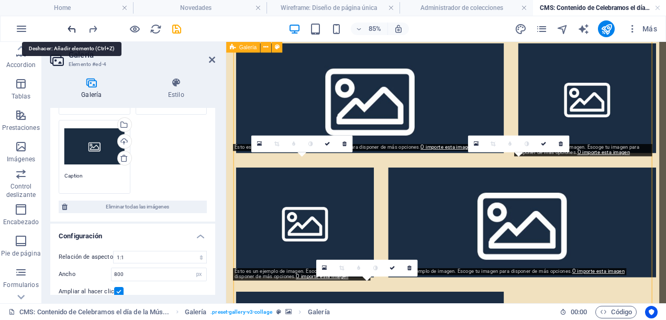
click at [72, 30] on icon "undo" at bounding box center [72, 29] width 12 height 12
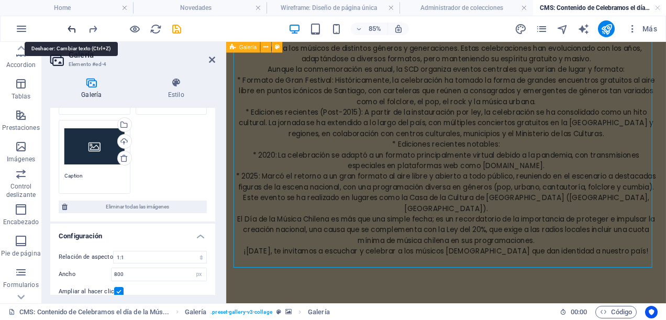
scroll to position [594, 0]
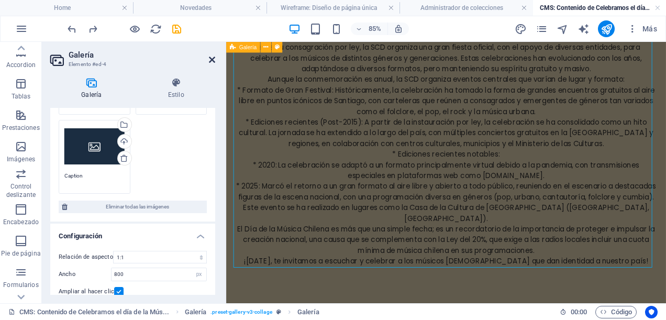
click at [214, 57] on icon at bounding box center [212, 59] width 6 height 8
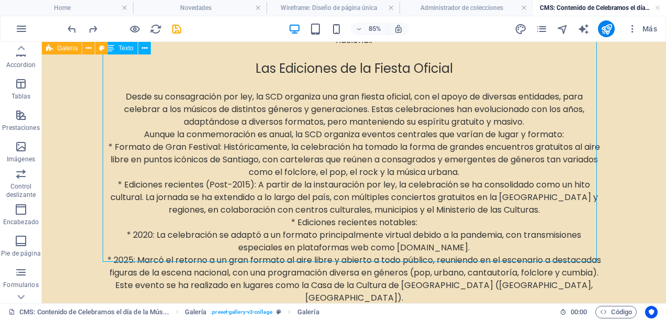
scroll to position [640, 0]
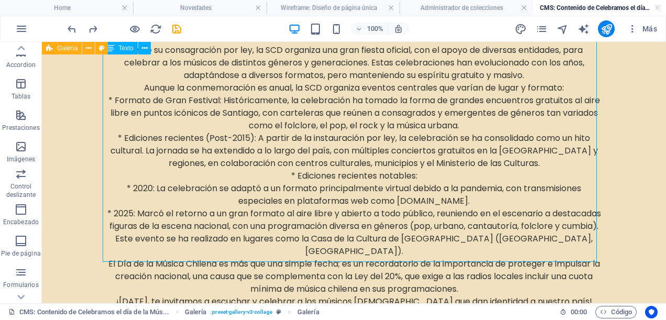
click at [386, 254] on div "Hoy celebramos el Día de la Música Chilena: Un homenaje a Violeta Parra y a la …" at bounding box center [354, 29] width 494 height 583
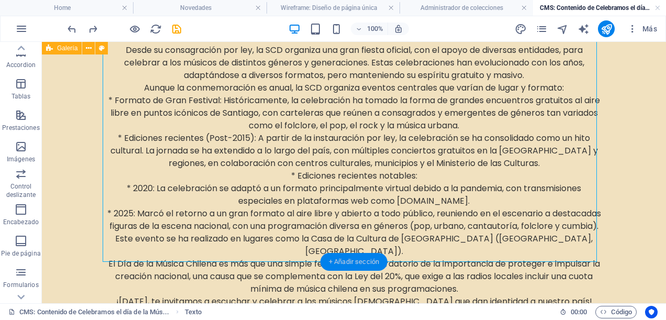
click at [351, 256] on div "+ Añadir sección" at bounding box center [353, 262] width 67 height 18
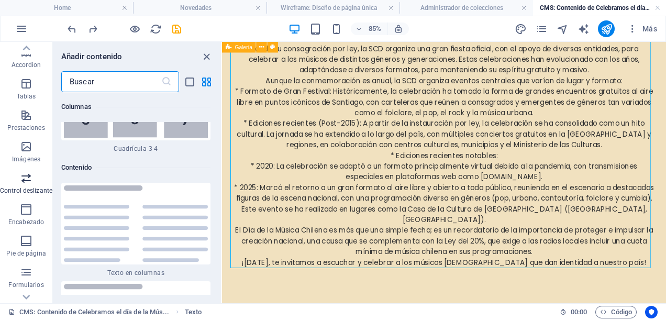
scroll to position [3513, 0]
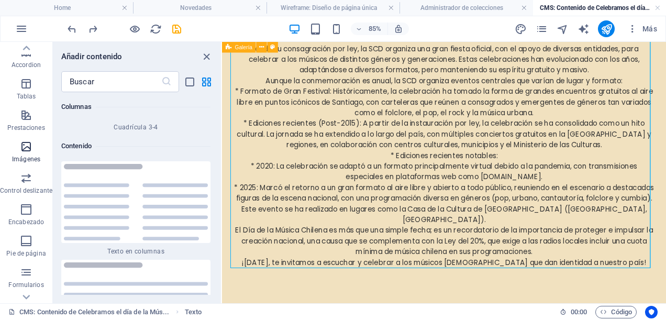
click at [28, 150] on icon "button" at bounding box center [26, 146] width 13 height 13
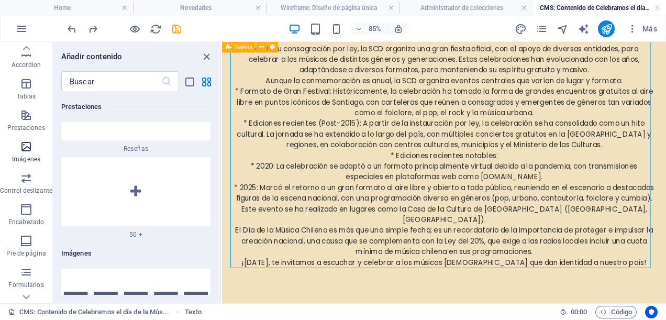
scroll to position [10388, 0]
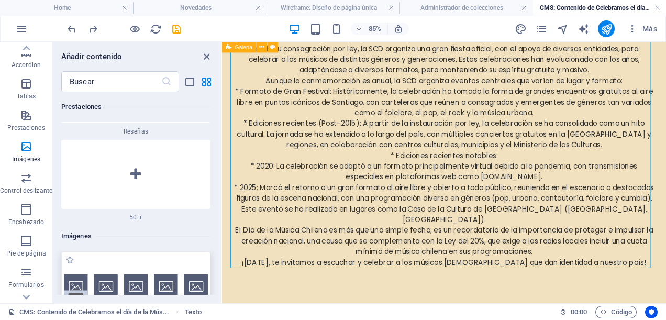
click at [152, 274] on img at bounding box center [136, 286] width 144 height 24
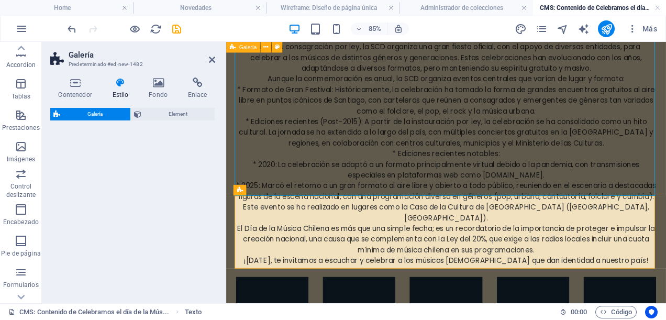
select select "rem"
select select "preset-gallery-v3-captions"
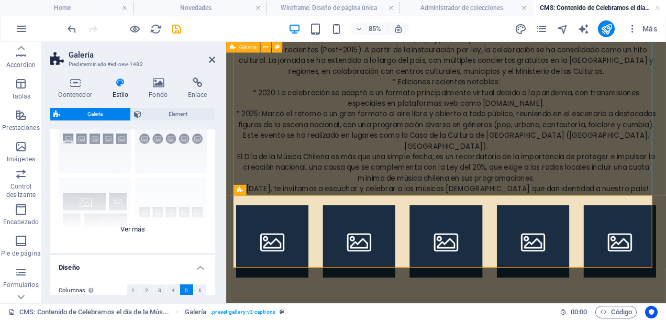
scroll to position [105, 0]
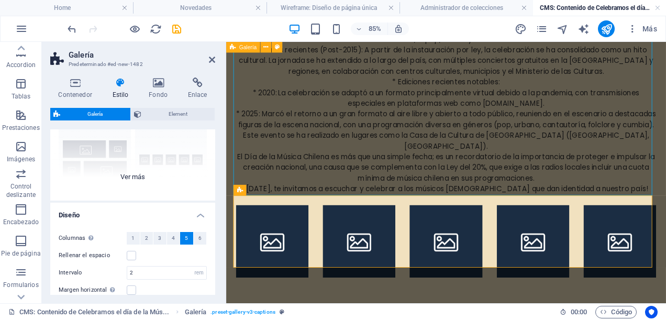
click at [130, 176] on div "Leyendas Círculo Collage Predeterminado Cuadrícula Cuadrícula despla..." at bounding box center [132, 121] width 165 height 157
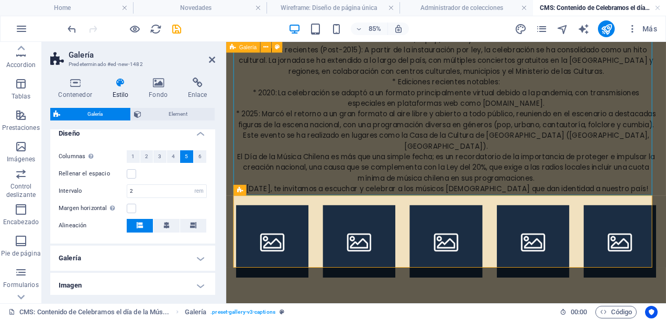
scroll to position [306, 0]
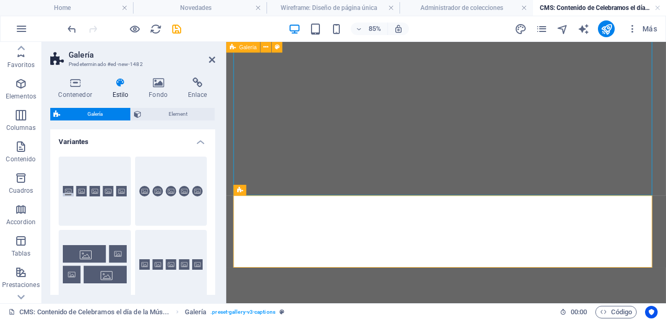
select select "rem"
select select "px"
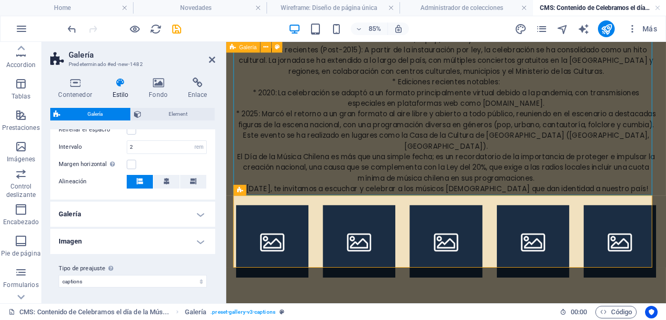
scroll to position [678, 0]
click at [195, 238] on h4 "Imagen" at bounding box center [132, 241] width 165 height 25
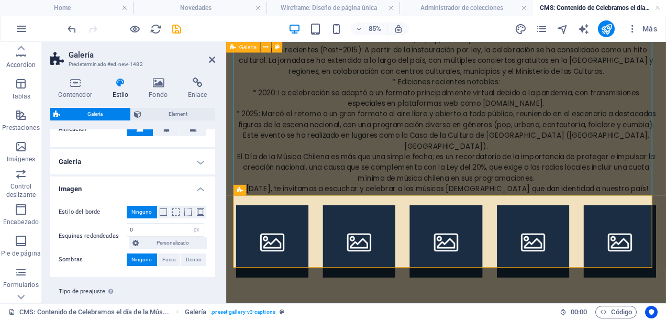
scroll to position [381, 0]
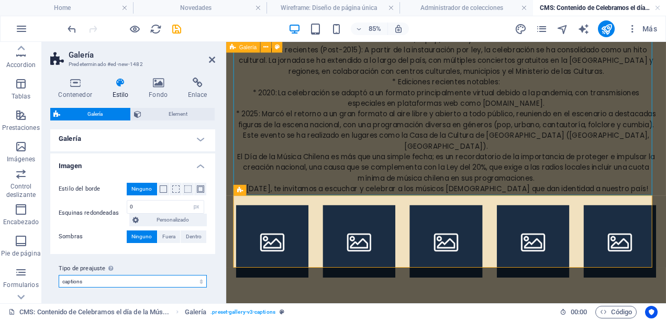
click at [198, 281] on select "default grid-dense gallery-rooms-suites grid captions collage Añadir tipo de pr…" at bounding box center [133, 281] width 148 height 13
click at [59, 275] on select "default grid-dense gallery-rooms-suites grid captions collage Añadir tipo de pr…" at bounding box center [133, 281] width 148 height 13
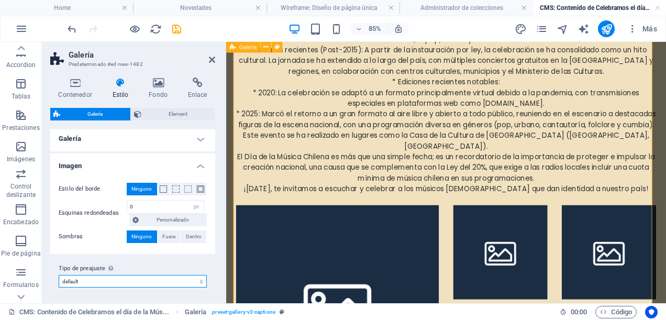
scroll to position [869, 0]
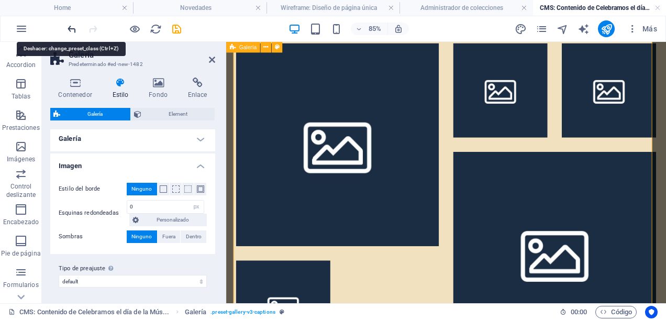
click at [73, 27] on icon "undo" at bounding box center [72, 29] width 12 height 12
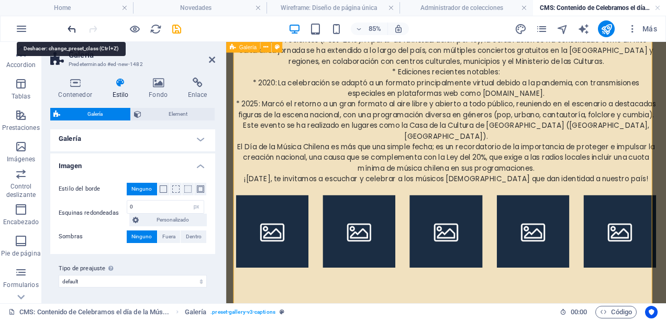
select select "preset-gallery-v3-captions"
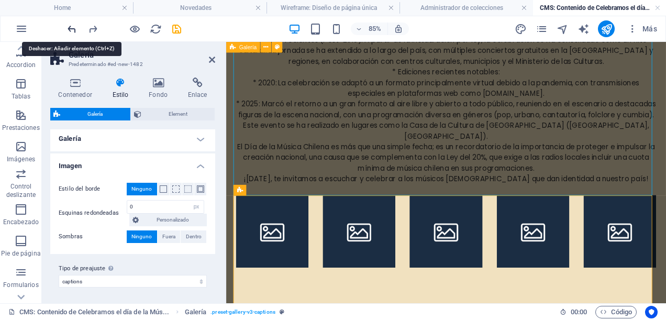
scroll to position [678, 0]
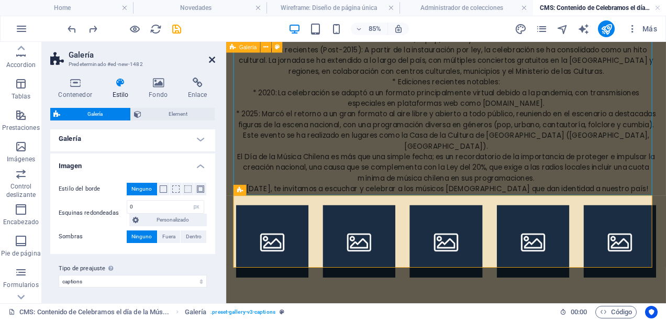
click at [214, 58] on icon at bounding box center [212, 59] width 6 height 8
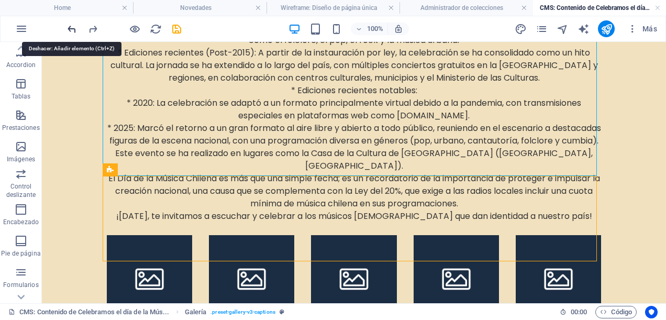
click at [71, 26] on icon "undo" at bounding box center [72, 29] width 12 height 12
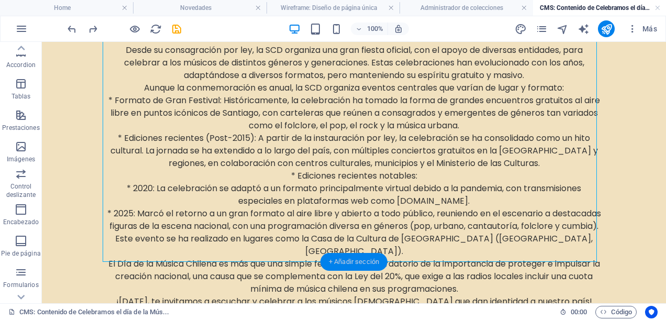
click at [339, 262] on div "+ Añadir sección" at bounding box center [353, 262] width 67 height 18
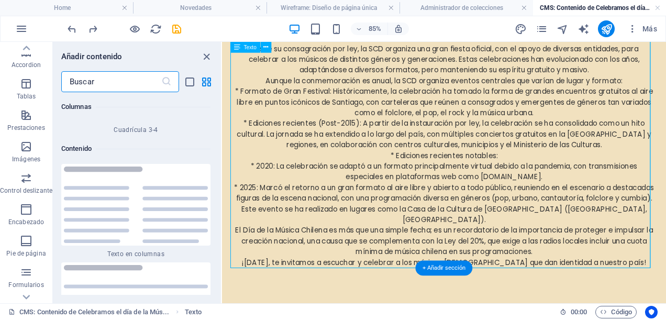
scroll to position [3513, 0]
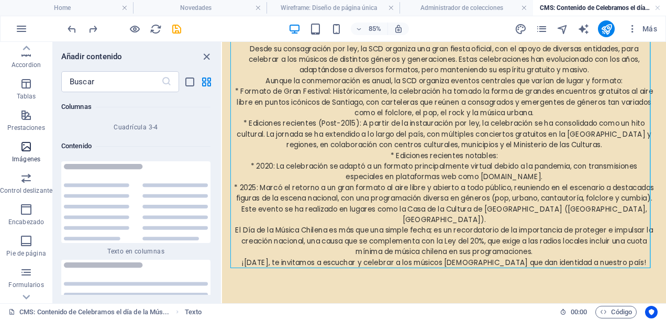
click at [22, 153] on icon "button" at bounding box center [26, 146] width 13 height 13
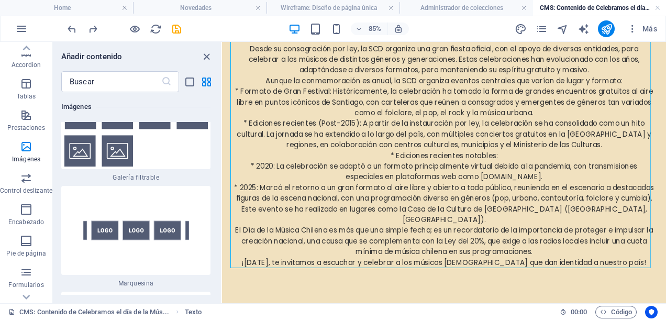
scroll to position [11173, 0]
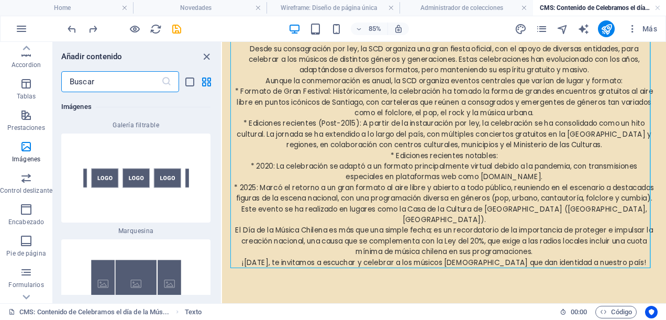
click at [129, 76] on input "text" at bounding box center [111, 81] width 100 height 21
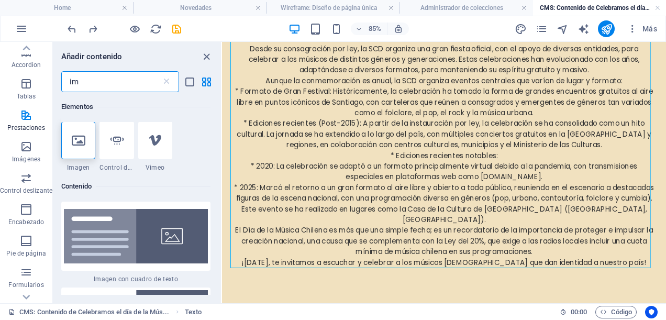
scroll to position [0, 0]
type input "im"
click at [83, 144] on icon at bounding box center [79, 141] width 14 height 14
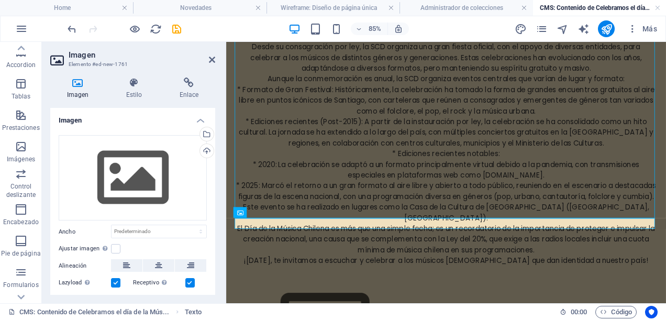
scroll to position [652, 0]
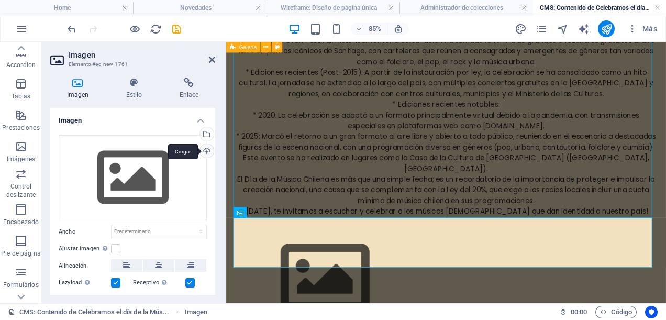
click at [202, 150] on div "Cargar" at bounding box center [206, 152] width 16 height 16
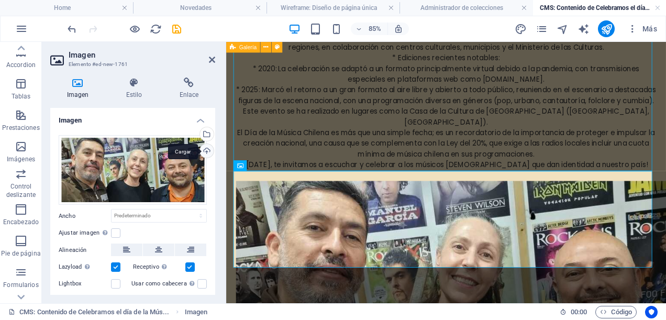
scroll to position [816, 0]
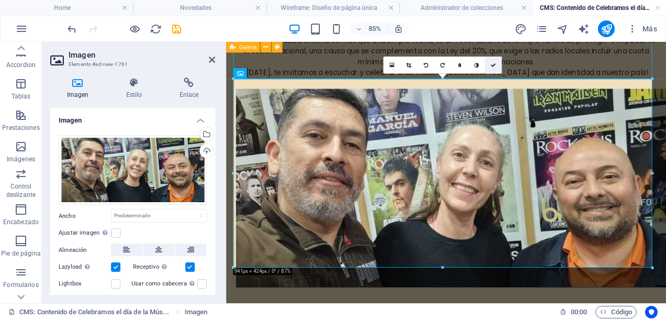
click at [494, 66] on icon at bounding box center [493, 64] width 5 height 5
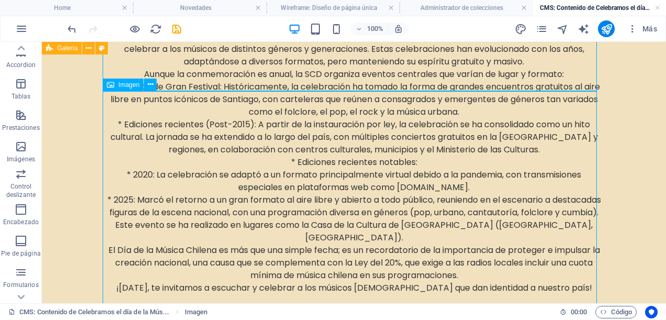
scroll to position [863, 0]
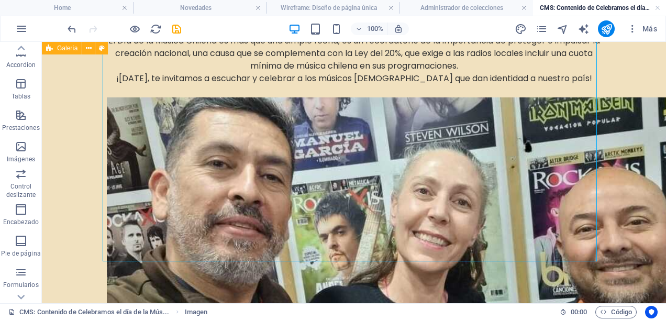
click at [359, 246] on figure at bounding box center [354, 238] width 494 height 282
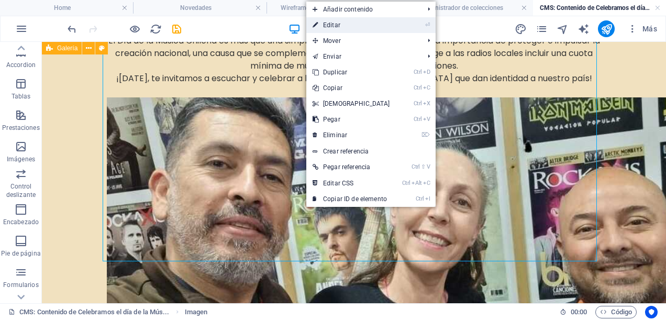
click at [370, 24] on link "⏎ Editar" at bounding box center [351, 25] width 90 height 16
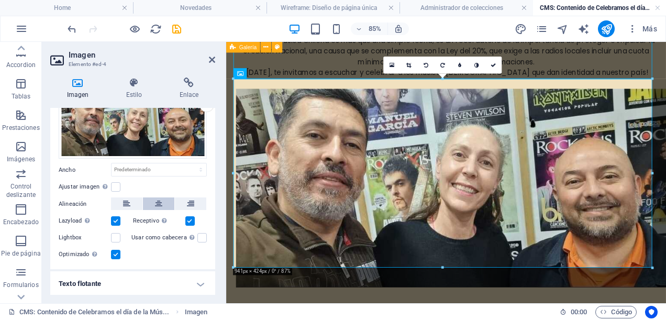
scroll to position [0, 0]
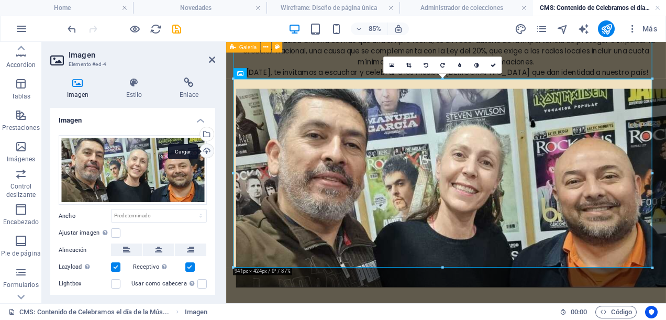
click at [206, 147] on div "Cargar" at bounding box center [206, 152] width 16 height 16
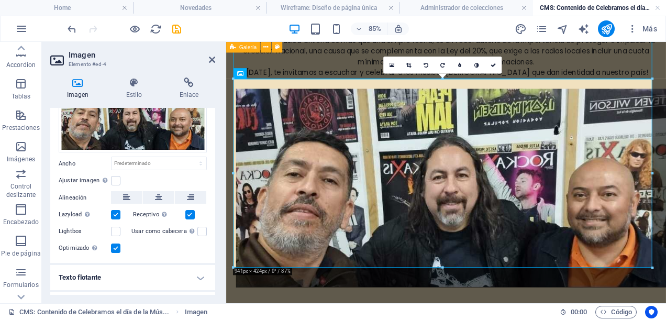
scroll to position [73, 0]
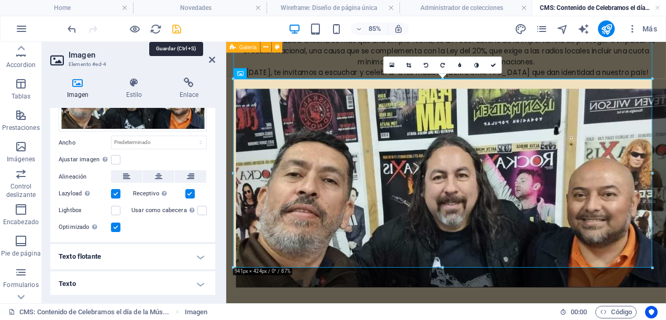
click at [177, 31] on icon "save" at bounding box center [177, 29] width 12 height 12
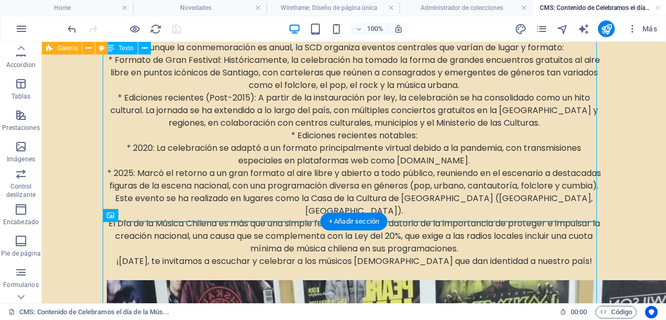
scroll to position [863, 0]
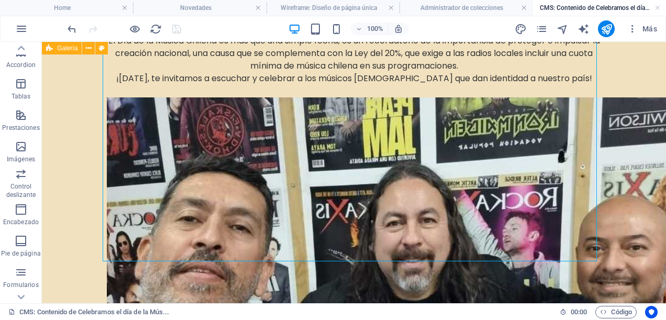
click at [352, 238] on figure at bounding box center [354, 238] width 494 height 282
drag, startPoint x: 299, startPoint y: 260, endPoint x: 290, endPoint y: 253, distance: 11.6
click at [298, 260] on figure at bounding box center [354, 238] width 494 height 282
drag, startPoint x: 253, startPoint y: 287, endPoint x: 307, endPoint y: 297, distance: 55.3
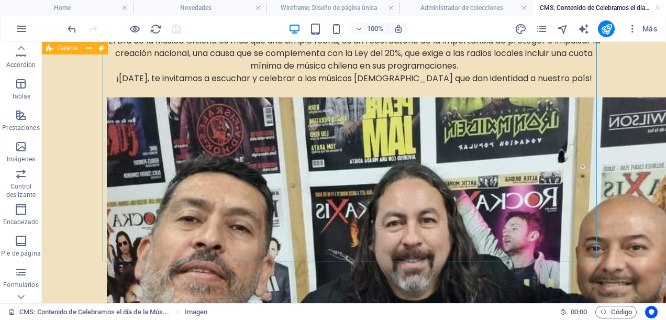
click at [381, 305] on div "CMS: Contenido de Celebramos el día de la Mús... 00 : 00 Código" at bounding box center [333, 311] width 666 height 17
drag, startPoint x: 408, startPoint y: 285, endPoint x: 419, endPoint y: 279, distance: 12.9
drag, startPoint x: 504, startPoint y: 266, endPoint x: 539, endPoint y: 266, distance: 35.6
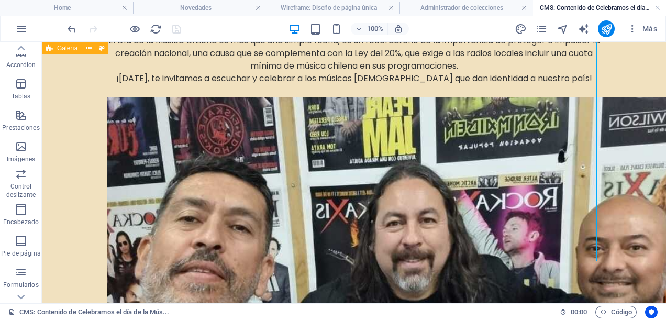
click at [550, 257] on figure at bounding box center [354, 238] width 494 height 282
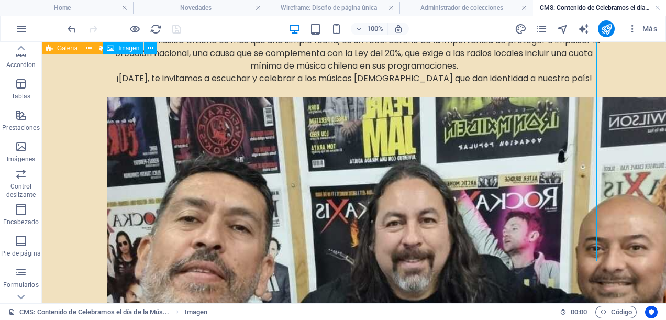
click at [350, 237] on figure at bounding box center [354, 238] width 494 height 282
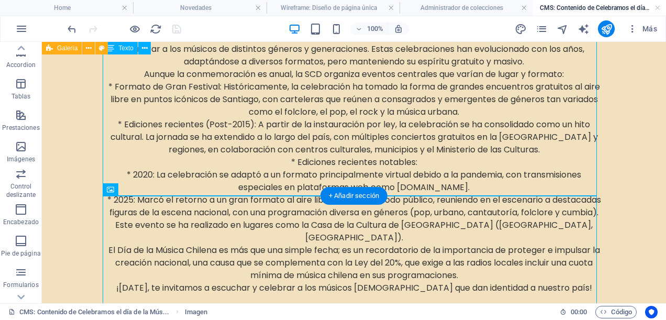
scroll to position [706, 0]
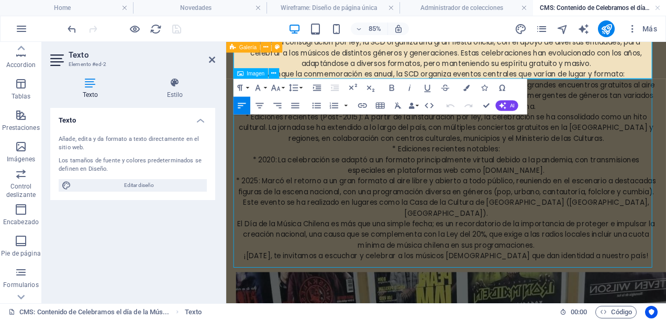
scroll to position [816, 0]
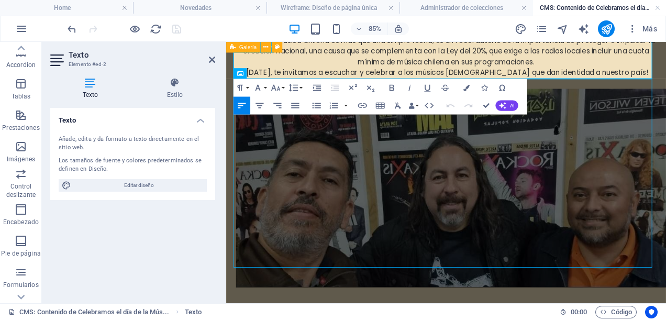
click at [665, 72] on p "¡[DATE], te invitamos a escuchar y celebrar a los músicos [DEMOGRAPHIC_DATA] qu…" at bounding box center [485, 78] width 494 height 13
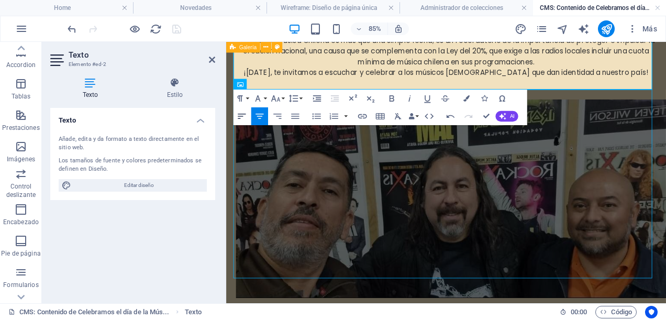
click at [242, 118] on icon "button" at bounding box center [242, 116] width 10 height 10
click at [298, 97] on p at bounding box center [485, 103] width 494 height 13
drag, startPoint x: 385, startPoint y: 91, endPoint x: 188, endPoint y: 103, distance: 197.2
click at [278, 98] on icon "button" at bounding box center [275, 98] width 9 height 6
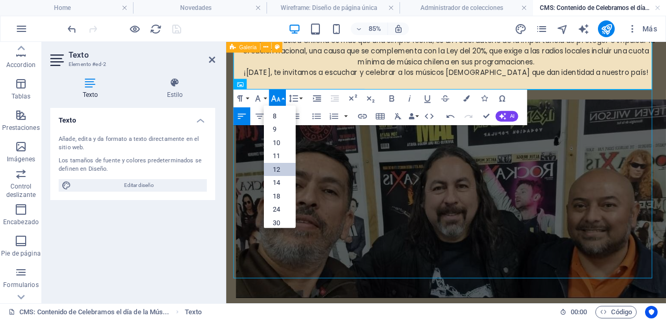
click at [276, 163] on link "12" at bounding box center [279, 169] width 32 height 14
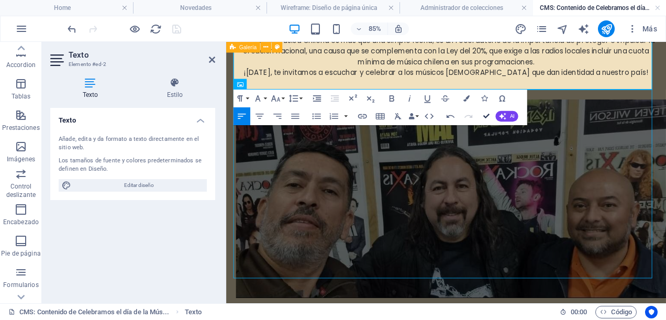
scroll to position [817, 0]
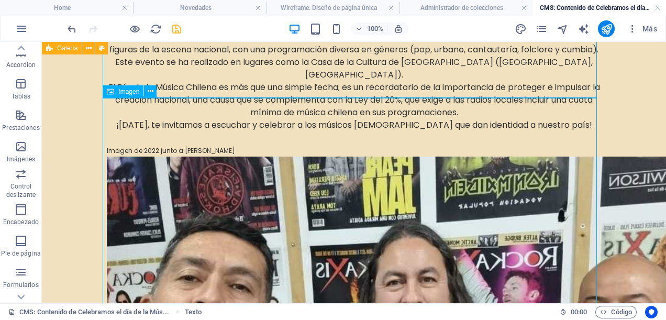
click at [391, 157] on figure at bounding box center [354, 298] width 494 height 282
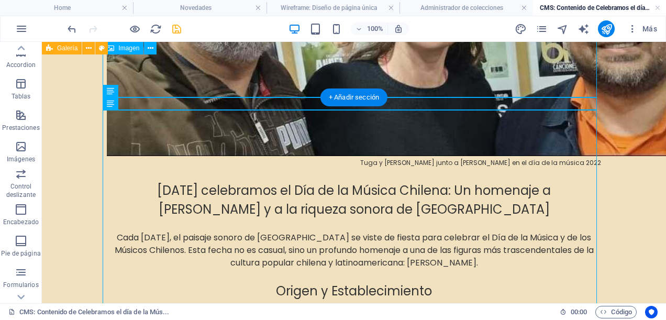
scroll to position [0, 0]
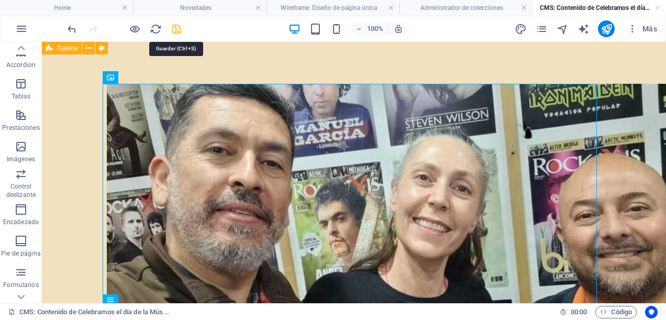
click at [177, 27] on icon "save" at bounding box center [177, 29] width 12 height 12
click at [660, 4] on link at bounding box center [657, 8] width 6 height 10
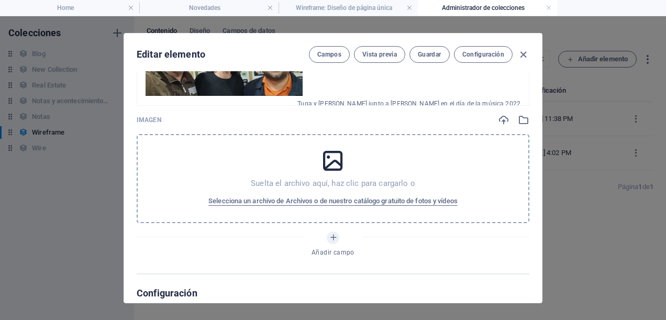
scroll to position [314, 0]
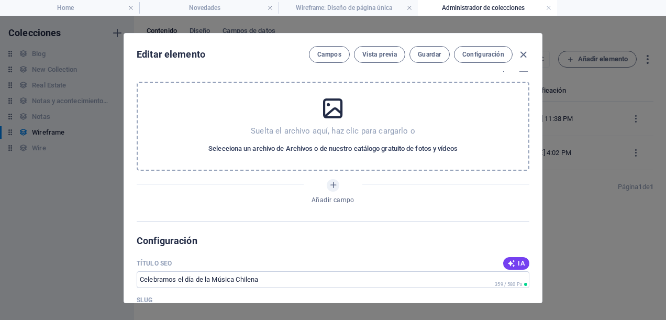
click at [340, 142] on span "Selecciona un archivo de Archivos o de nuestro catálogo gratuito de fotos y víd…" at bounding box center [332, 148] width 249 height 13
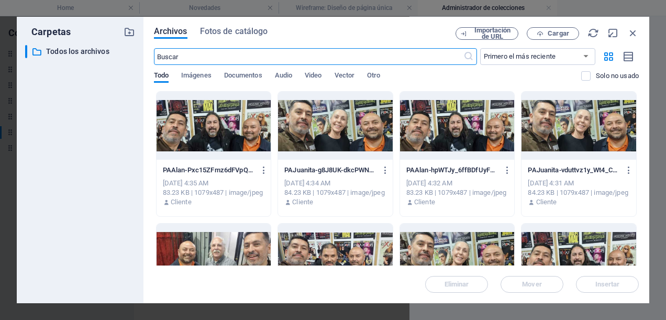
scroll to position [330, 0]
click at [541, 34] on icon "button" at bounding box center [540, 33] width 7 height 7
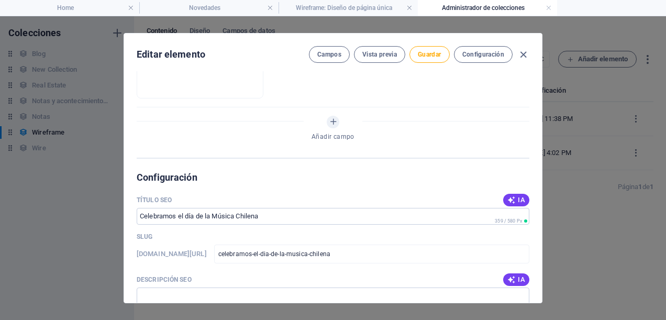
scroll to position [314, 0]
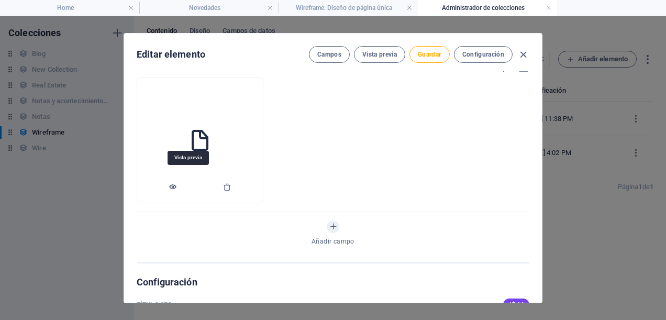
click at [177, 183] on icon "button" at bounding box center [173, 187] width 8 height 8
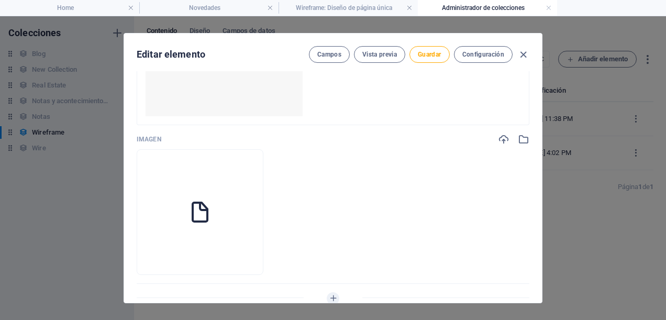
scroll to position [442, 0]
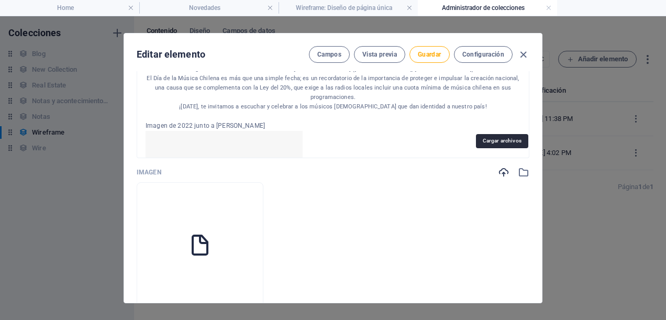
click at [502, 166] on icon "button" at bounding box center [504, 172] width 12 height 12
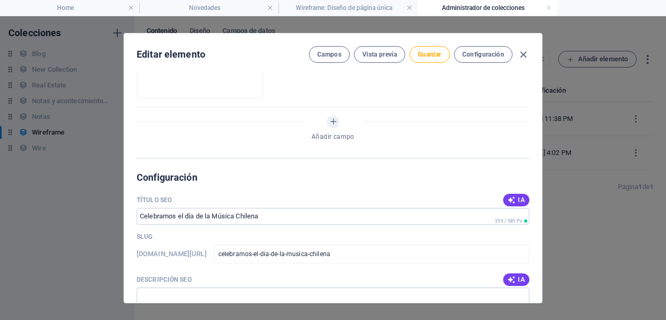
scroll to position [471, 0]
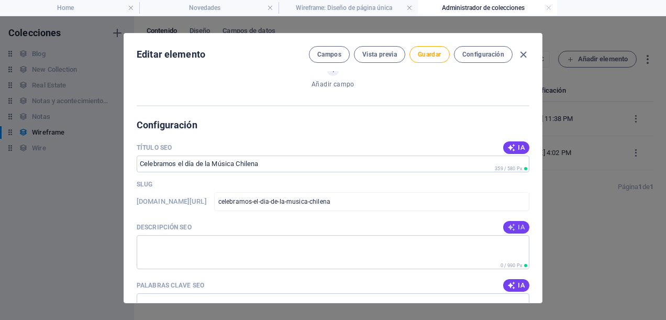
click at [522, 223] on span "IA" at bounding box center [516, 227] width 18 height 8
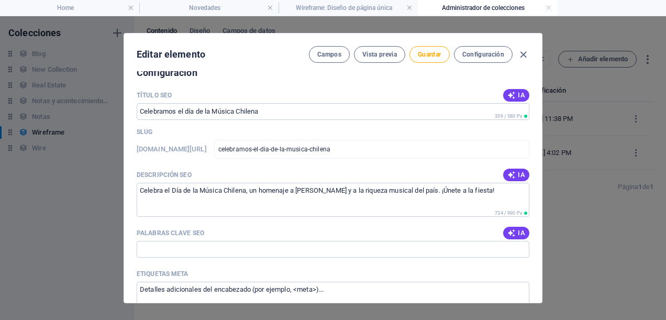
scroll to position [576, 0]
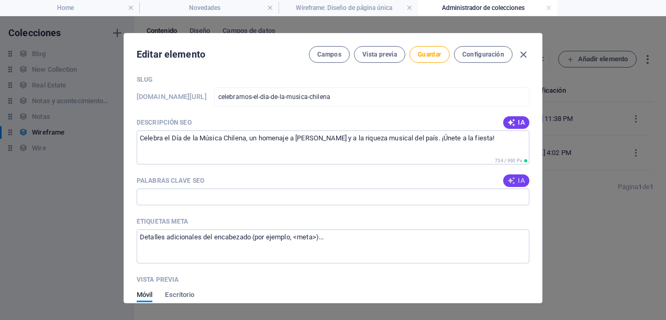
click at [516, 174] on button "IA" at bounding box center [516, 180] width 26 height 13
type input "Día de la Música Chilena, Violeta Parra, celebración música nacional, homenaje …"
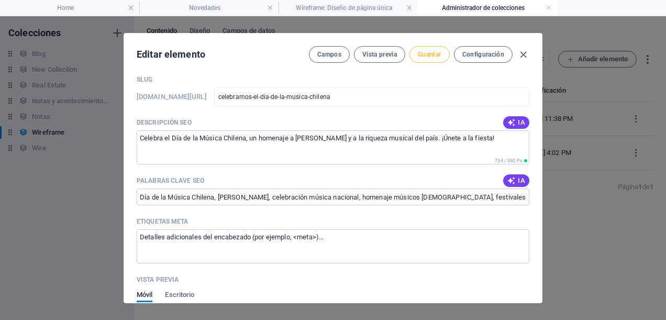
click at [436, 54] on span "Guardar" at bounding box center [429, 54] width 23 height 8
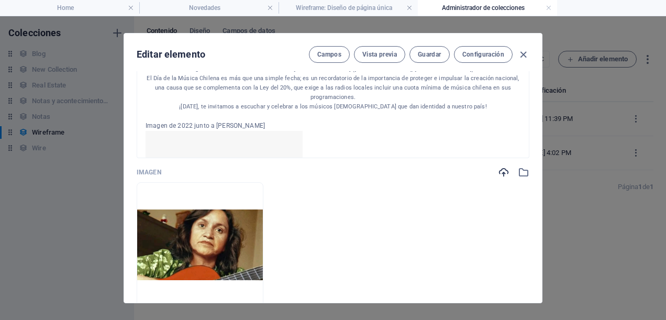
scroll to position [105, 0]
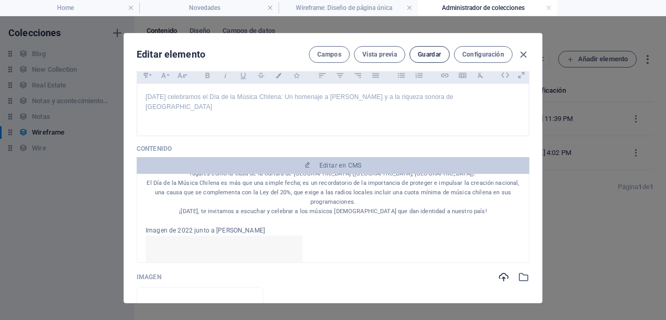
click at [440, 54] on span "Guardar" at bounding box center [429, 54] width 23 height 8
click at [526, 52] on icon "button" at bounding box center [523, 55] width 12 height 12
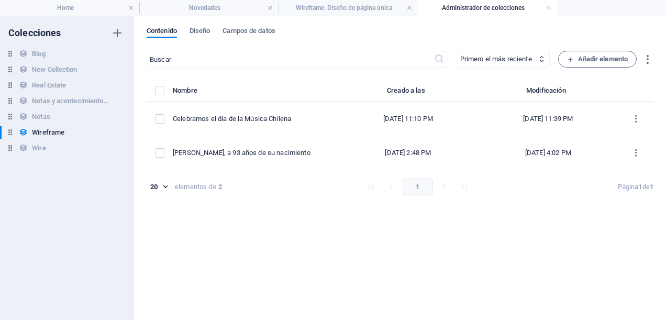
type input "celebramos-el-dia-de-la-musica-chilena"
click at [214, 11] on h4 "Novedades" at bounding box center [208, 8] width 139 height 12
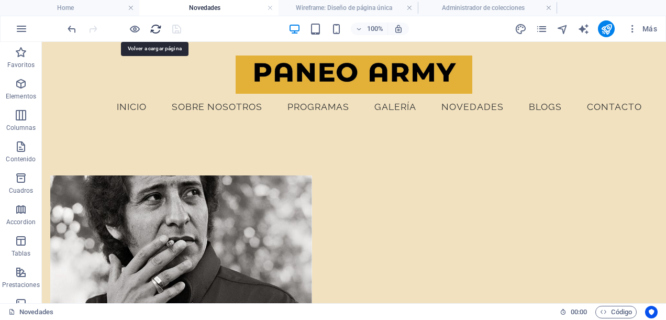
click at [157, 30] on icon "reload" at bounding box center [156, 29] width 12 height 12
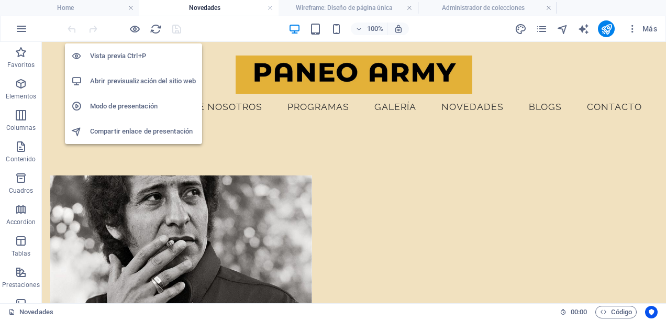
click at [137, 84] on h6 "Abrir previsualización del sitio web" at bounding box center [143, 81] width 106 height 13
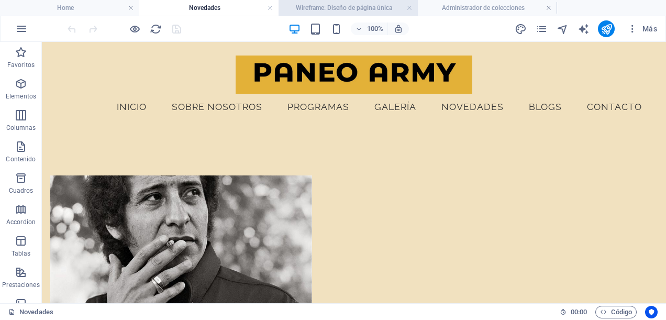
click at [354, 7] on h4 "Wireframe: Diseño de página única" at bounding box center [348, 8] width 139 height 12
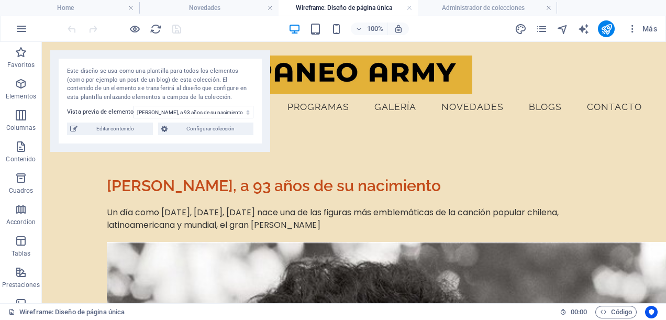
scroll to position [52, 0]
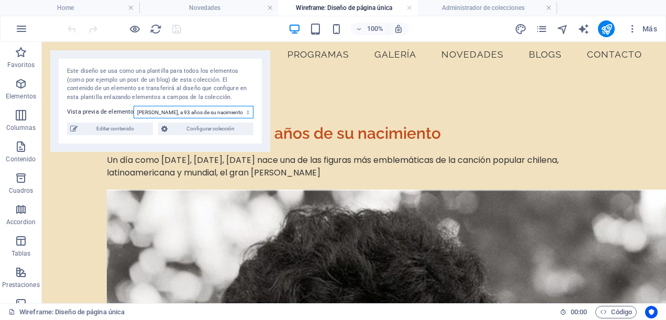
click at [179, 109] on select "[PERSON_NAME], a 93 años de su nacimiento" at bounding box center [194, 112] width 120 height 13
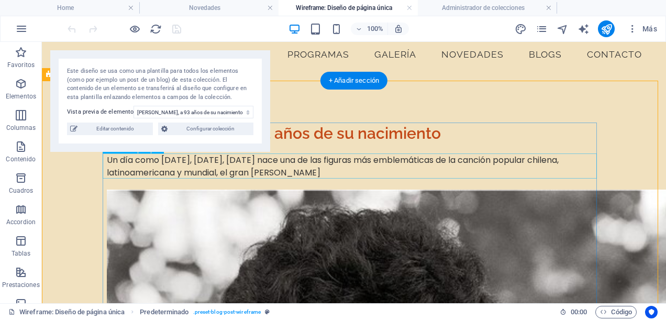
scroll to position [0, 0]
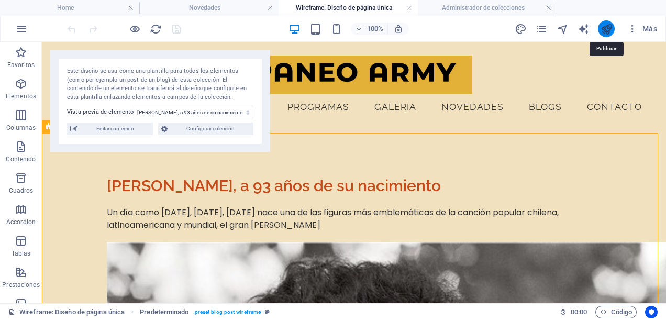
click at [600, 32] on icon "publish" at bounding box center [606, 29] width 12 height 12
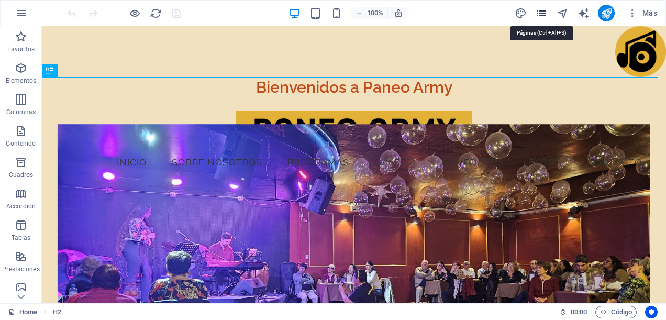
drag, startPoint x: 544, startPoint y: 12, endPoint x: 544, endPoint y: 17, distance: 5.3
click at [544, 17] on icon "pages" at bounding box center [542, 13] width 12 height 12
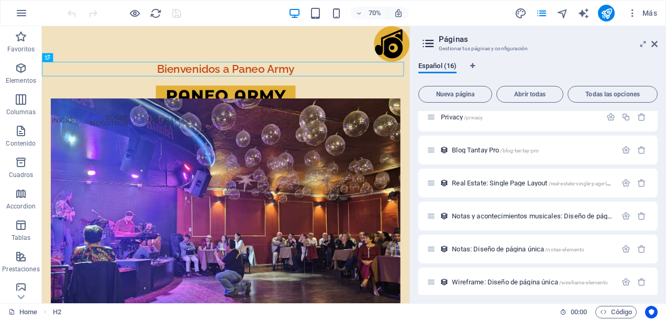
scroll to position [262, 0]
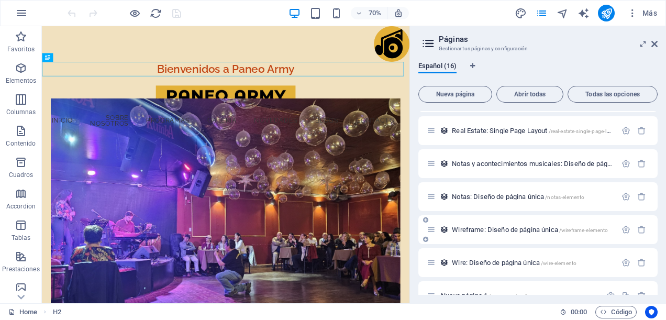
click at [519, 230] on span "Wireframe: Diseño de página única /wireframe-elemento" at bounding box center [530, 230] width 156 height 8
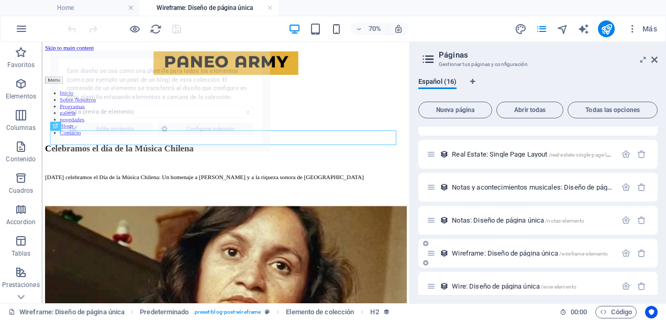
scroll to position [0, 0]
select select "68e1d378c67f13ac740c4768"
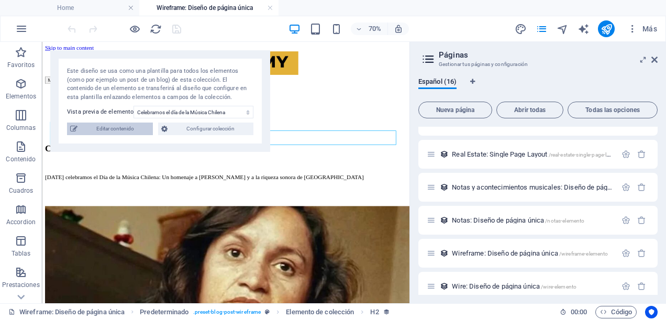
click at [135, 130] on span "Editar contenido" at bounding box center [115, 129] width 69 height 13
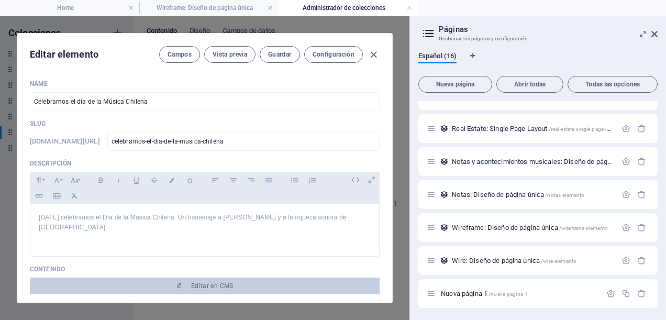
scroll to position [105, 0]
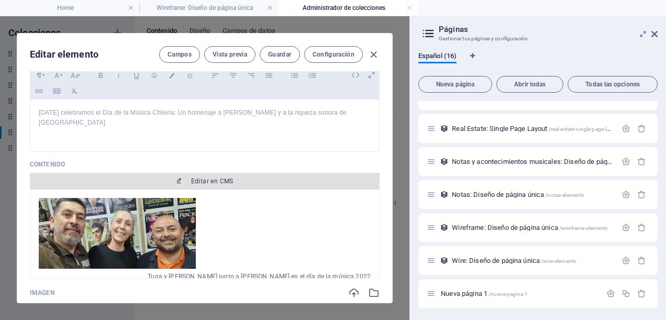
click at [195, 177] on span "Editar en CMS" at bounding box center [212, 181] width 42 height 8
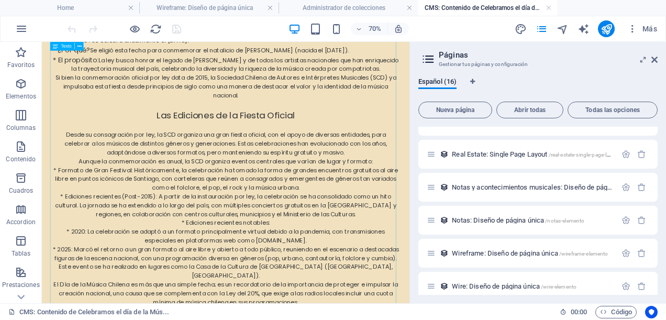
scroll to position [524, 0]
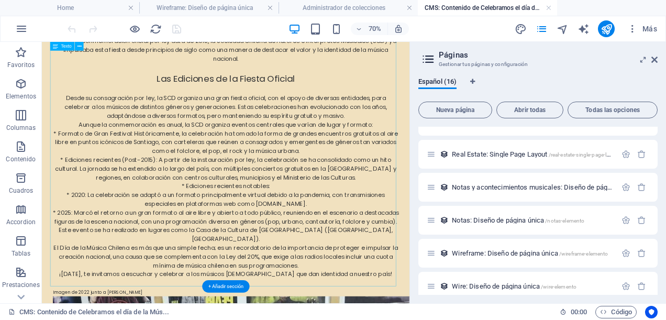
click at [371, 235] on div "[DATE] celebramos el Día de la Música Chilena: Un homenaje a [PERSON_NAME] y a …" at bounding box center [305, 107] width 494 height 595
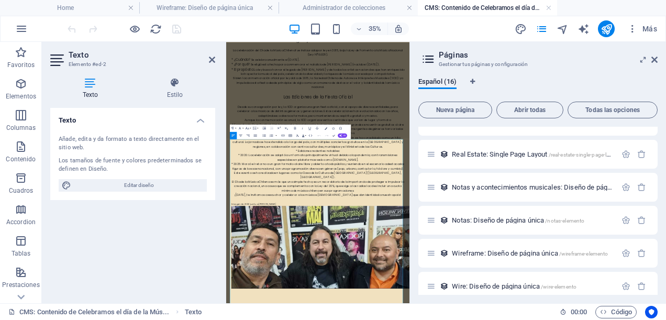
scroll to position [0, 0]
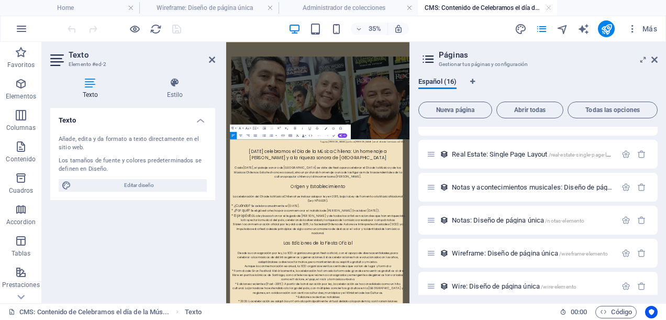
click at [658, 58] on aside "Páginas Gestionar tus páginas y configuración Español (16) Nueva página Abrir t…" at bounding box center [537, 172] width 257 height 261
click at [656, 58] on icon at bounding box center [654, 59] width 6 height 8
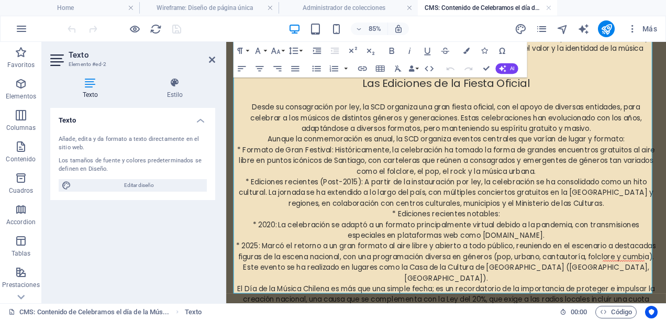
scroll to position [576, 0]
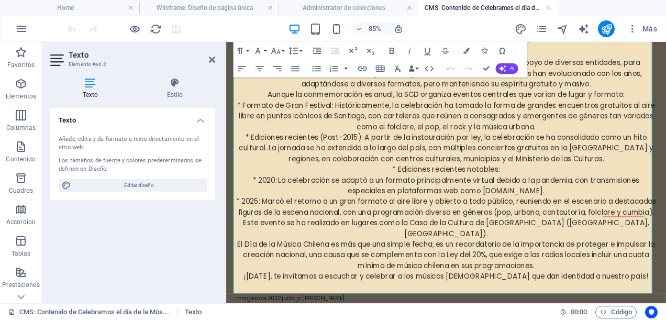
click at [402, 186] on p "* Ediciones recientes notables:" at bounding box center [485, 192] width 494 height 13
click at [246, 70] on icon "button" at bounding box center [242, 68] width 10 height 10
click at [261, 68] on icon "button" at bounding box center [259, 68] width 10 height 10
click at [665, 164] on p "* Ediciones recientes (Post-2015): A partir de la instauración por ley, la cele…" at bounding box center [485, 167] width 494 height 38
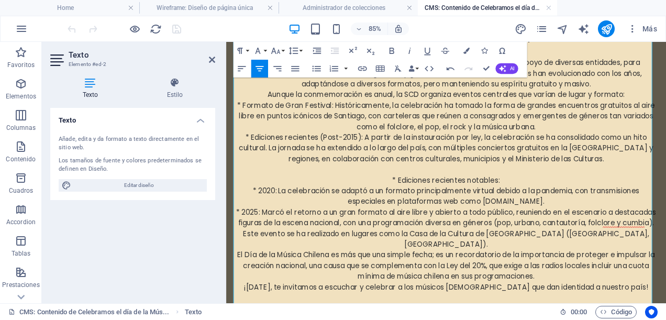
click at [575, 211] on p "* 2020: La celebración se adaptó a un formato principalmente virtual debido a l…" at bounding box center [485, 223] width 494 height 25
click at [557, 198] on p "* Ediciones recientes notables:" at bounding box center [485, 204] width 494 height 13
click at [426, 198] on p "* Ediciones recientes notables" at bounding box center [485, 204] width 494 height 13
click at [549, 198] on p "Ediciones recientes notables" at bounding box center [485, 204] width 494 height 13
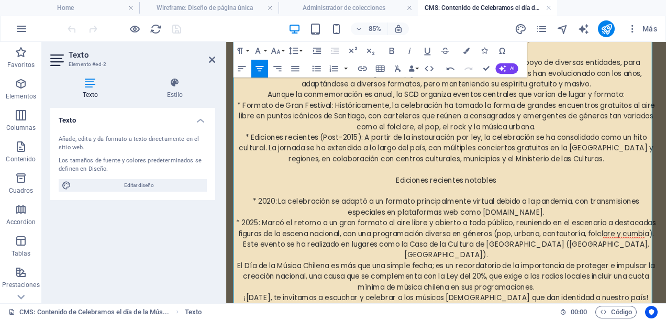
drag, startPoint x: 553, startPoint y: 193, endPoint x: 408, endPoint y: 194, distance: 144.5
click at [408, 198] on p "Ediciones recientes notables" at bounding box center [485, 204] width 494 height 13
click at [279, 53] on icon "button" at bounding box center [275, 51] width 10 height 10
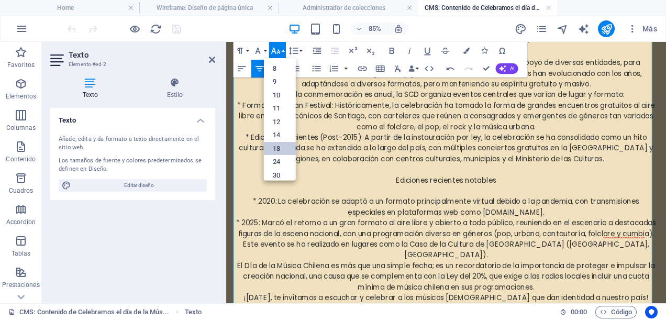
click at [274, 144] on link "18" at bounding box center [279, 148] width 32 height 14
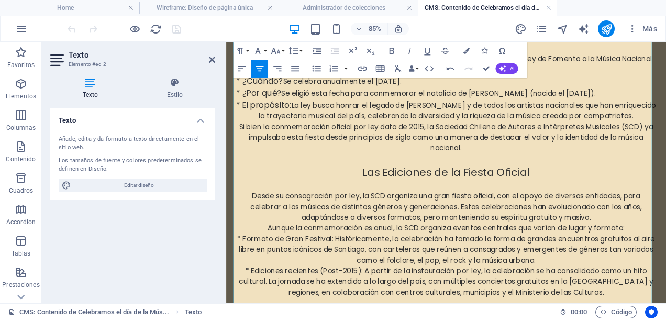
scroll to position [524, 0]
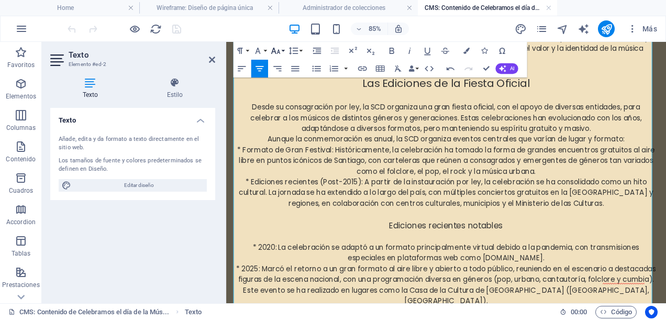
click at [277, 50] on icon "button" at bounding box center [275, 51] width 10 height 10
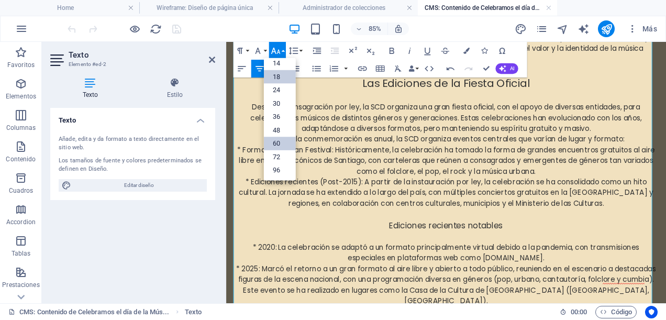
scroll to position [84, 0]
click at [273, 91] on link "24" at bounding box center [279, 91] width 32 height 14
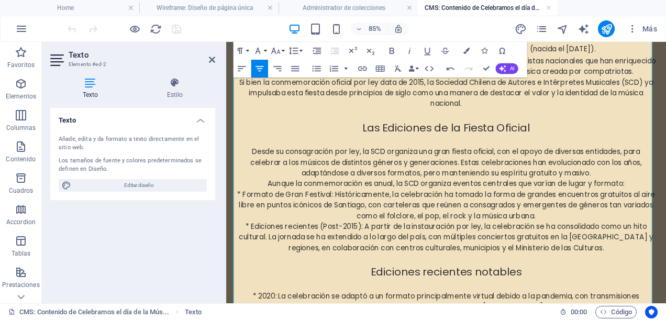
scroll to position [524, 0]
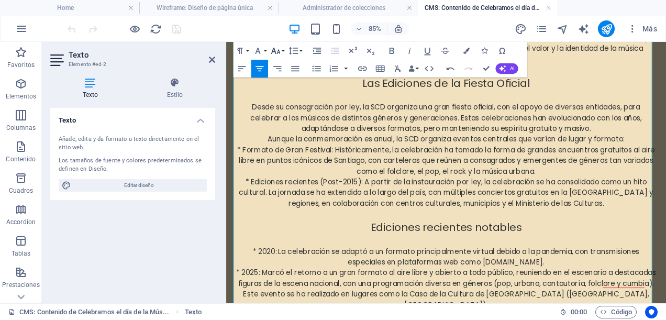
click at [277, 49] on icon "button" at bounding box center [275, 51] width 10 height 10
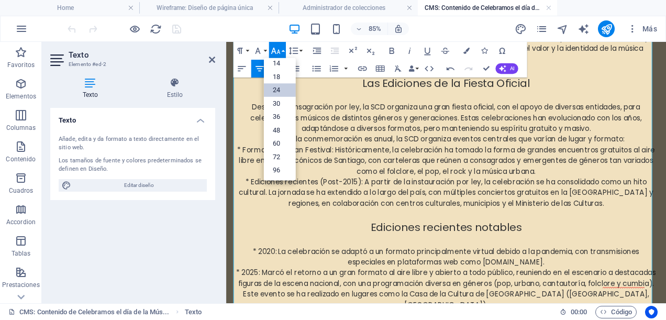
scroll to position [84, 0]
click at [277, 67] on link "14" at bounding box center [279, 63] width 32 height 13
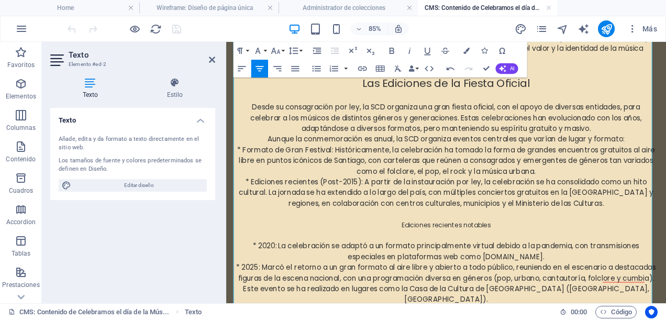
click at [390, 225] on p "* Ediciones recientes (Post-2015): A partir de la instauración por ley, la cele…" at bounding box center [485, 220] width 494 height 38
click at [628, 82] on p "Las Ediciones de la Fiesta Oficial" at bounding box center [485, 90] width 494 height 19
click at [601, 150] on p "Aunque la conmemoración es anual, la SCD organiza eventos centrales que varían …" at bounding box center [485, 156] width 494 height 13
click at [210, 60] on icon at bounding box center [212, 59] width 6 height 8
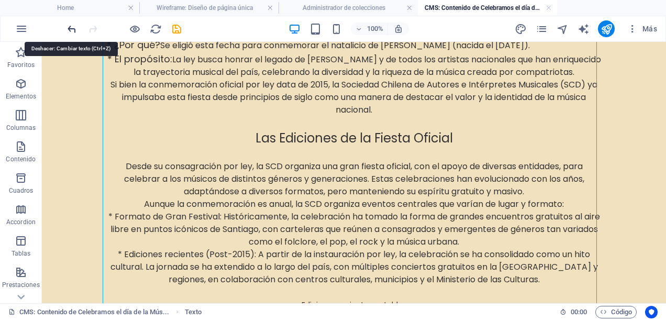
click at [72, 29] on icon "undo" at bounding box center [72, 29] width 12 height 12
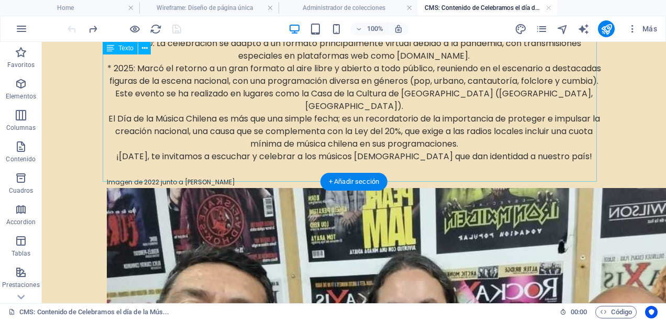
scroll to position [838, 0]
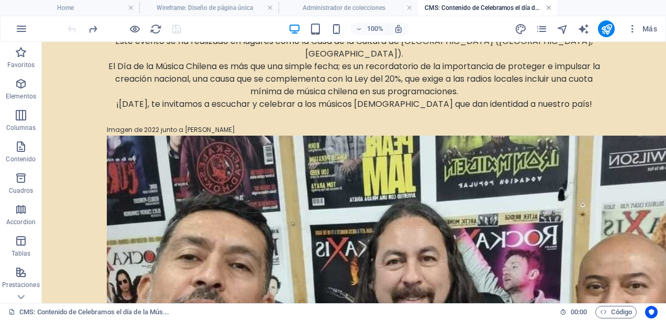
click at [547, 6] on link at bounding box center [549, 8] width 6 height 10
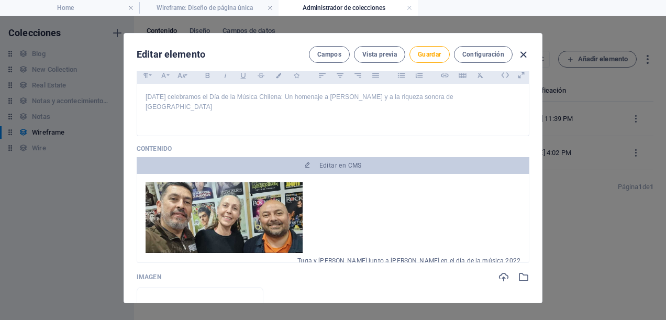
click at [525, 54] on icon "button" at bounding box center [523, 55] width 12 height 12
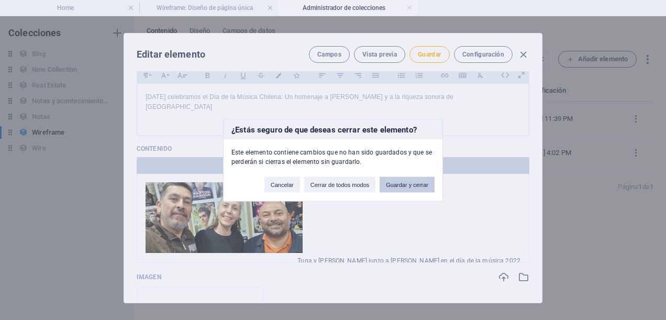
click at [404, 184] on button "Guardar y cerrar" at bounding box center [407, 184] width 55 height 16
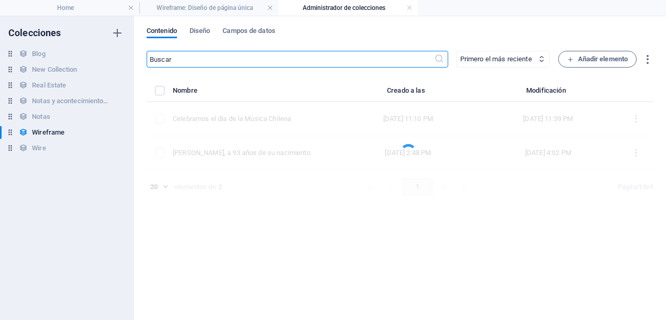
type input "celebramos-el-dia-de-la-musica-chilena"
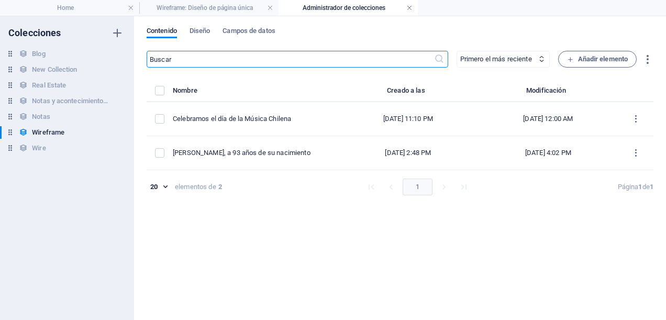
click at [407, 7] on link at bounding box center [409, 8] width 6 height 10
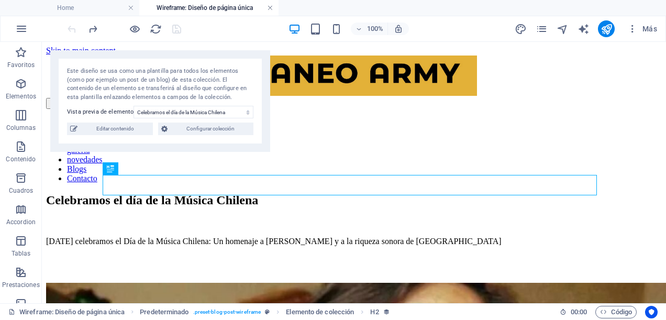
click at [269, 8] on link at bounding box center [270, 8] width 6 height 10
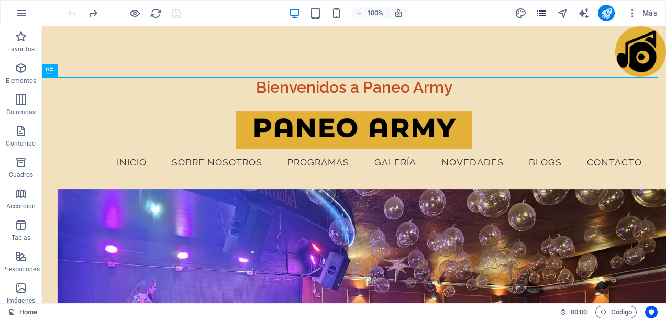
click at [543, 8] on icon "pages" at bounding box center [542, 13] width 12 height 12
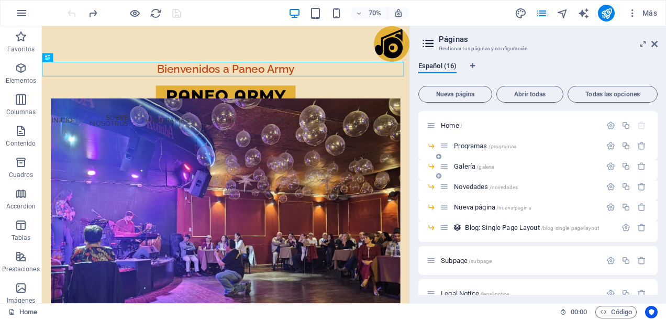
click at [460, 179] on div "Galería /galeria" at bounding box center [537, 170] width 239 height 20
click at [460, 185] on span "Novedades /novedades" at bounding box center [486, 187] width 64 height 8
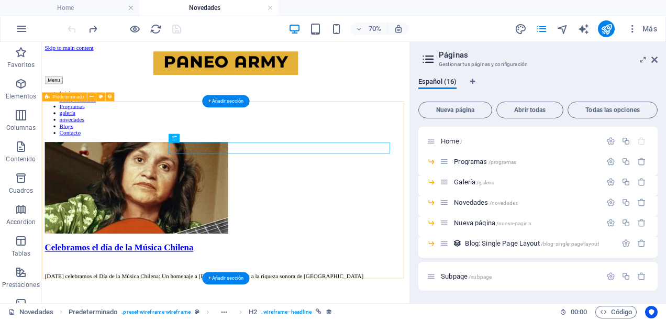
scroll to position [0, 0]
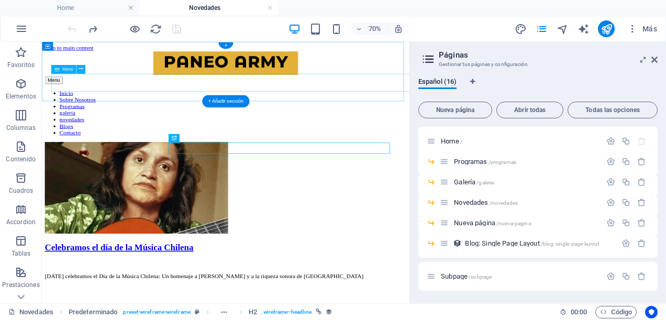
click at [457, 110] on nav "Inicio Sobre Nosotros Programas galería novedades Blogs Contacto" at bounding box center [304, 143] width 517 height 66
select select
select select "1"
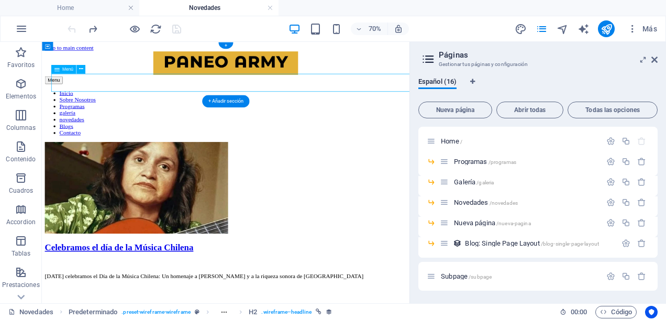
select select
select select "2"
select select
select select "3"
select select
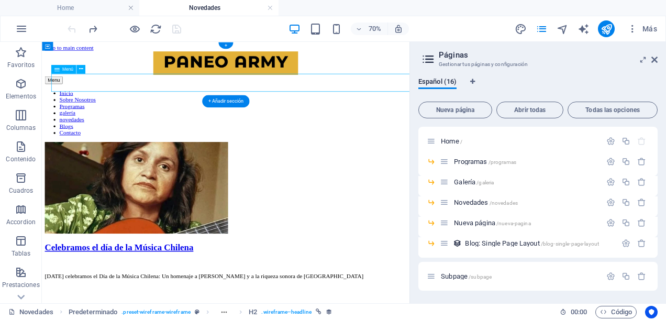
select select
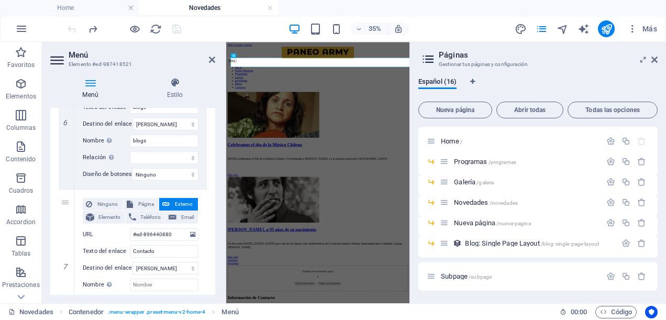
scroll to position [838, 0]
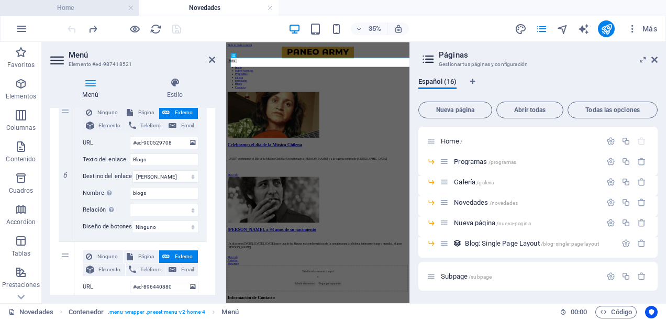
click at [69, 6] on h4 "Home" at bounding box center [69, 8] width 139 height 12
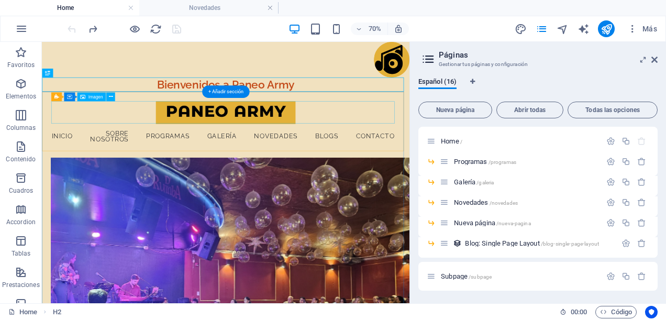
scroll to position [52, 0]
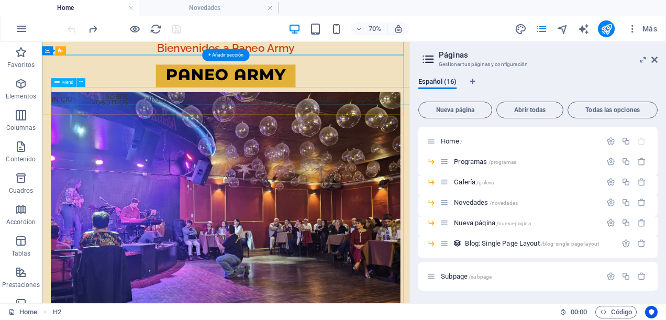
click at [492, 122] on nav "Inicio Sobre Nosotros Programas galería novedades Blogs Contacto" at bounding box center [304, 124] width 499 height 35
select select
select select "1"
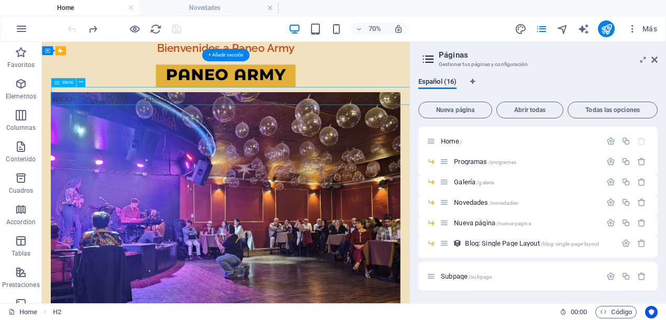
select select "2"
select select "3"
select select
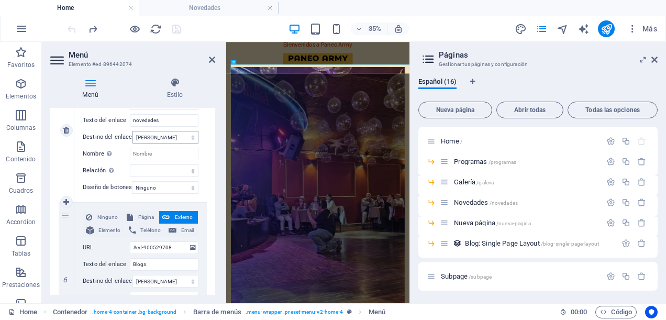
scroll to position [785, 0]
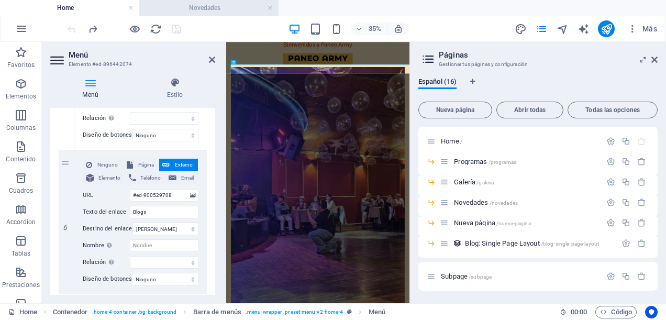
click at [196, 12] on h4 "Novedades" at bounding box center [208, 8] width 139 height 12
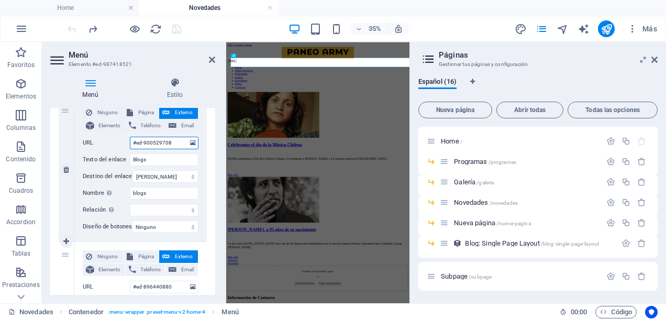
click at [136, 138] on input "#ed-900529708" at bounding box center [164, 143] width 69 height 13
type input "ed-900529708"
select select
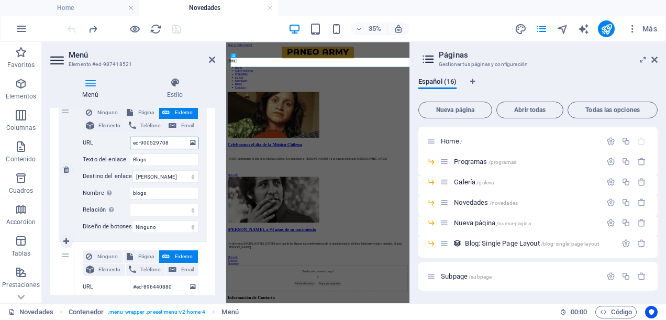
select select
type input "/ed-900529708"
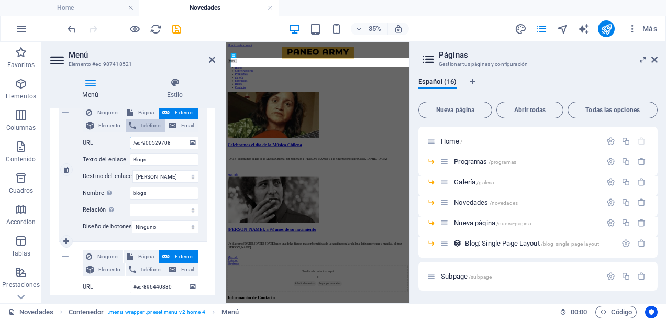
select select
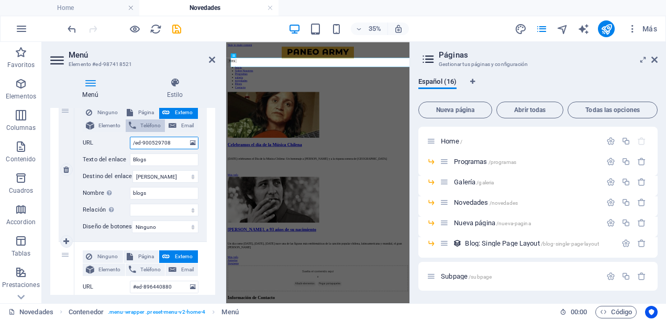
select select
click at [143, 113] on span "Página" at bounding box center [146, 112] width 20 height 13
select select
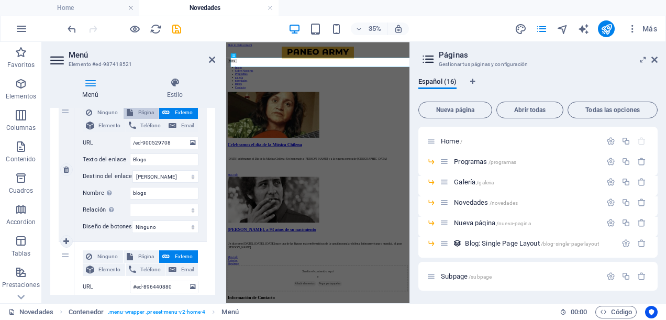
select select
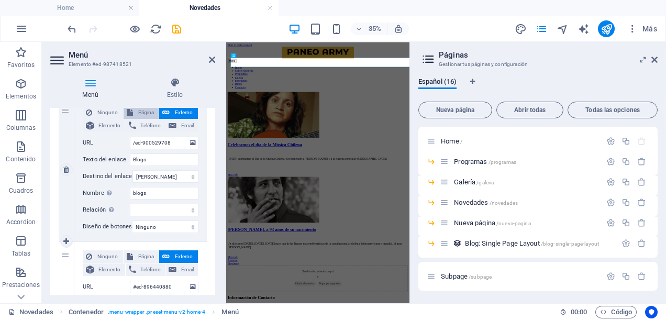
select select
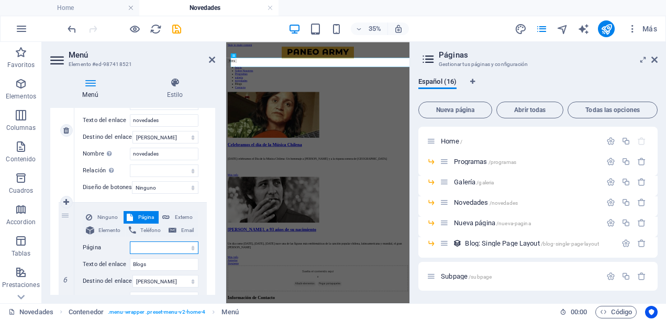
scroll to position [785, 0]
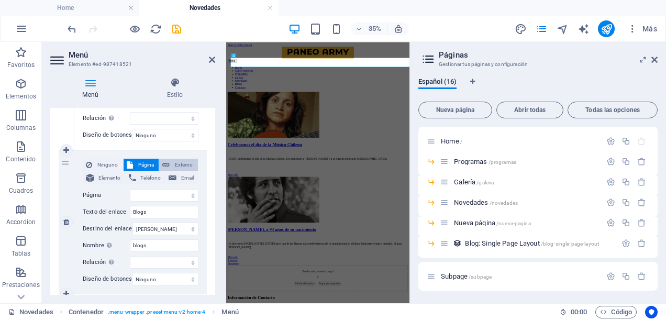
click at [167, 165] on icon at bounding box center [165, 165] width 7 height 13
select select
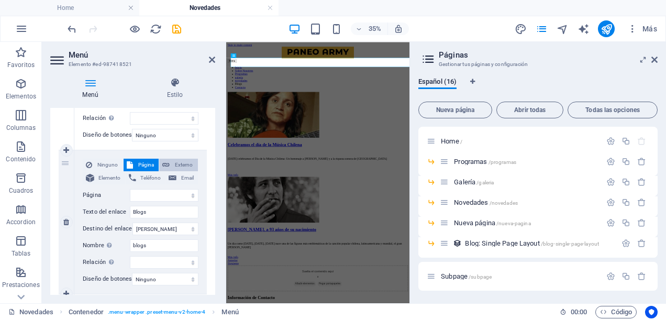
select select
select select "blank"
select select
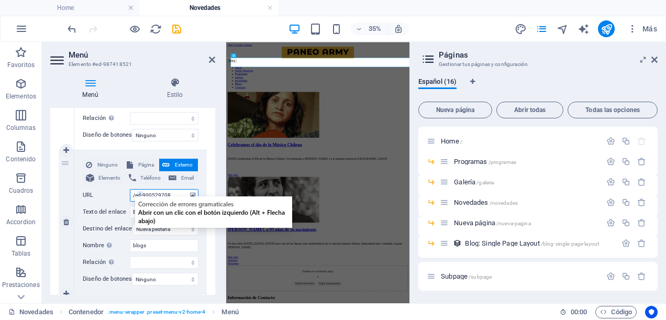
click at [156, 189] on input "/ed-900529708" at bounding box center [164, 195] width 69 height 13
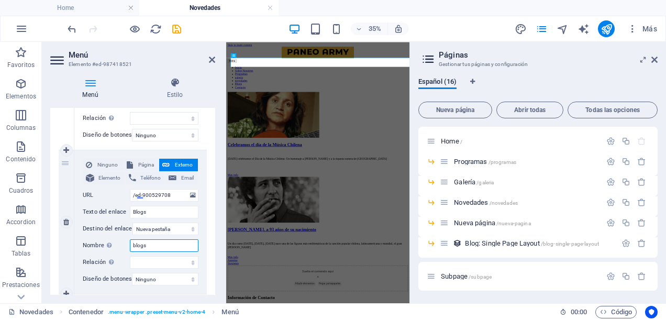
click at [163, 242] on input "blogs" at bounding box center [164, 245] width 69 height 13
click at [179, 29] on icon "save" at bounding box center [177, 29] width 12 height 12
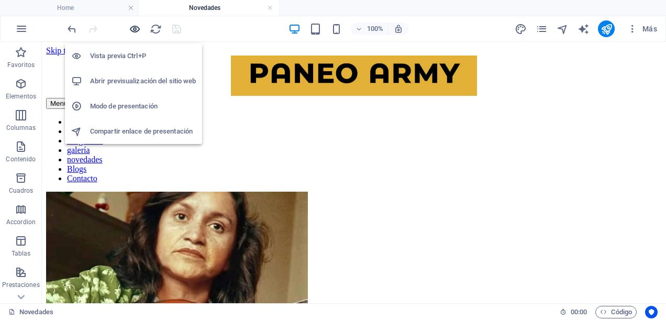
click at [136, 27] on icon "button" at bounding box center [135, 29] width 12 height 12
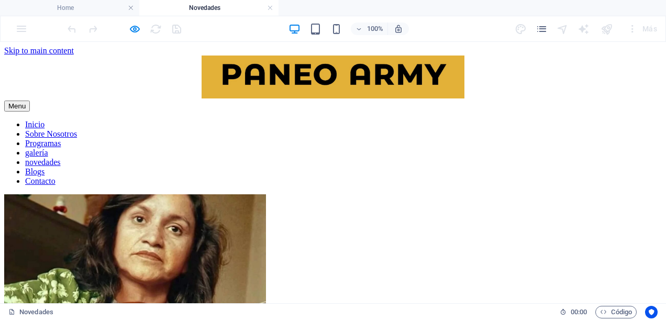
click at [45, 167] on link "Blogs" at bounding box center [34, 171] width 19 height 9
click at [48, 148] on link "galería" at bounding box center [36, 152] width 23 height 9
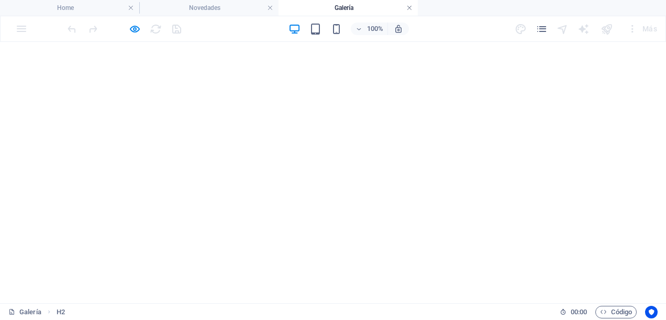
click at [411, 8] on link at bounding box center [409, 8] width 6 height 10
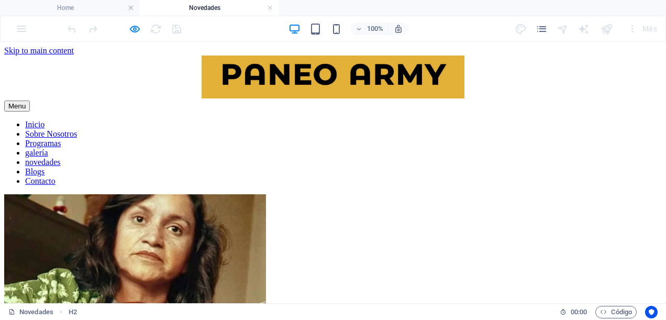
click at [45, 167] on link "Blogs" at bounding box center [34, 171] width 19 height 9
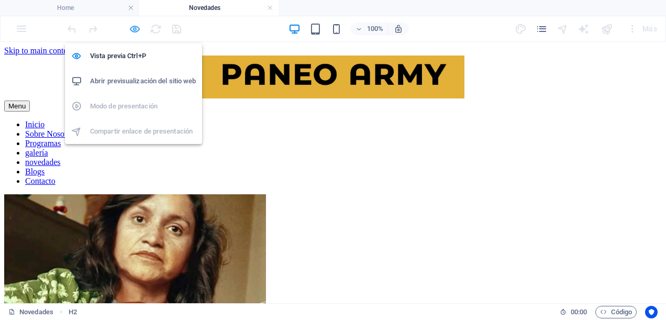
click at [133, 27] on icon "button" at bounding box center [135, 29] width 12 height 12
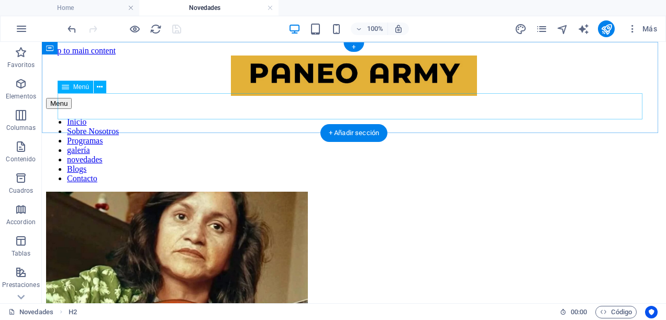
click at [491, 117] on nav "Inicio Sobre Nosotros Programas galería novedades Blogs Contacto" at bounding box center [354, 150] width 616 height 66
select select
select select "1"
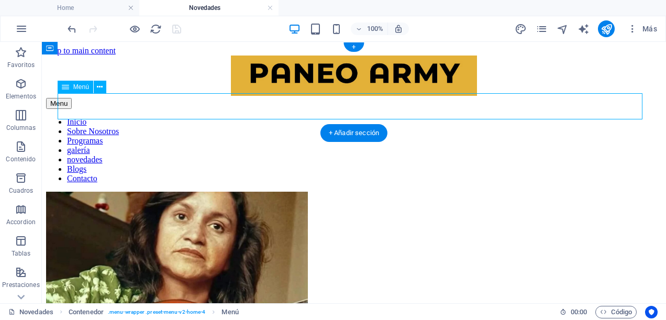
select select
select select "2"
select select
select select "3"
select select
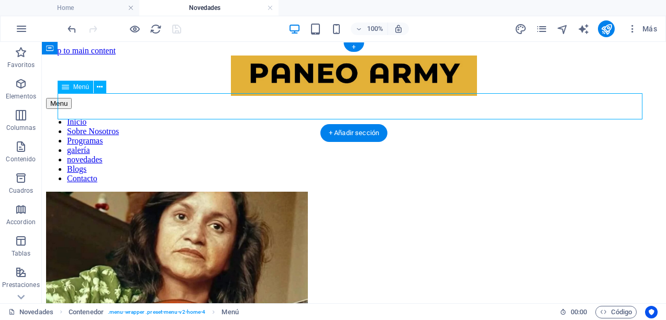
select select
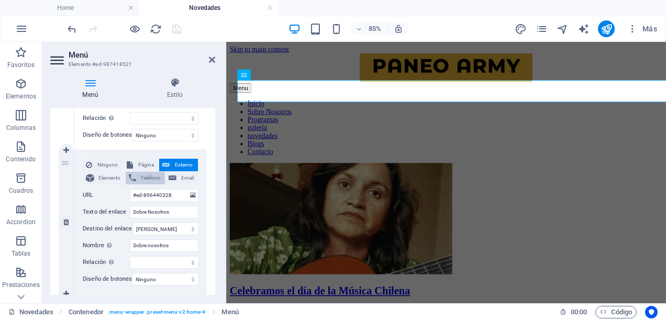
scroll to position [157, 0]
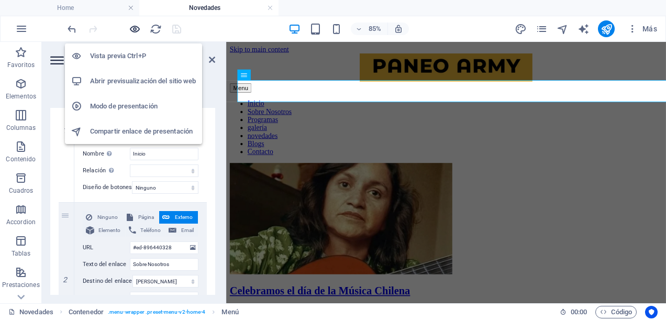
click at [139, 27] on icon "button" at bounding box center [135, 29] width 12 height 12
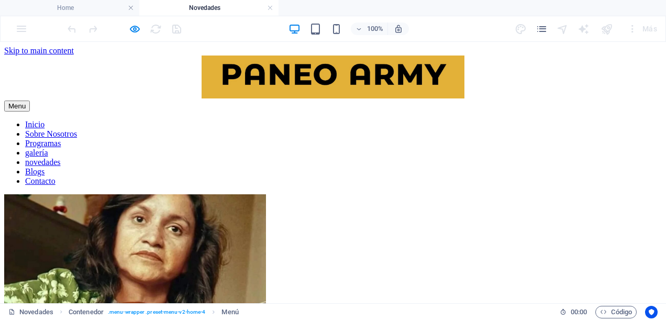
click at [77, 129] on link "Sobre Nosotros" at bounding box center [51, 133] width 52 height 9
click at [45, 120] on link "Inicio" at bounding box center [34, 124] width 19 height 9
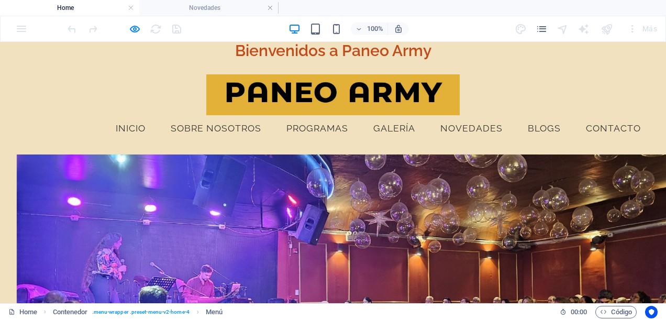
click at [215, 124] on link "Sobre Nosotros" at bounding box center [215, 128] width 107 height 26
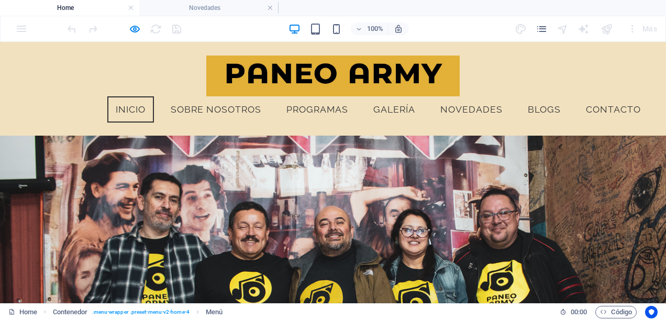
scroll to position [80, 0]
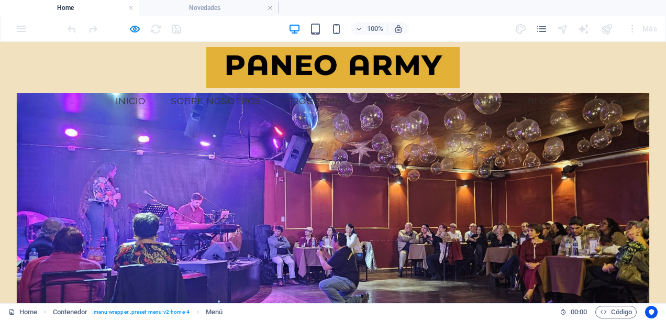
click at [298, 101] on link "Programas" at bounding box center [317, 101] width 79 height 26
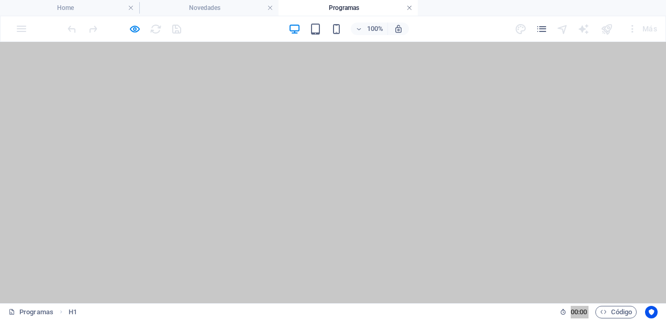
click at [411, 6] on link at bounding box center [409, 8] width 6 height 10
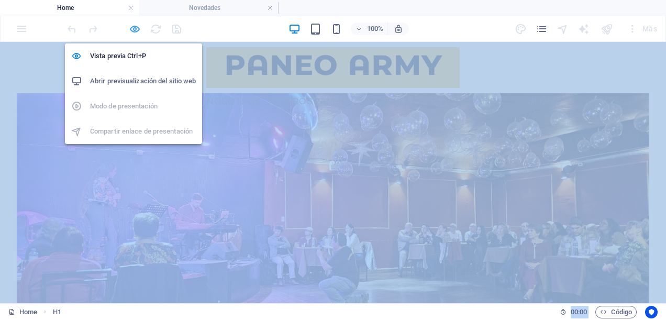
click at [130, 29] on icon "button" at bounding box center [135, 29] width 12 height 12
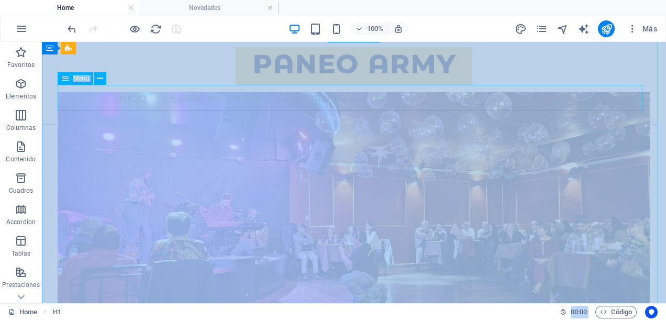
click at [321, 93] on nav "Inicio Sobre Nosotros Programas galería novedades Blogs Contacto" at bounding box center [354, 98] width 593 height 26
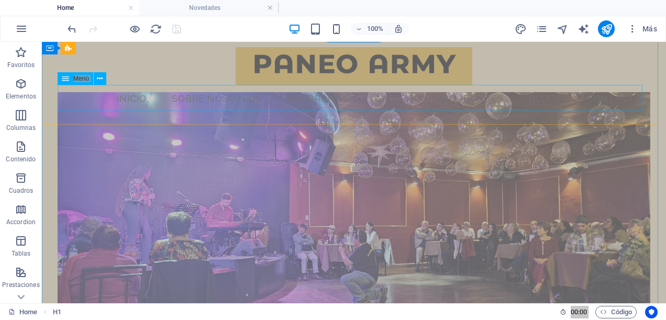
click at [321, 93] on nav "Inicio Sobre Nosotros Programas galería novedades Blogs Contacto" at bounding box center [354, 98] width 593 height 26
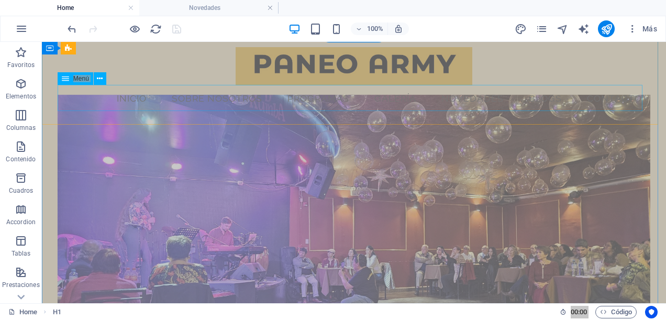
select select
select select "1"
select select "2"
select select "3"
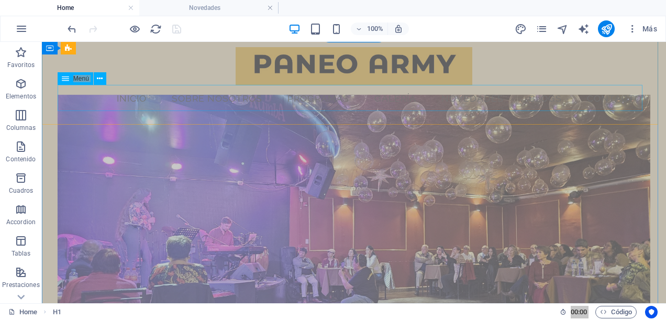
select select
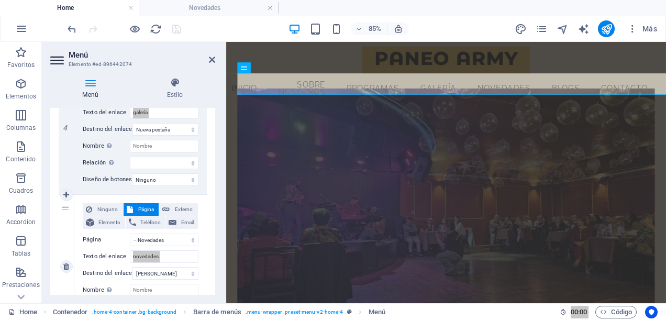
scroll to position [649, 0]
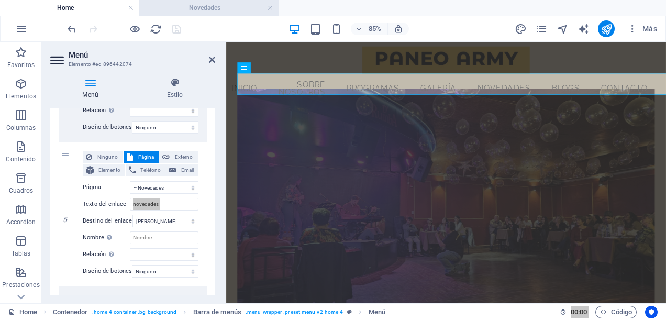
click at [174, 12] on h4 "Novedades" at bounding box center [208, 8] width 139 height 12
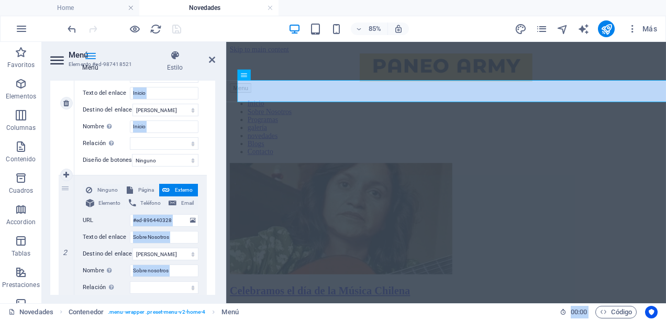
scroll to position [209, 0]
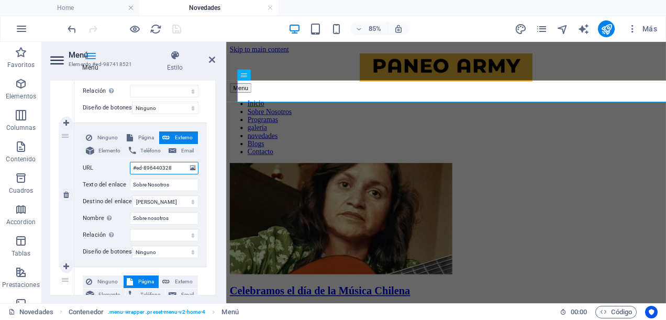
click at [132, 169] on input "#ed-896440328" at bounding box center [164, 168] width 69 height 13
type input "/#ed-896440328"
select select
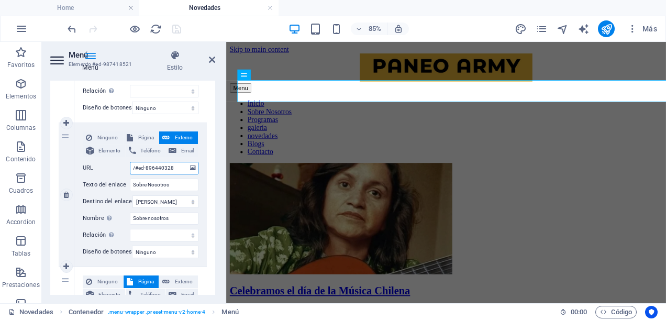
select select
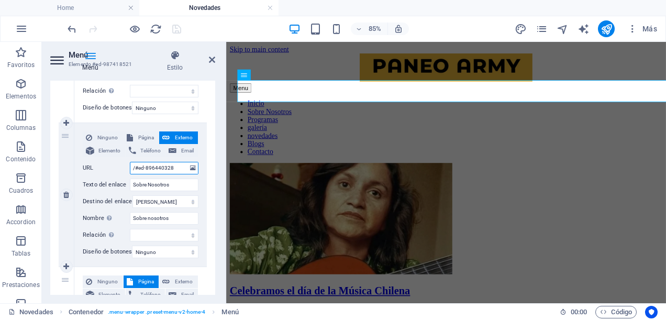
select select
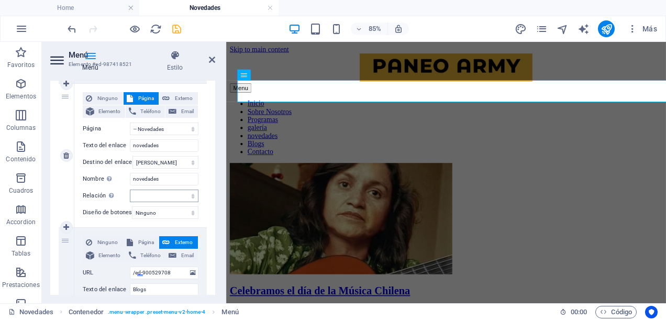
scroll to position [733, 0]
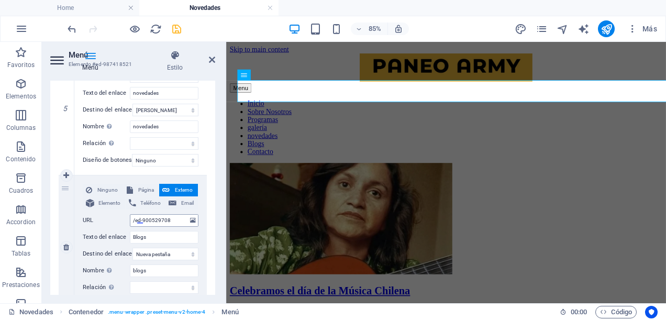
type input "/#ed-896440328"
click at [136, 224] on input "/ed-900529708" at bounding box center [164, 220] width 69 height 13
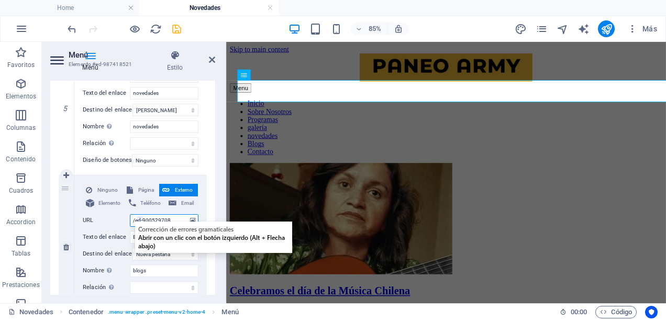
click at [134, 219] on input "/ed-900529708" at bounding box center [164, 220] width 69 height 13
type input "/#ed-900529708"
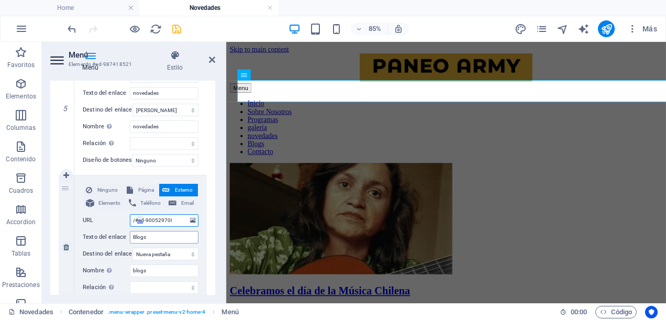
select select
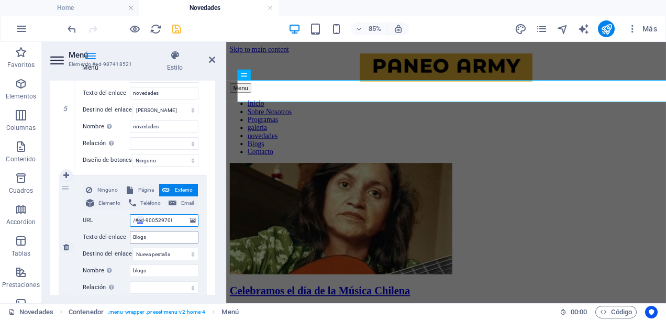
select select
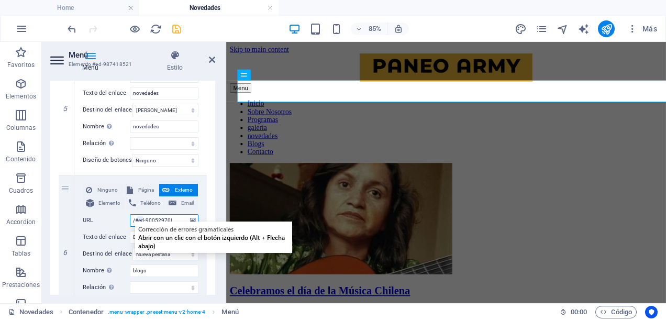
type input "/#ed-900529708"
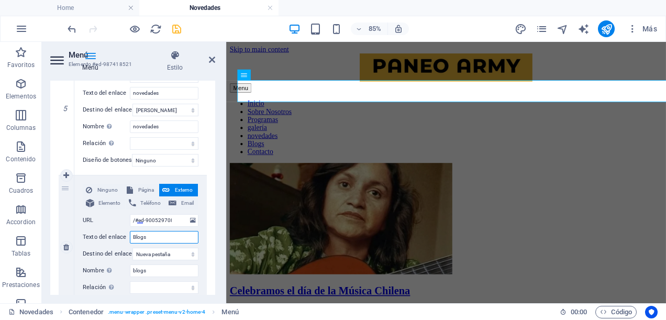
click at [176, 233] on input "Blogs" at bounding box center [164, 237] width 69 height 13
click at [177, 214] on input "/#ed-900529708" at bounding box center [164, 220] width 69 height 13
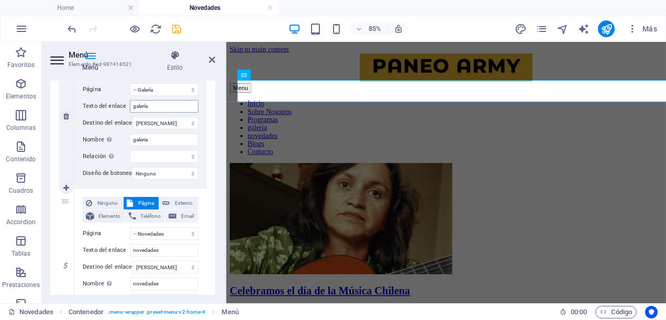
scroll to position [628, 0]
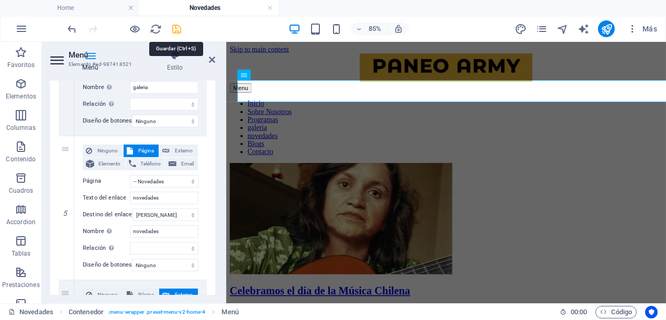
click at [176, 28] on icon "save" at bounding box center [177, 29] width 12 height 12
select select
select select "1"
select select
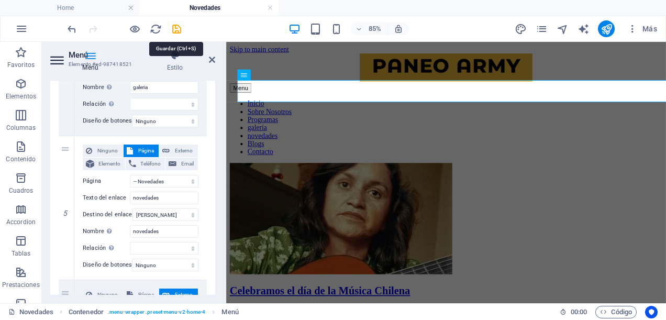
select select "2"
select select
select select "3"
select select
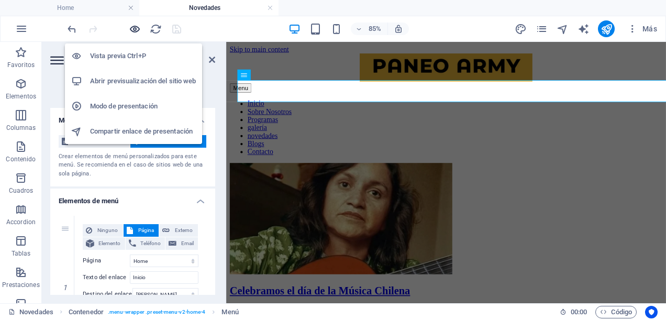
click at [134, 27] on icon "button" at bounding box center [135, 29] width 12 height 12
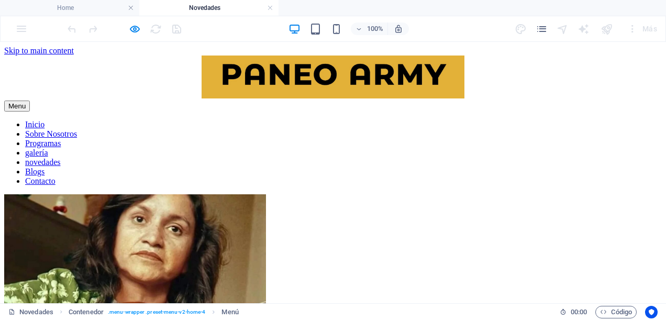
click at [77, 129] on link "Sobre Nosotros" at bounding box center [51, 133] width 52 height 9
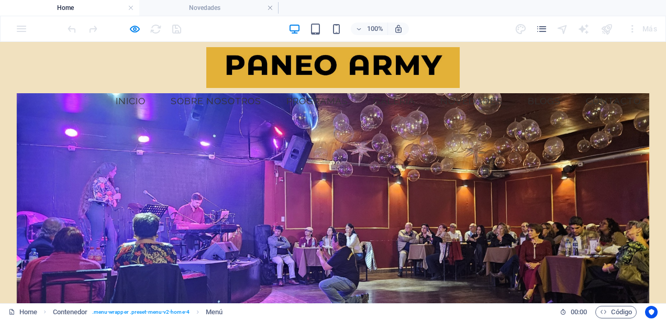
scroll to position [27, 0]
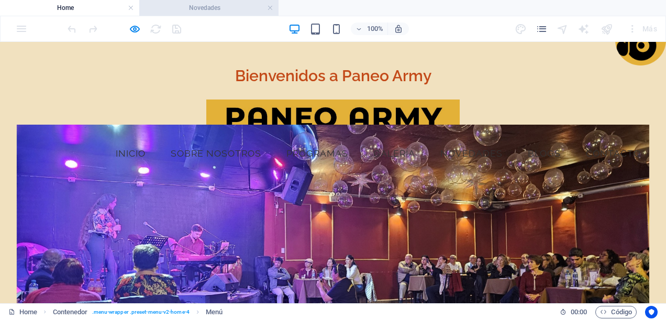
click at [201, 6] on h4 "Novedades" at bounding box center [208, 8] width 139 height 12
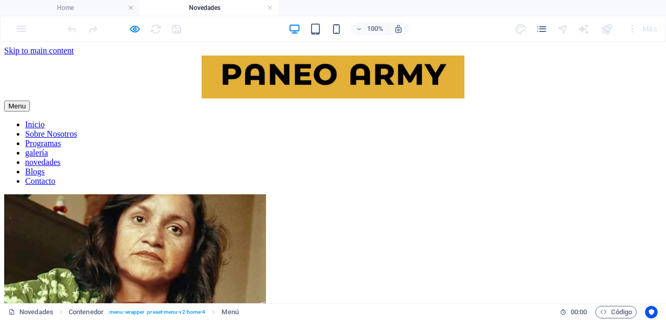
scroll to position [0, 0]
click at [45, 167] on link "Blogs" at bounding box center [34, 171] width 19 height 9
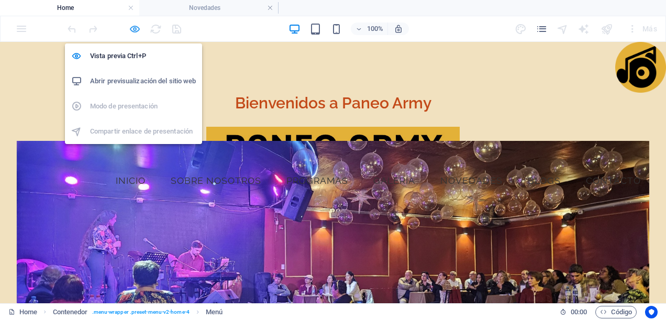
click at [137, 34] on icon "button" at bounding box center [135, 29] width 12 height 12
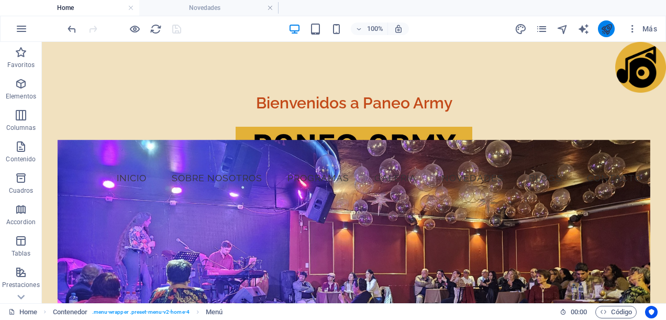
click at [598, 30] on button "publish" at bounding box center [606, 28] width 17 height 17
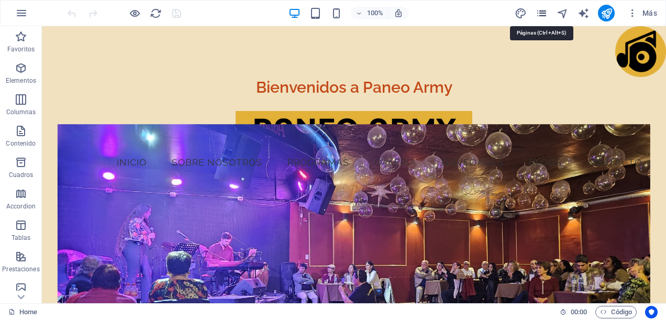
click at [542, 14] on icon "pages" at bounding box center [542, 13] width 12 height 12
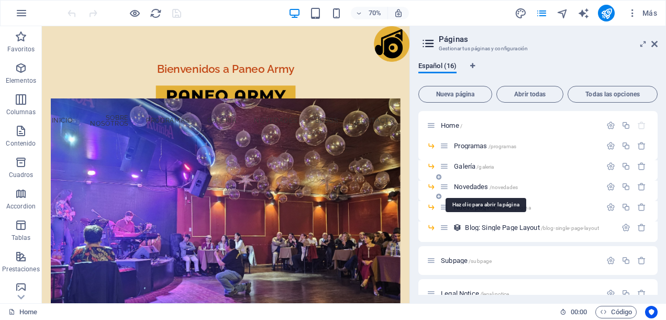
click at [477, 188] on span "Novedades /novedades" at bounding box center [486, 187] width 64 height 8
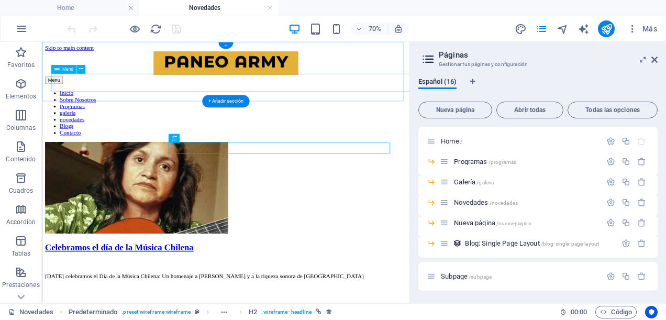
click at [430, 110] on nav "Inicio Sobre Nosotros Programas galería novedades Blogs Contacto" at bounding box center [304, 143] width 517 height 66
select select
select select "1"
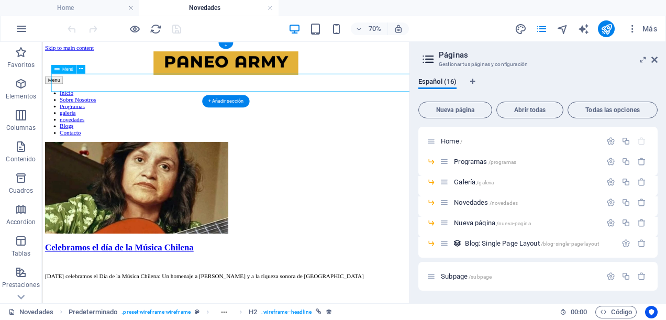
select select
select select "2"
select select
select select "3"
select select
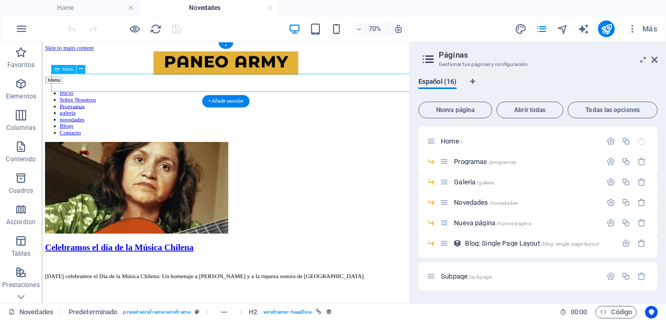
select select
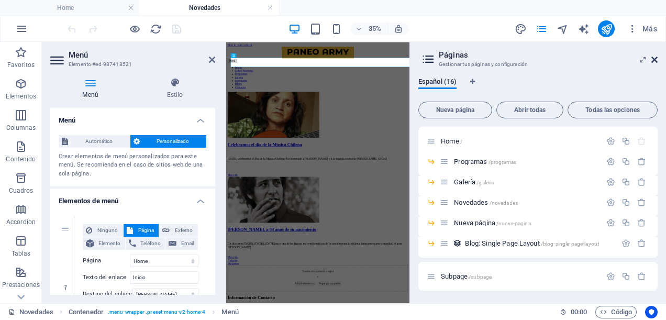
click at [653, 58] on icon at bounding box center [654, 59] width 6 height 8
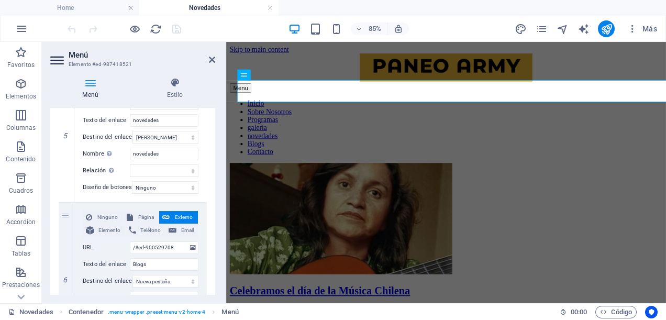
scroll to position [785, 0]
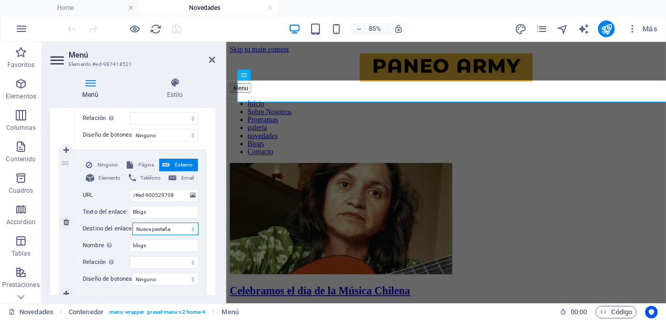
click at [183, 226] on select "Nueva pestaña Misma pestaña Superposición" at bounding box center [165, 229] width 66 height 13
select select
click at [132, 223] on select "Nueva pestaña Misma pestaña Superposición" at bounding box center [165, 229] width 66 height 13
select select
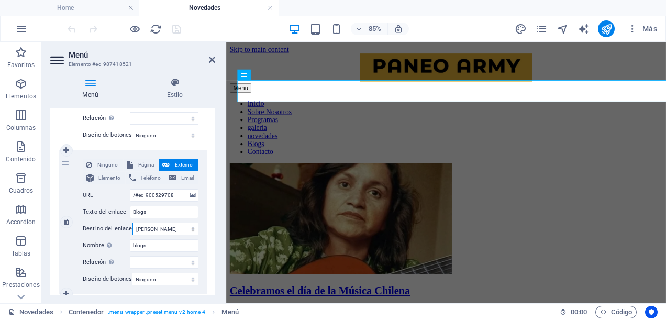
select select
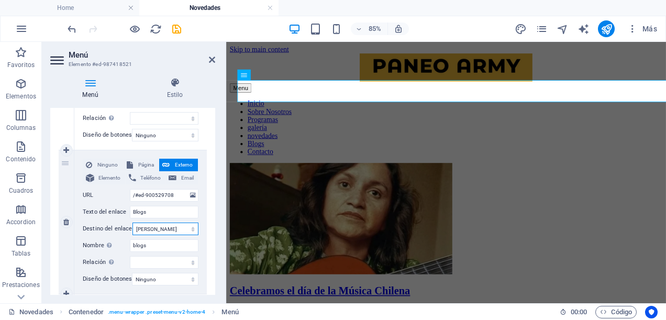
scroll to position [890, 0]
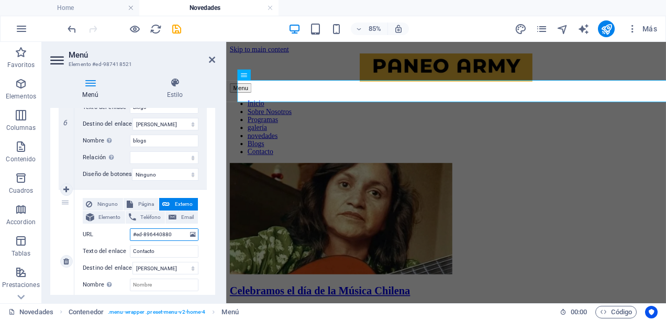
click at [134, 229] on input "#ed-896440880" at bounding box center [164, 234] width 69 height 13
type input "/#ed-896440880"
select select
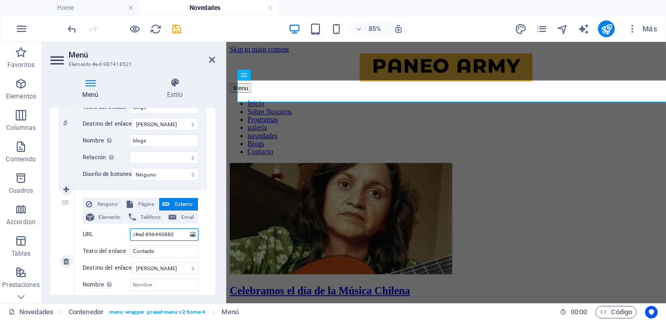
select select
type input "/#ed-896440880"
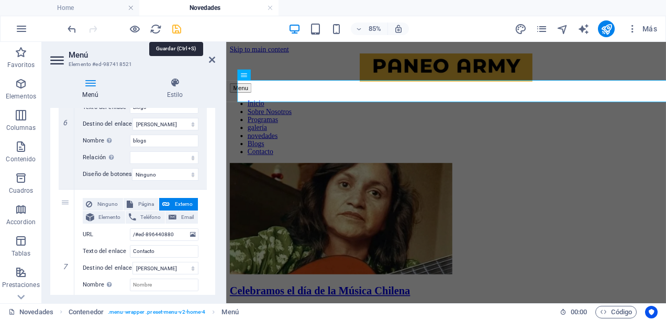
click at [177, 31] on icon "save" at bounding box center [177, 29] width 12 height 12
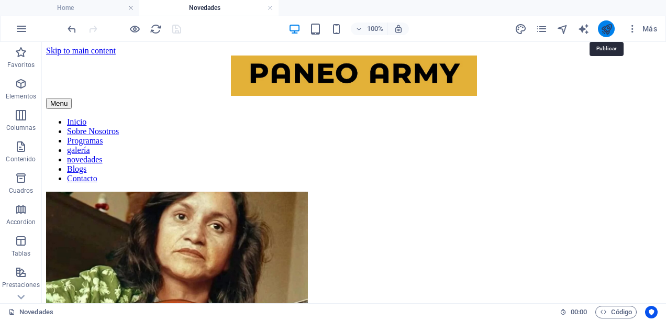
click at [605, 27] on icon "publish" at bounding box center [606, 29] width 12 height 12
